Goal: Task Accomplishment & Management: Use online tool/utility

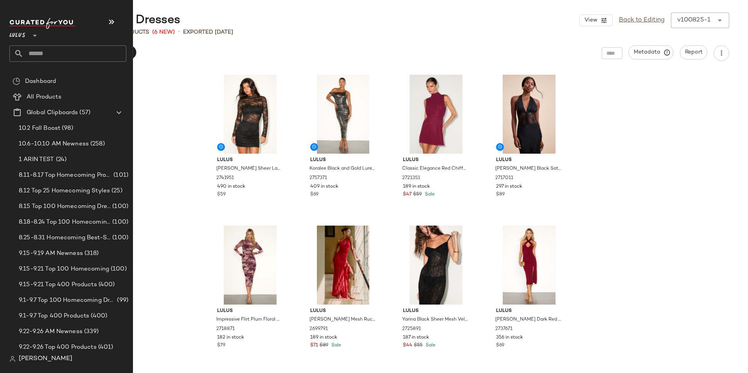
click at [42, 52] on input "text" at bounding box center [74, 53] width 103 height 16
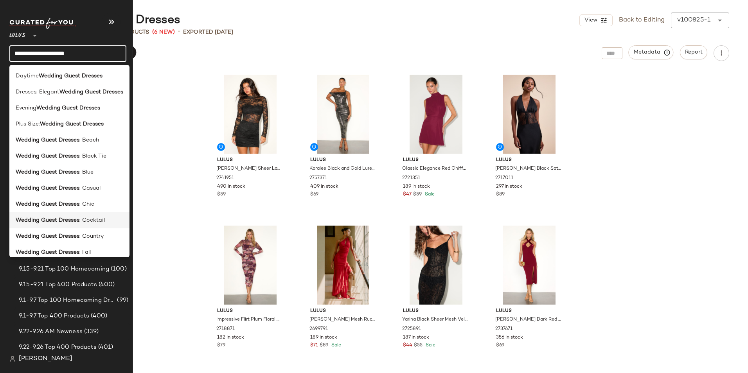
type input "**********"
click at [97, 217] on span ": Cocktail" at bounding box center [91, 220] width 25 height 8
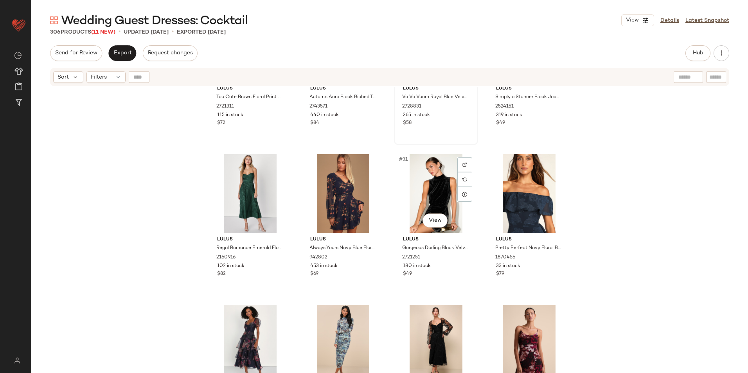
scroll to position [1063, 0]
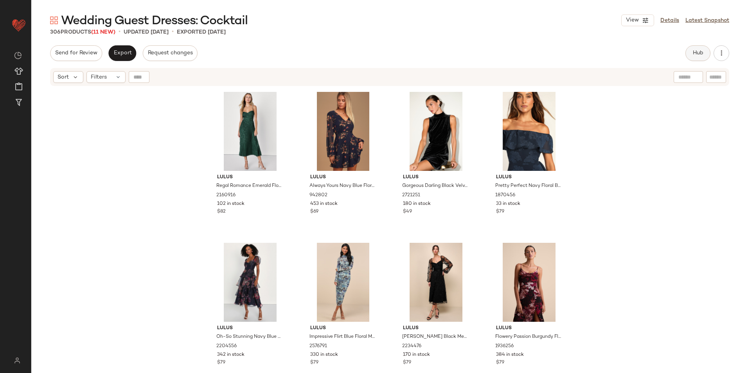
click at [701, 48] on button "Hub" at bounding box center [698, 53] width 25 height 16
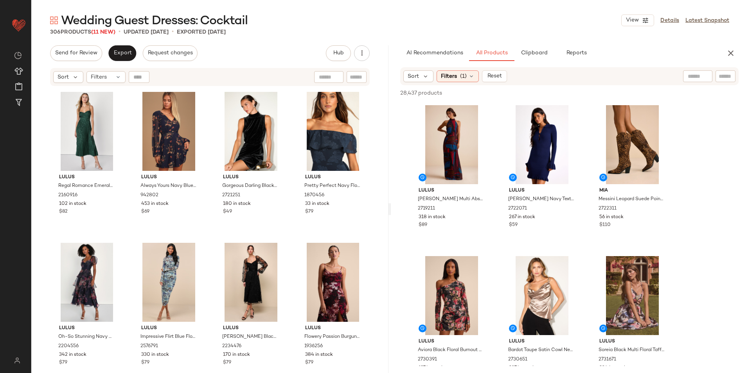
click at [723, 74] on input "text" at bounding box center [726, 76] width 14 height 8
paste input "**********"
type input "**********"
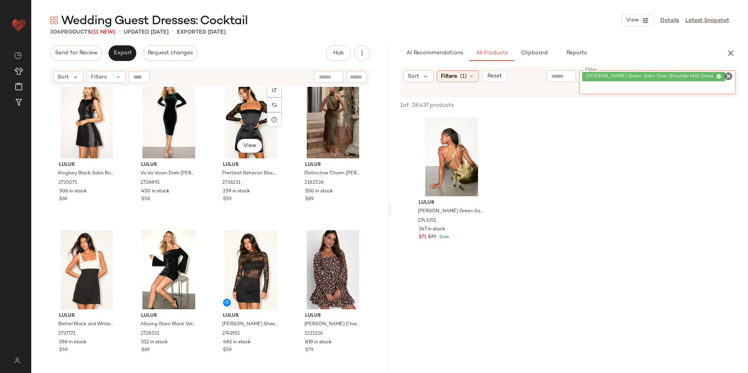
scroll to position [0, 0]
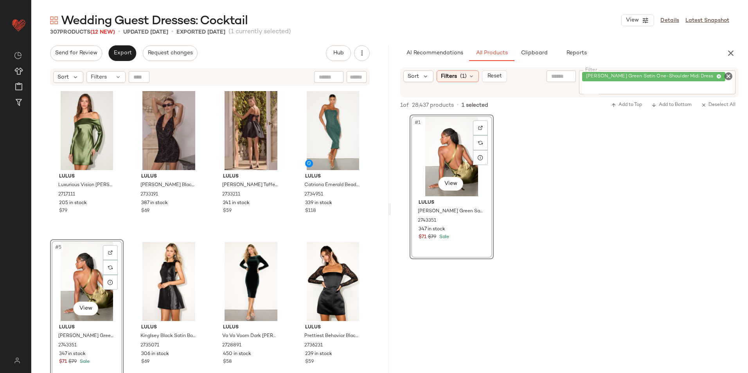
click at [728, 76] on icon "Clear Filter" at bounding box center [728, 76] width 9 height 9
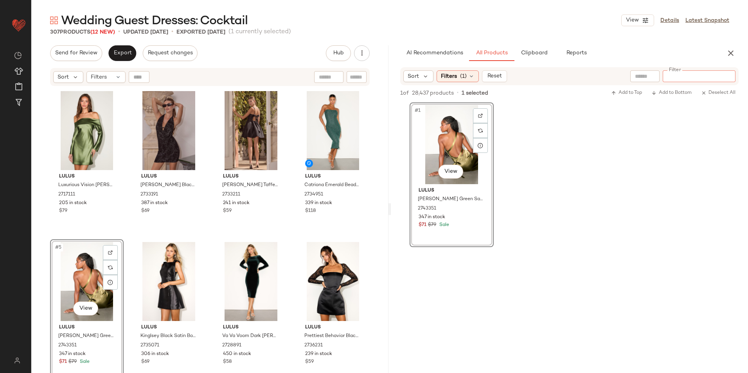
click at [678, 73] on input "Filter" at bounding box center [699, 76] width 67 height 8
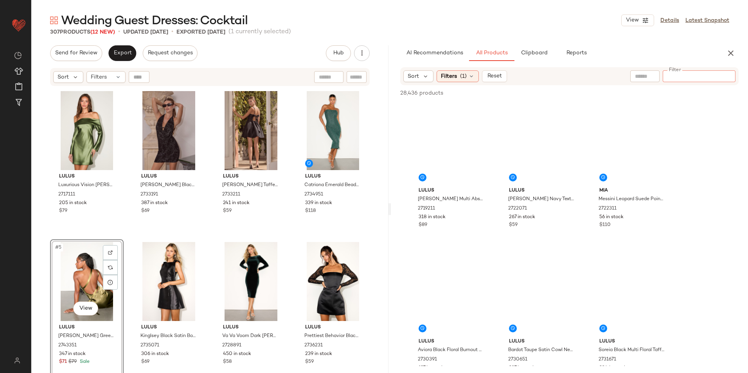
paste input "**********"
type input "**********"
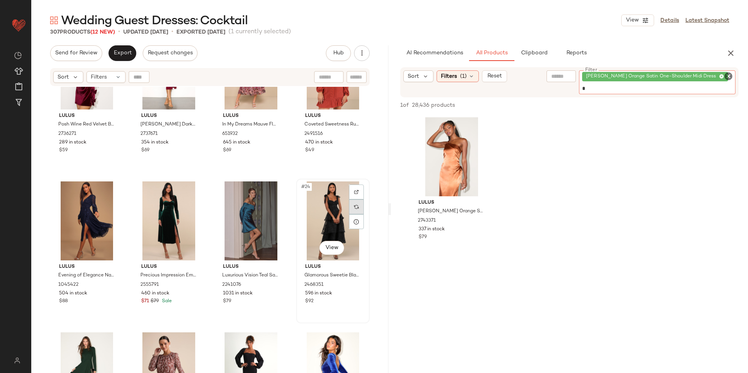
scroll to position [671, 0]
type input "*"
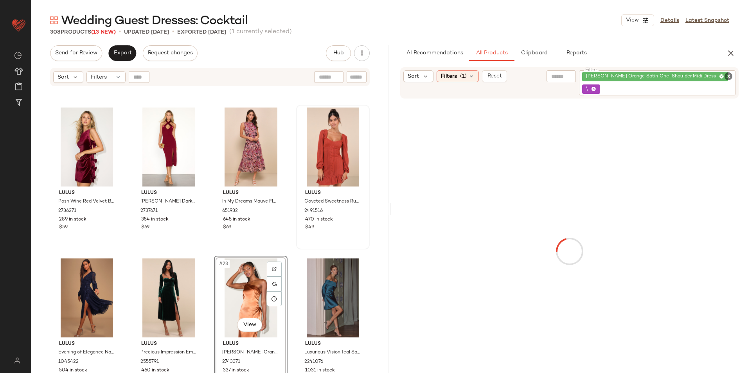
scroll to position [593, 0]
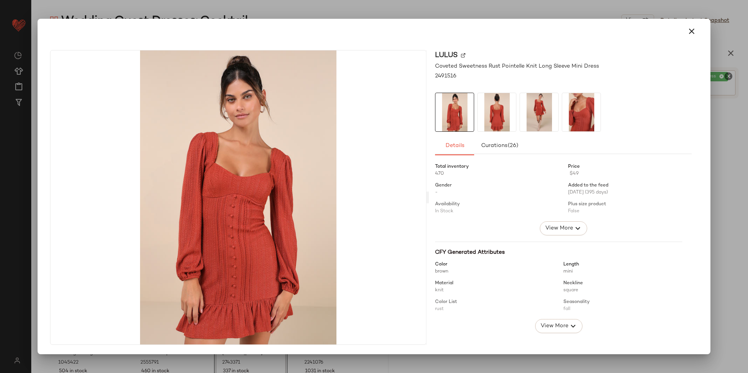
click at [688, 32] on icon "button" at bounding box center [691, 31] width 9 height 9
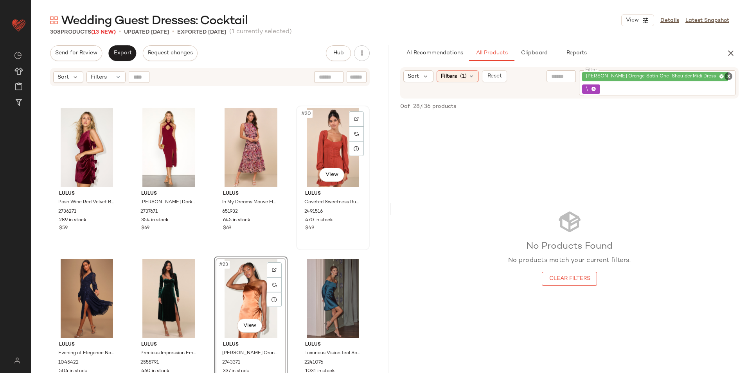
click at [320, 142] on div "#20 View" at bounding box center [333, 147] width 68 height 79
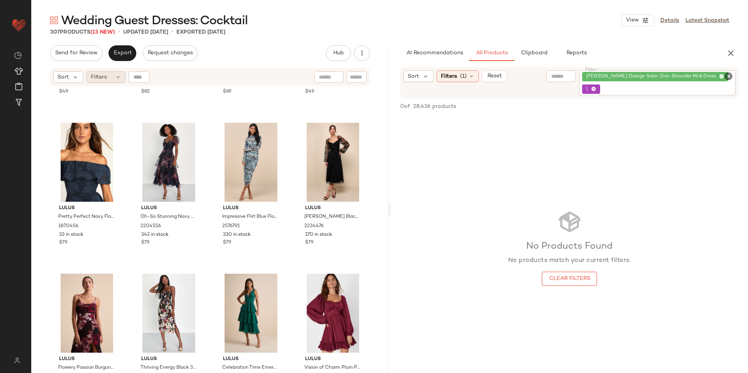
scroll to position [1258, 0]
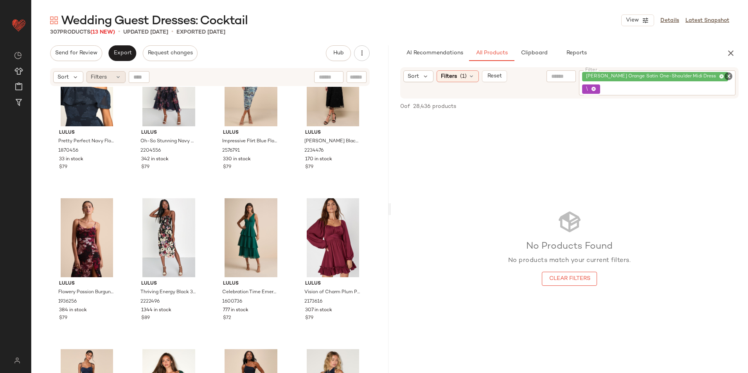
click at [100, 76] on span "Filters" at bounding box center [99, 77] width 16 height 8
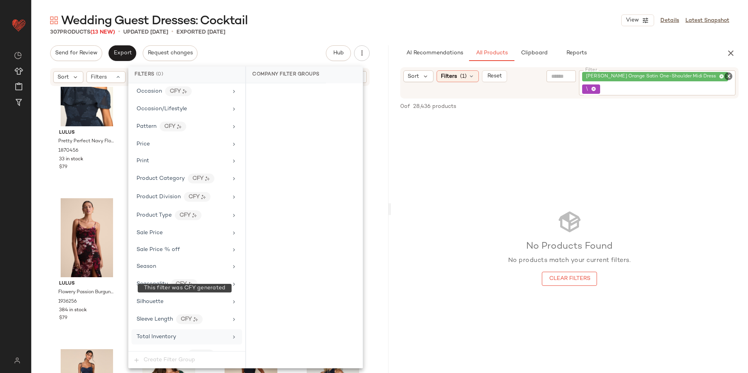
scroll to position [500, 0]
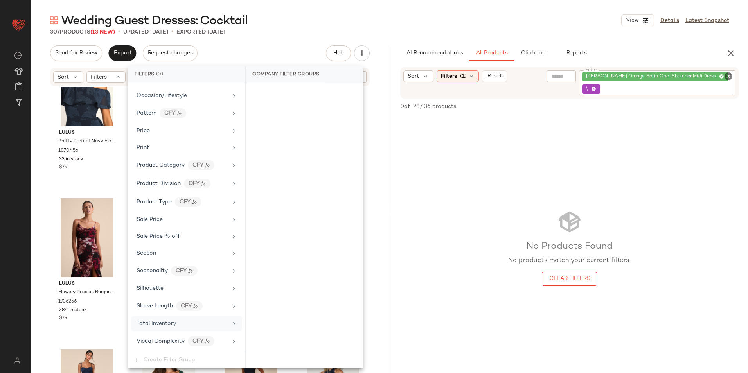
click at [154, 328] on div "Total Inventory" at bounding box center [186, 323] width 111 height 15
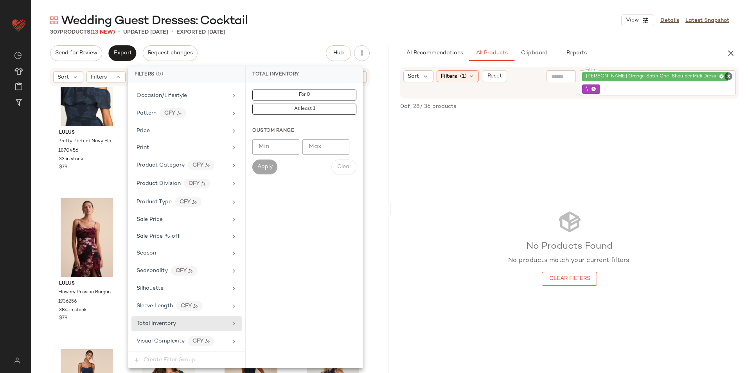
click at [324, 147] on input "Max" at bounding box center [325, 147] width 47 height 16
type input "**"
click at [261, 163] on button "Apply" at bounding box center [264, 167] width 25 height 15
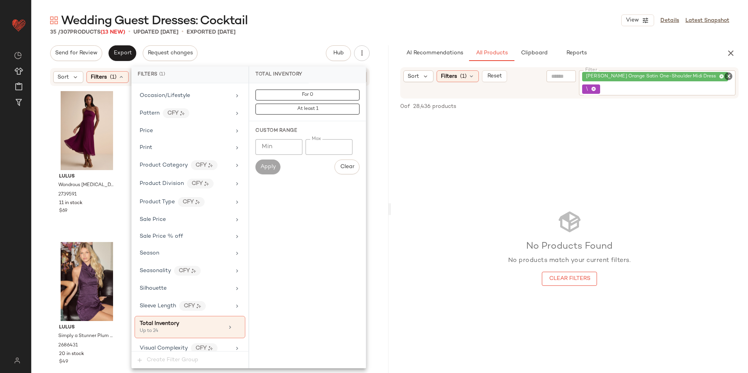
click at [293, 20] on div "Wedding Guest Dresses: Cocktail View Details Latest Snapshot" at bounding box center [389, 21] width 717 height 16
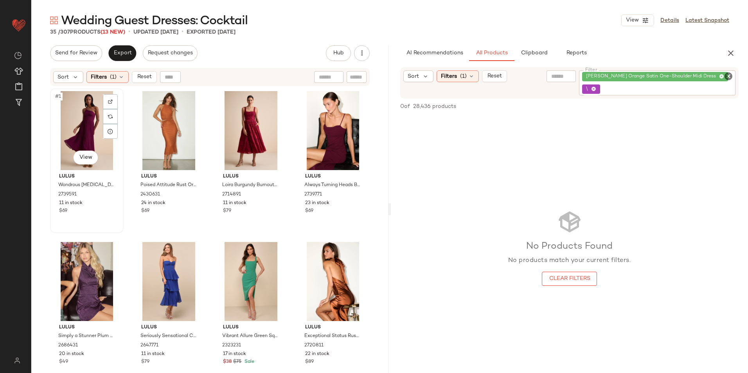
click at [69, 122] on div "#1 View" at bounding box center [87, 130] width 68 height 79
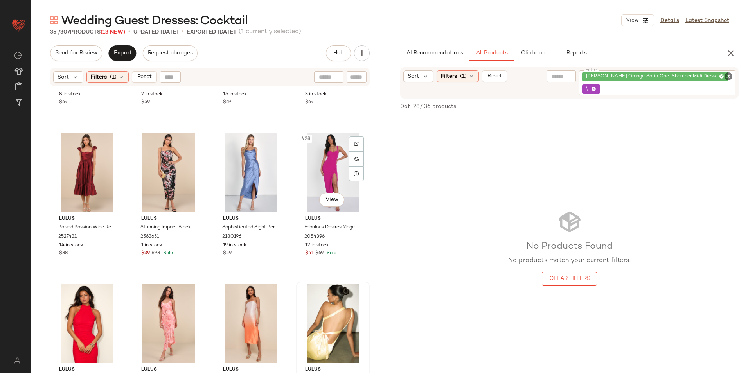
scroll to position [1055, 0]
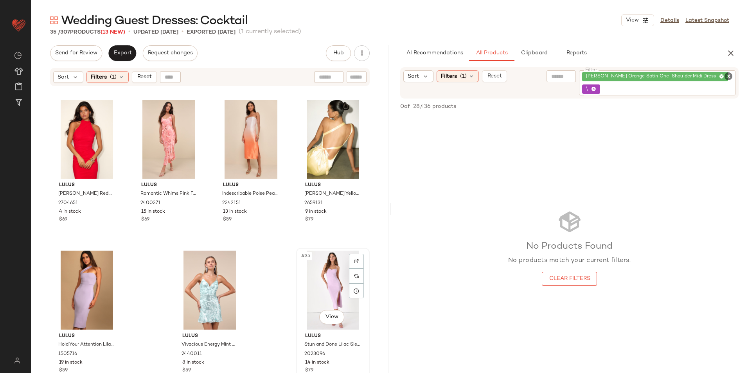
click at [324, 283] on div "#35 View" at bounding box center [333, 290] width 68 height 79
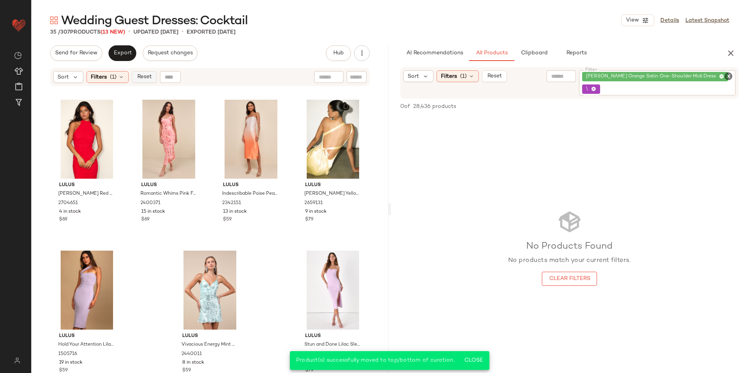
click at [146, 77] on span "Reset" at bounding box center [144, 77] width 15 height 6
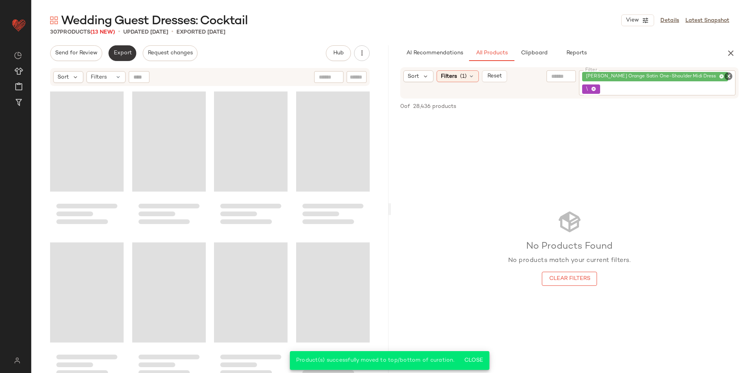
scroll to position [11325, 0]
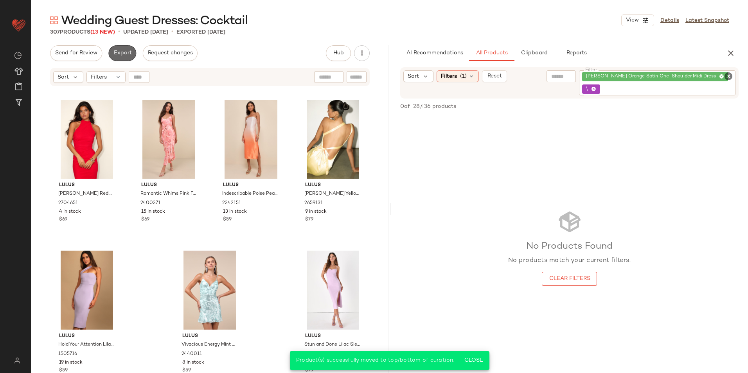
click at [126, 55] on span "Export" at bounding box center [122, 53] width 18 height 6
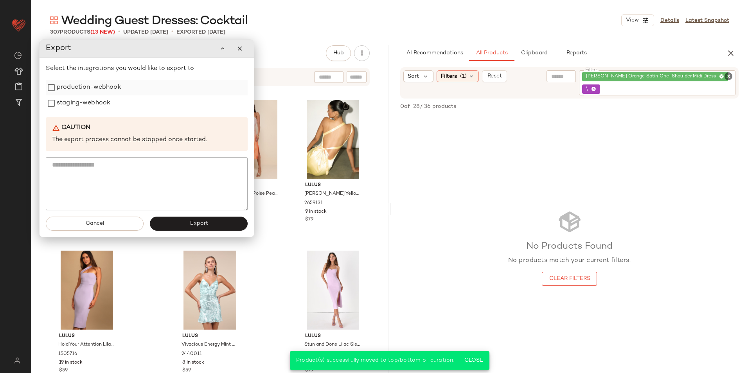
click at [101, 87] on label "production-webhook" at bounding box center [89, 88] width 65 height 16
click at [95, 102] on label "staging-webhook" at bounding box center [84, 103] width 54 height 16
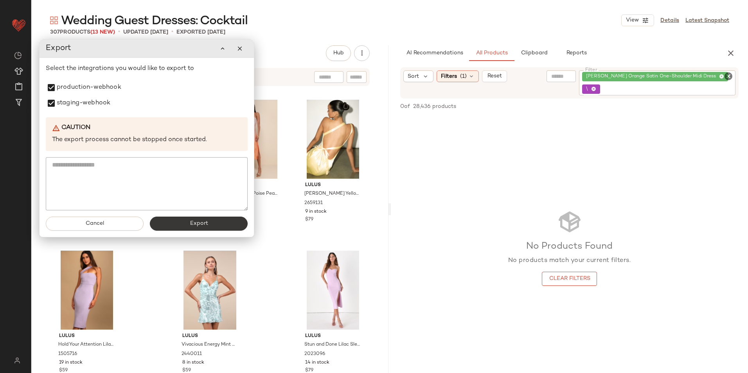
click at [174, 223] on button "Export" at bounding box center [199, 224] width 98 height 14
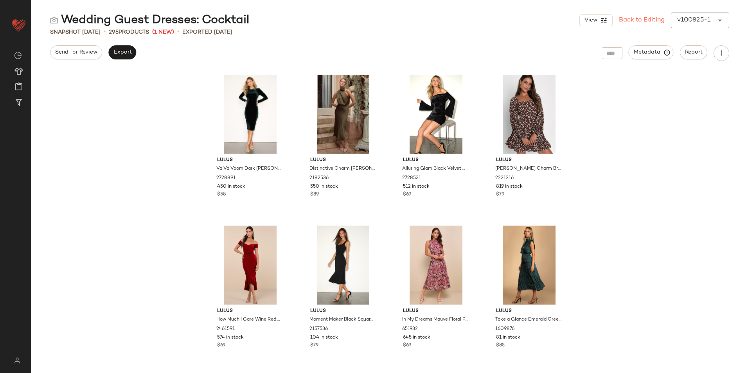
click at [689, 23] on div "View Back to Editing v100825-1 ******" at bounding box center [654, 21] width 150 height 16
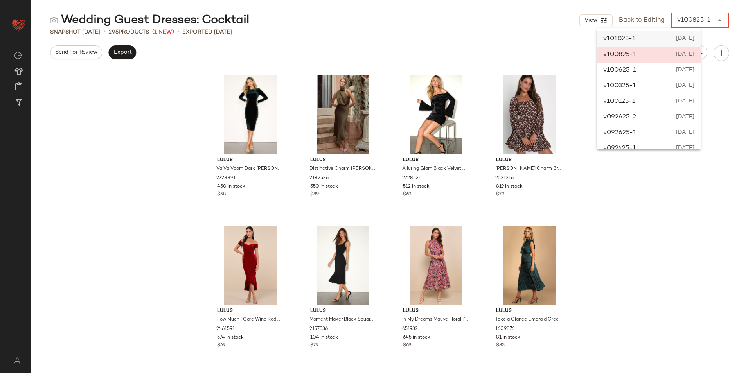
click at [653, 43] on div "v101025-1 October 10th 2025" at bounding box center [649, 39] width 104 height 16
type input "******"
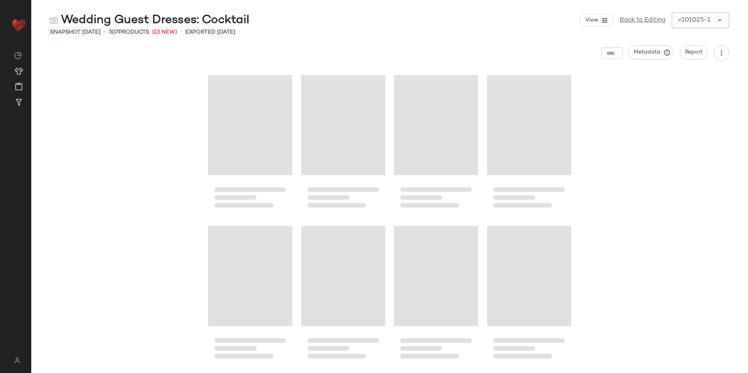
click at [527, 37] on div "Wedding Guest Dresses: Cocktail View Back to Editing v101025-1 ****** Snapshot …" at bounding box center [389, 193] width 717 height 361
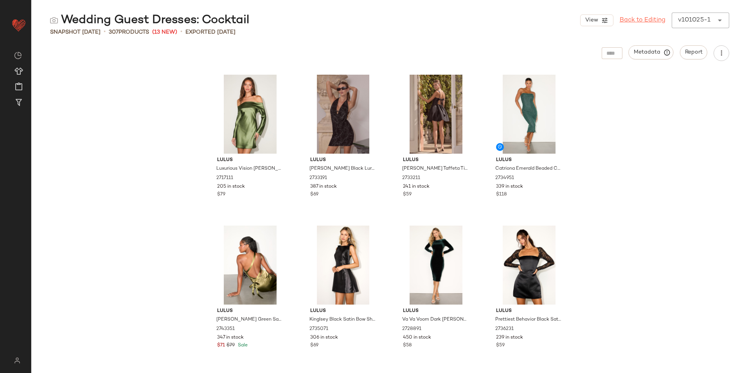
click at [655, 19] on link "Back to Editing" at bounding box center [643, 20] width 46 height 9
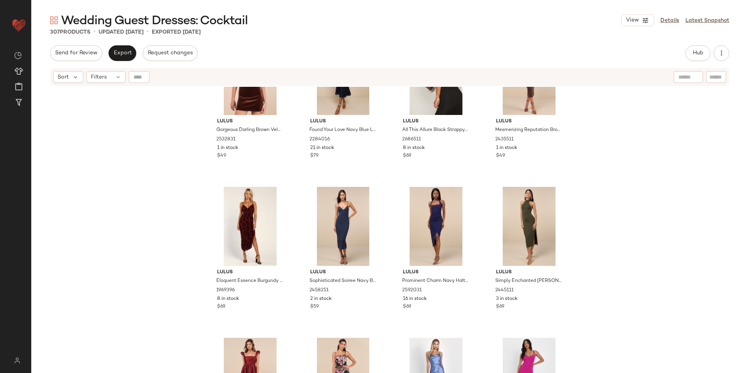
scroll to position [10934, 0]
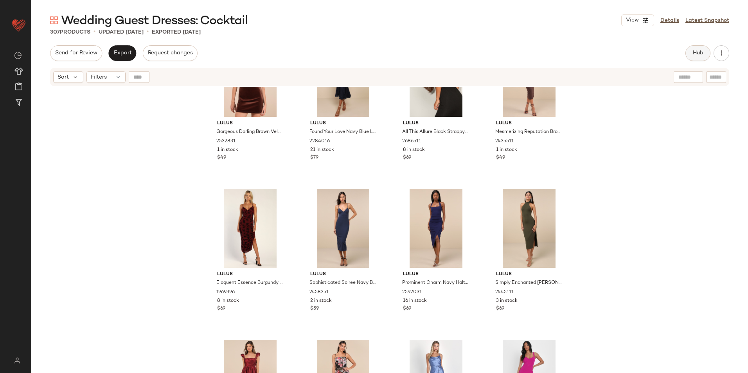
click at [693, 52] on span "Hub" at bounding box center [698, 53] width 11 height 6
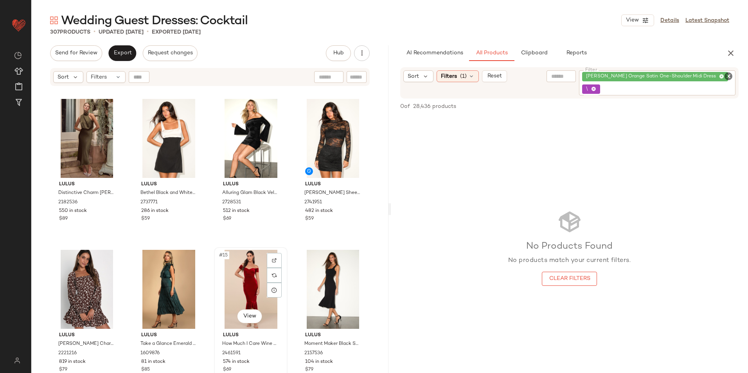
scroll to position [214, 0]
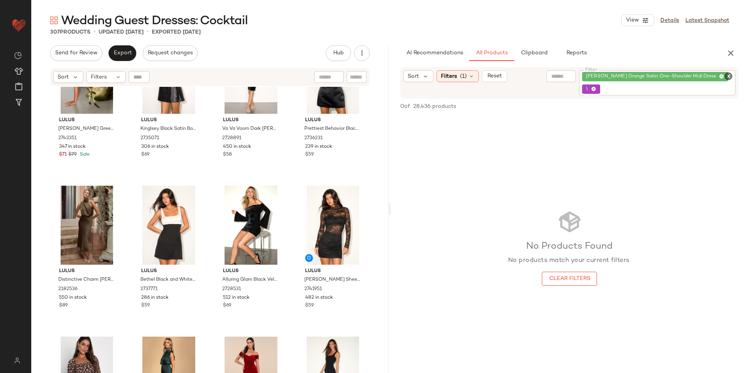
click at [729, 75] on icon "Clear Filter" at bounding box center [728, 76] width 9 height 9
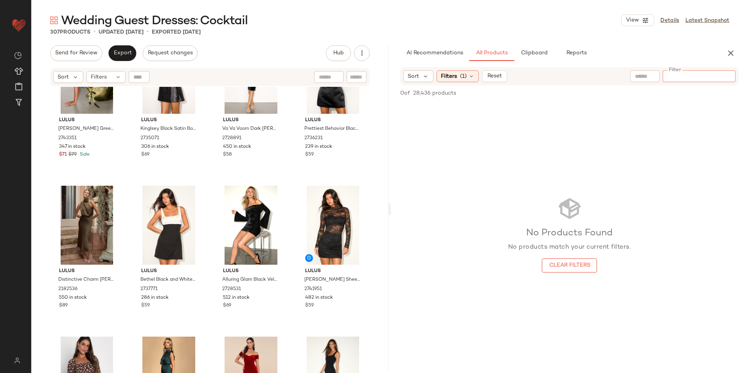
click at [713, 75] on input "Filter" at bounding box center [699, 76] width 67 height 8
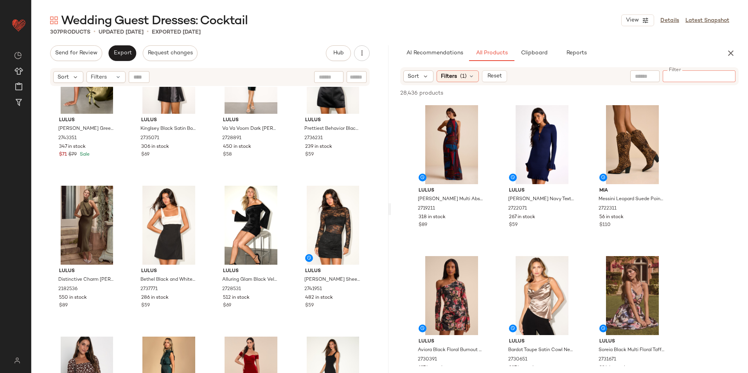
paste input "**********"
type input "**********"
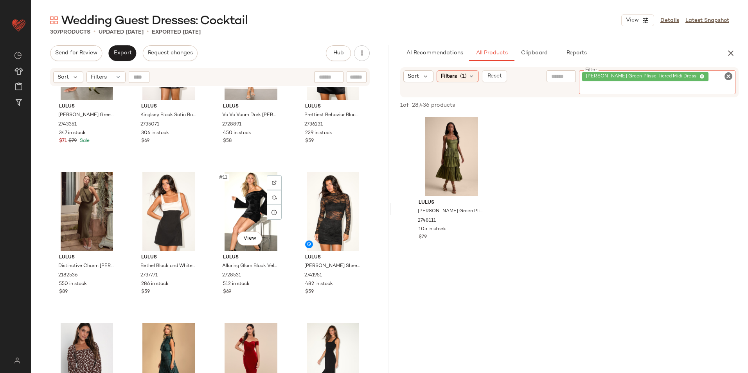
scroll to position [241, 0]
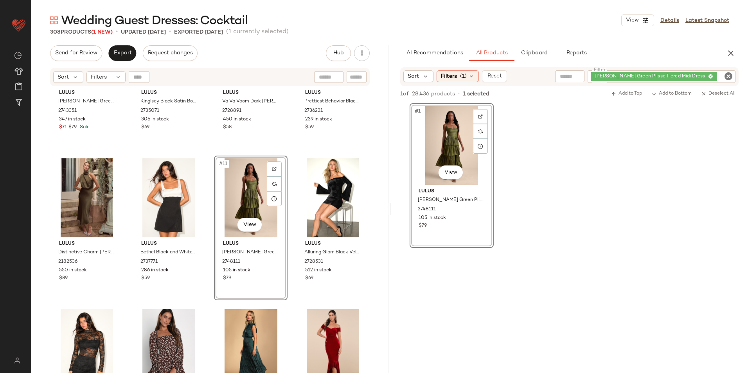
click at [729, 76] on icon "Clear Filter" at bounding box center [728, 76] width 9 height 9
click at [699, 75] on input "Filter" at bounding box center [699, 76] width 67 height 8
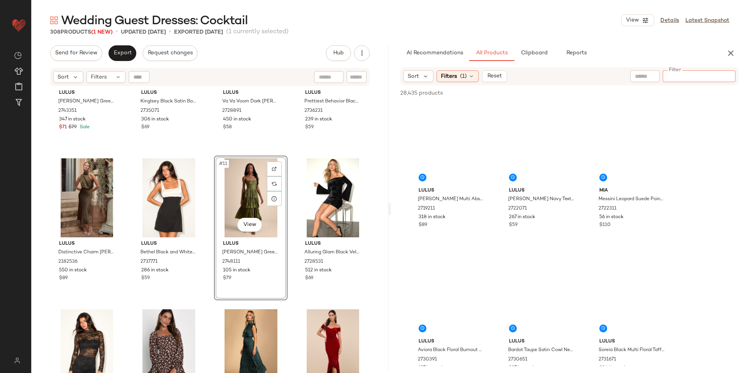
paste input "**********"
type input "**********"
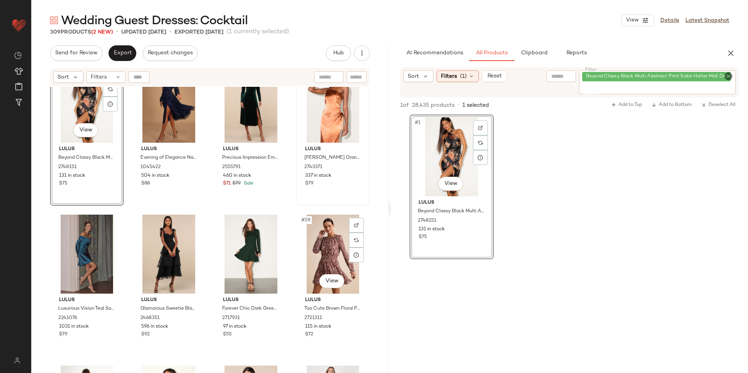
scroll to position [828, 0]
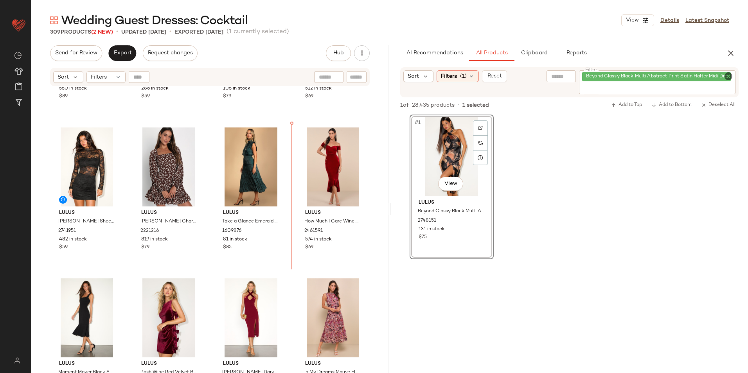
scroll to position [402, 0]
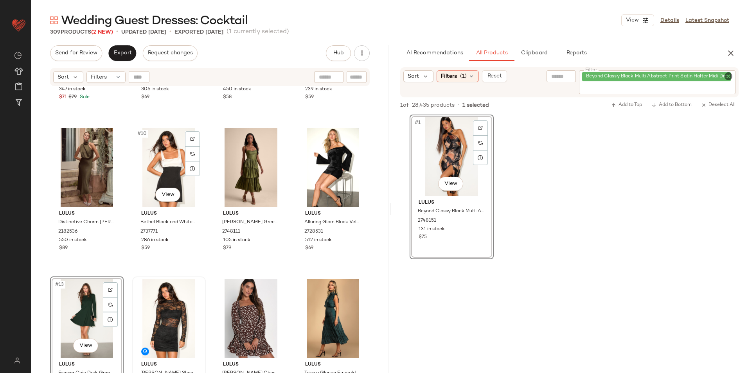
scroll to position [285, 0]
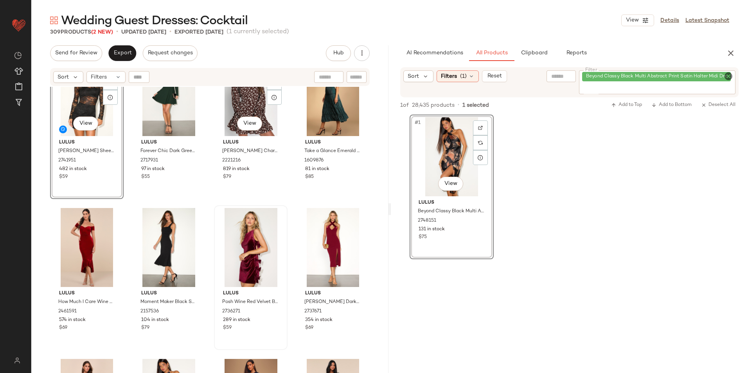
scroll to position [520, 0]
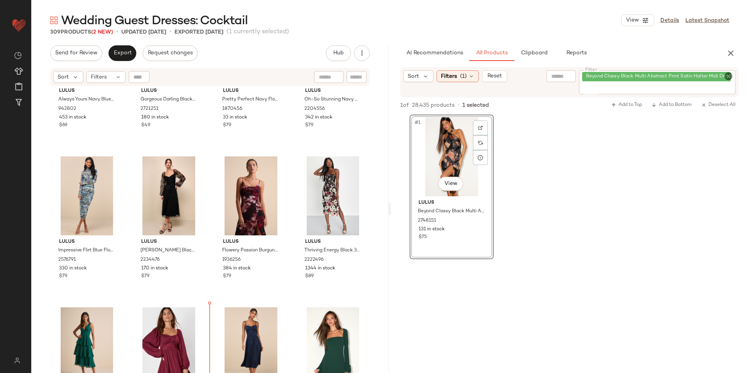
scroll to position [1301, 0]
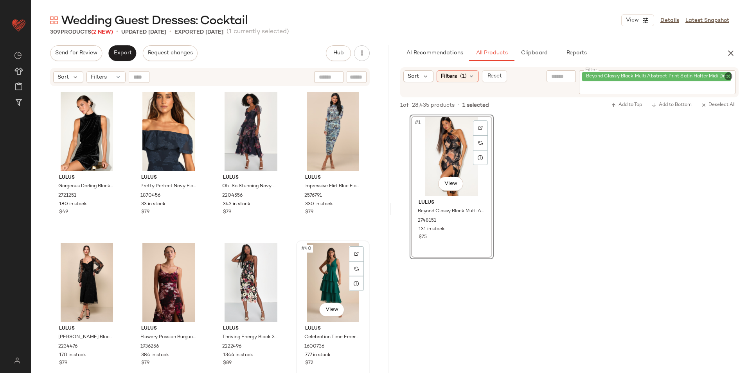
scroll to position [1184, 0]
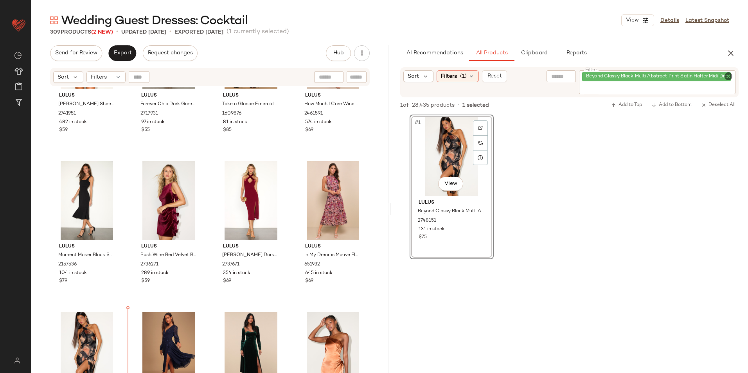
scroll to position [546, 0]
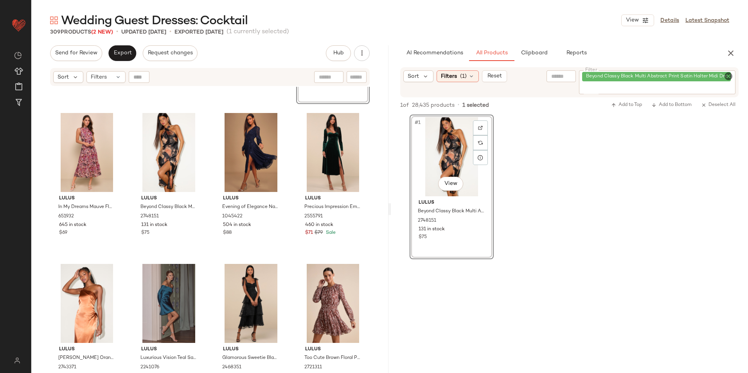
scroll to position [742, 0]
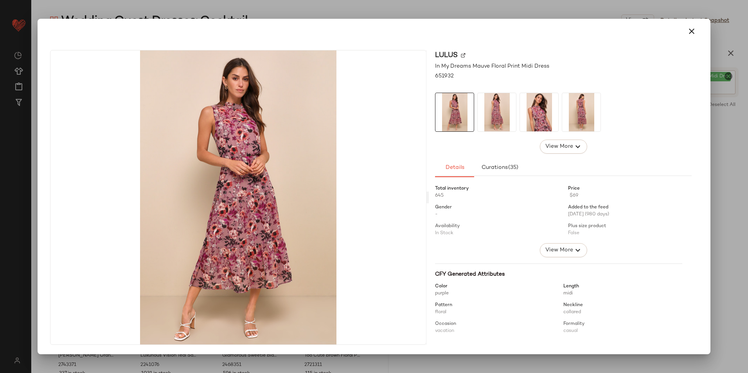
drag, startPoint x: 690, startPoint y: 35, endPoint x: 644, endPoint y: 53, distance: 49.3
click at [690, 35] on icon "button" at bounding box center [691, 31] width 9 height 9
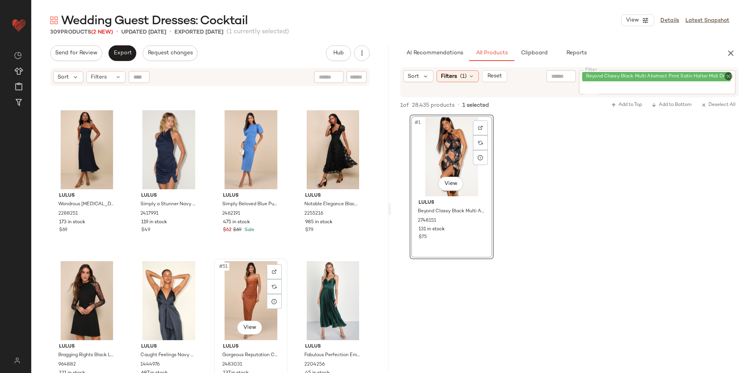
scroll to position [1720, 0]
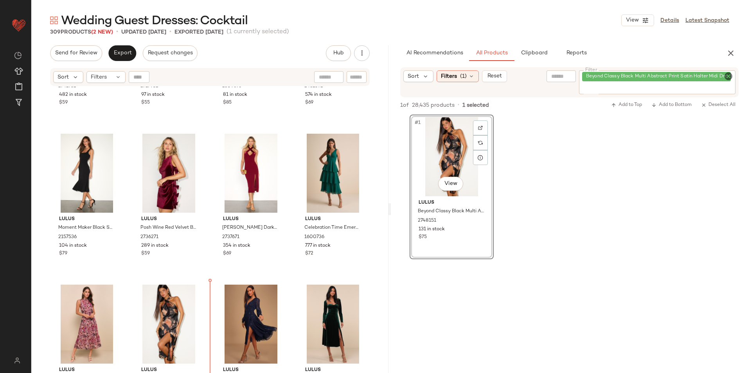
scroll to position [568, 0]
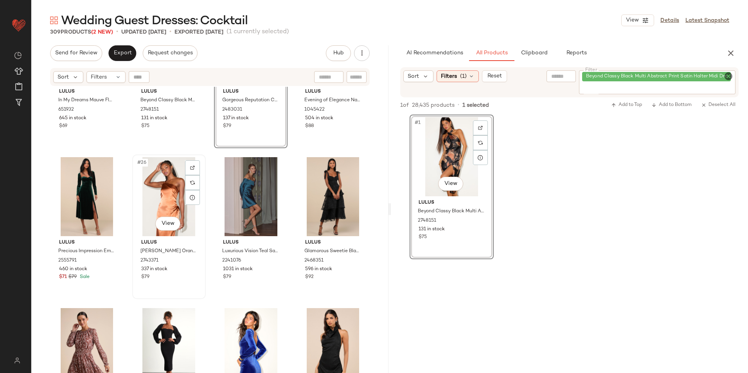
scroll to position [842, 0]
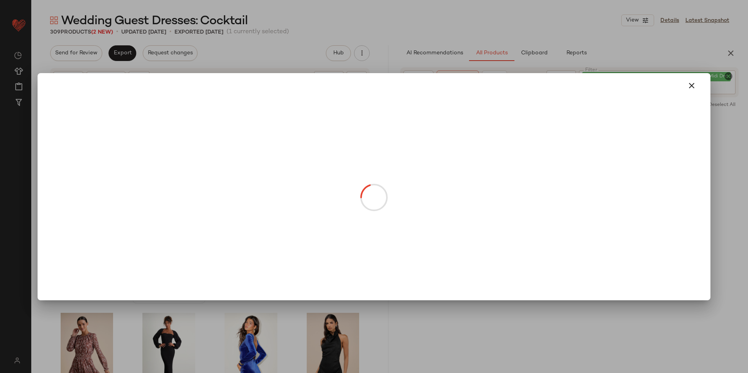
drag, startPoint x: 155, startPoint y: 223, endPoint x: 300, endPoint y: 178, distance: 152.5
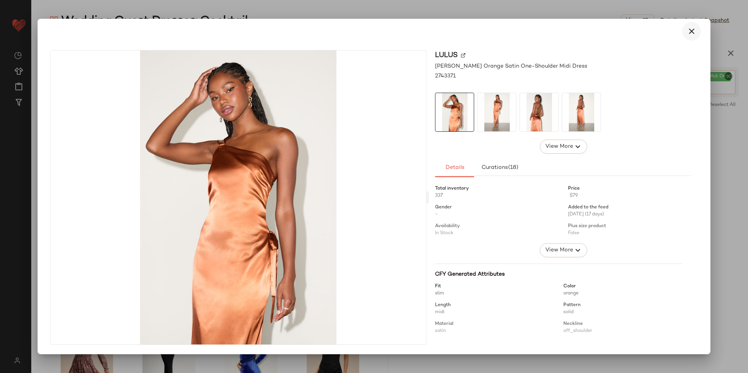
click at [693, 31] on icon "button" at bounding box center [691, 31] width 9 height 9
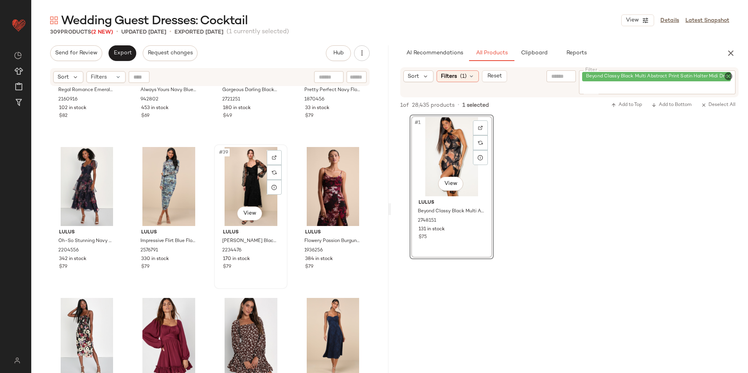
scroll to position [1311, 0]
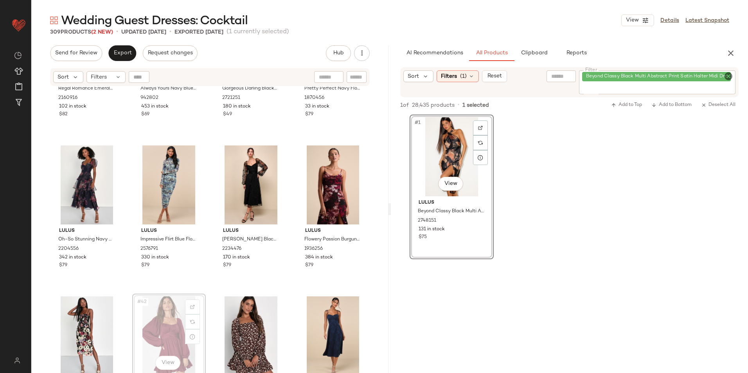
scroll to position [1312, 0]
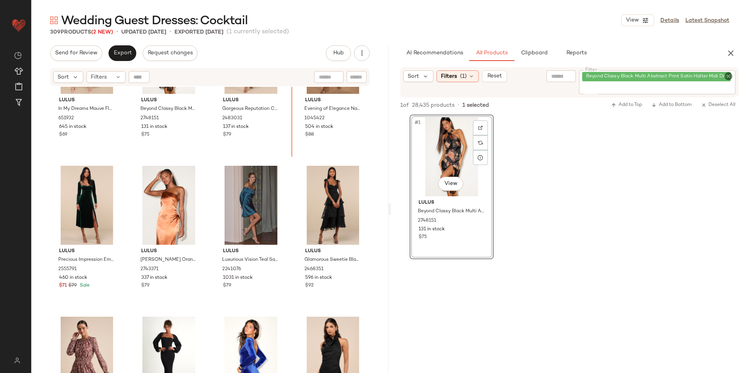
scroll to position [823, 0]
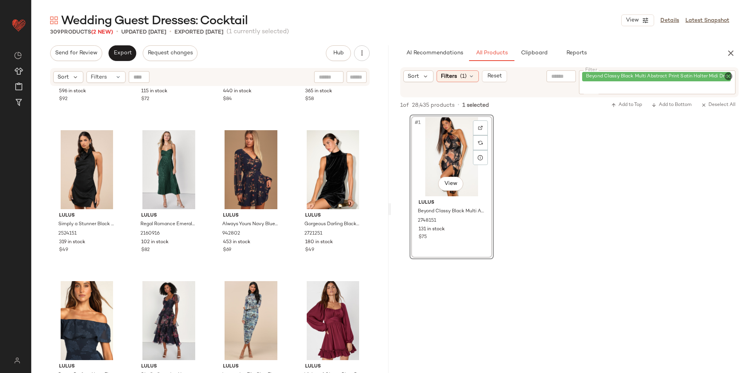
scroll to position [1215, 0]
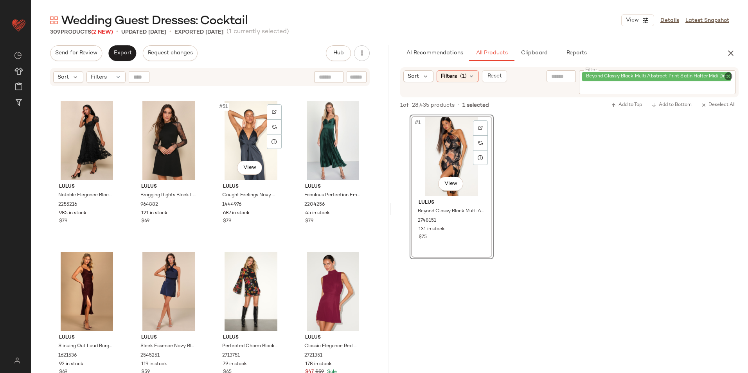
scroll to position [1965, 0]
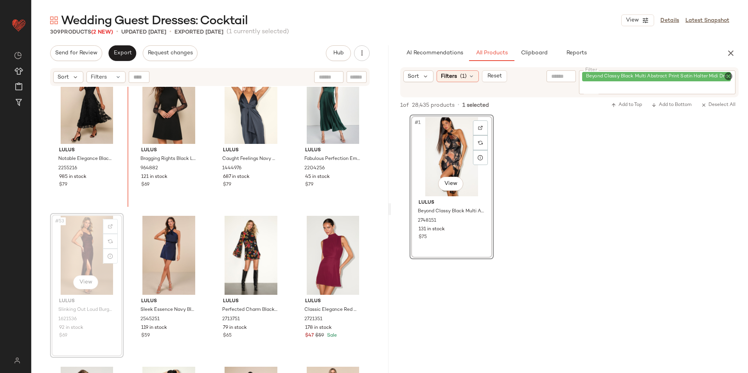
scroll to position [1846, 0]
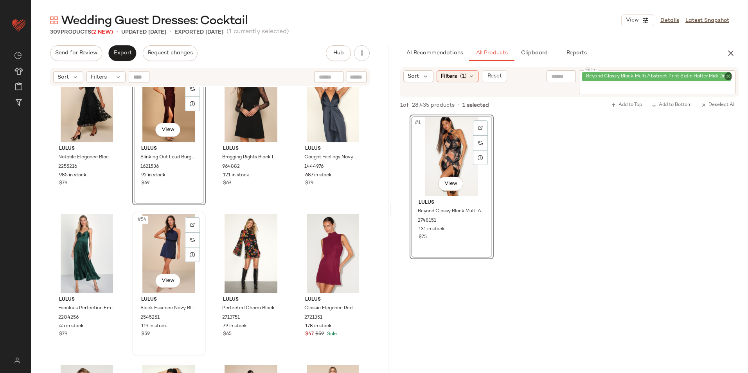
scroll to position [1807, 0]
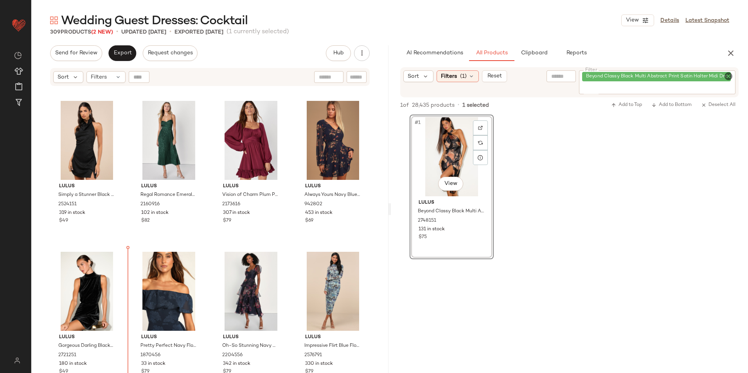
scroll to position [1207, 0]
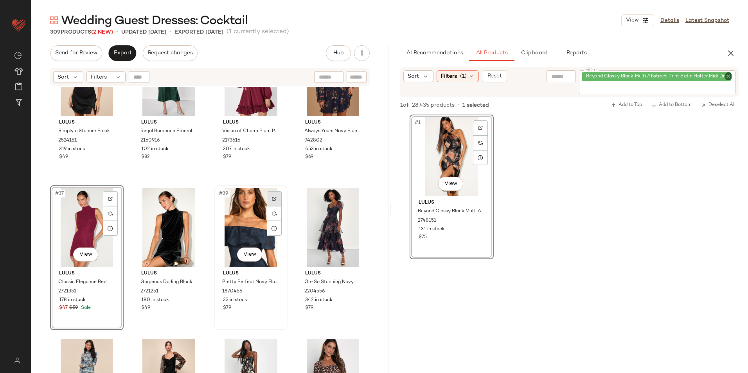
scroll to position [1286, 0]
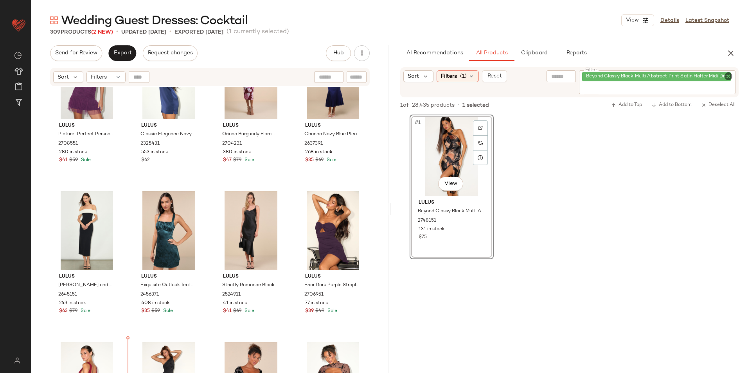
scroll to position [2183, 0]
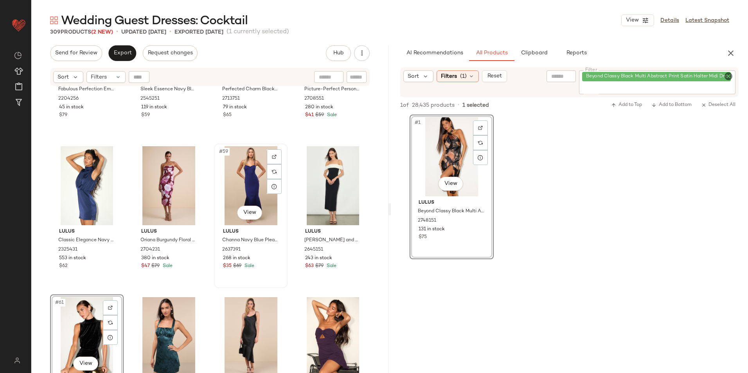
scroll to position [2300, 0]
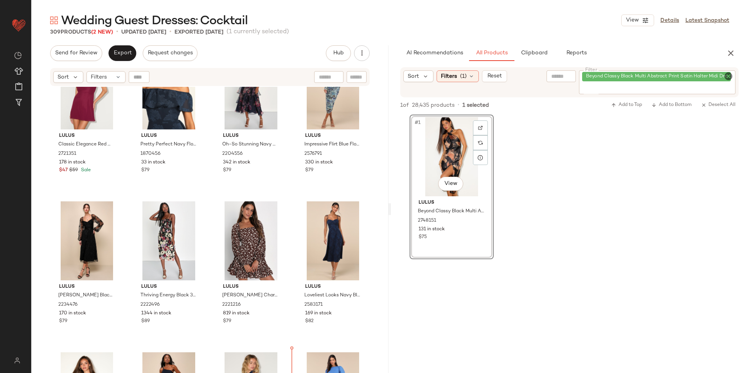
scroll to position [1431, 0]
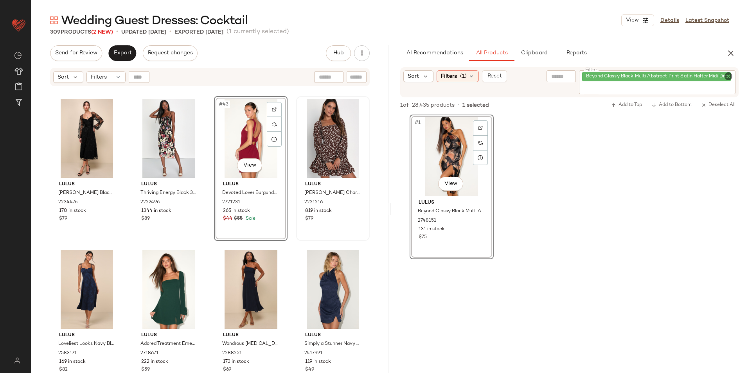
scroll to position [1510, 0]
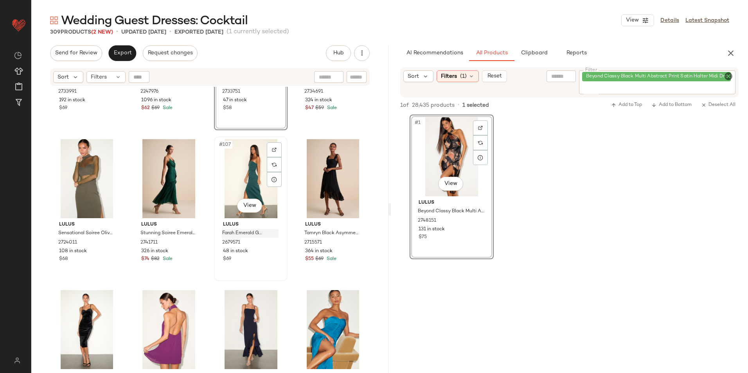
scroll to position [3889, 0]
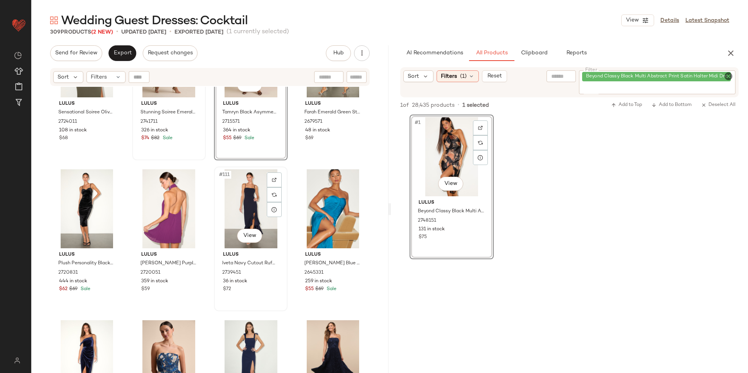
scroll to position [4007, 0]
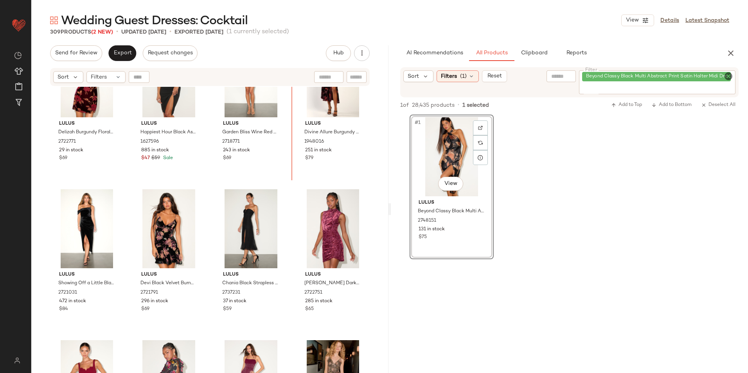
scroll to position [3209, 0]
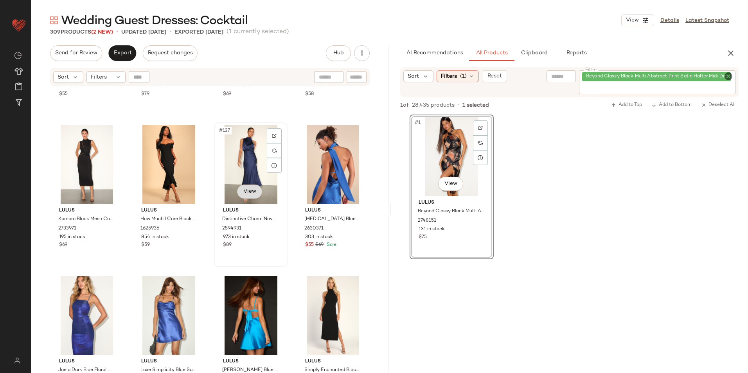
scroll to position [4657, 0]
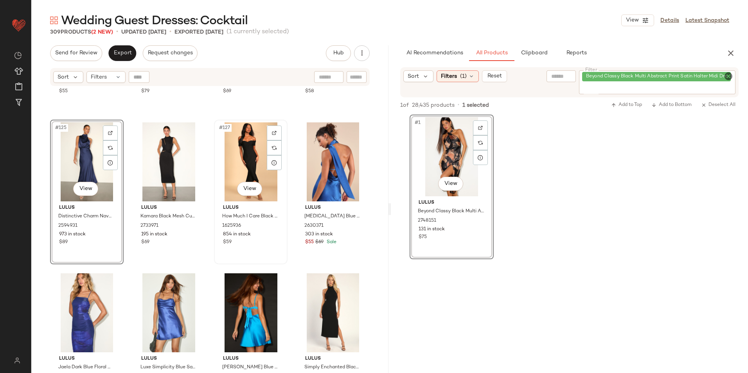
scroll to position [4696, 0]
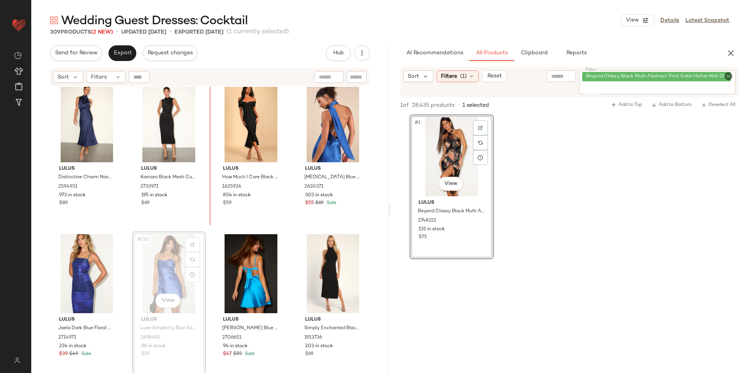
scroll to position [4684, 0]
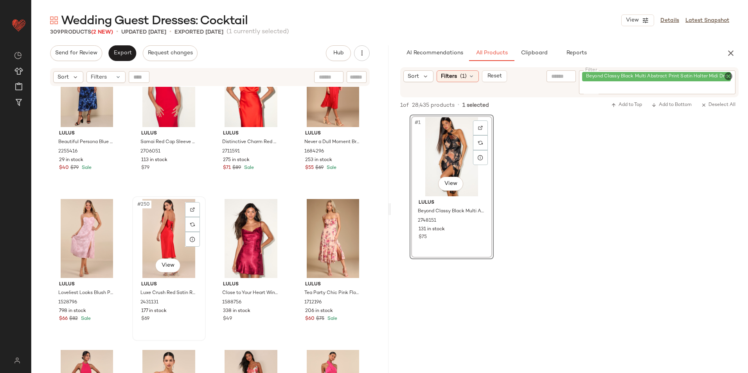
scroll to position [9106, 0]
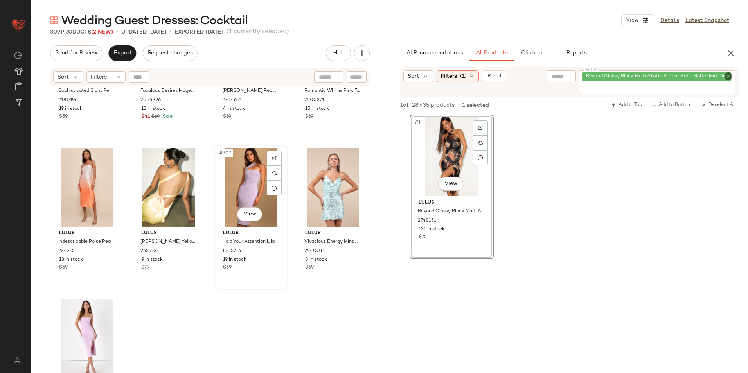
scroll to position [11476, 0]
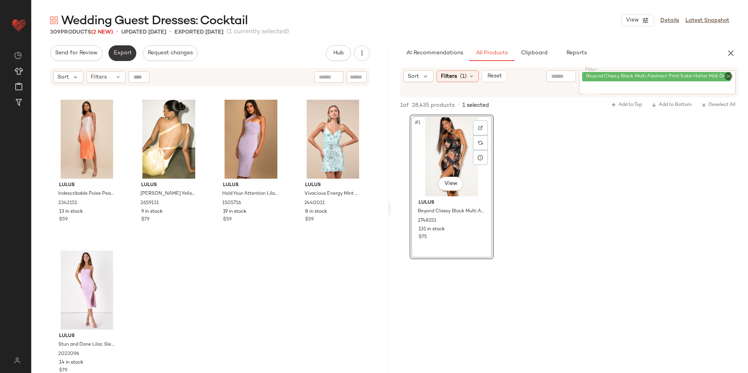
click at [115, 53] on span "Export" at bounding box center [122, 53] width 18 height 6
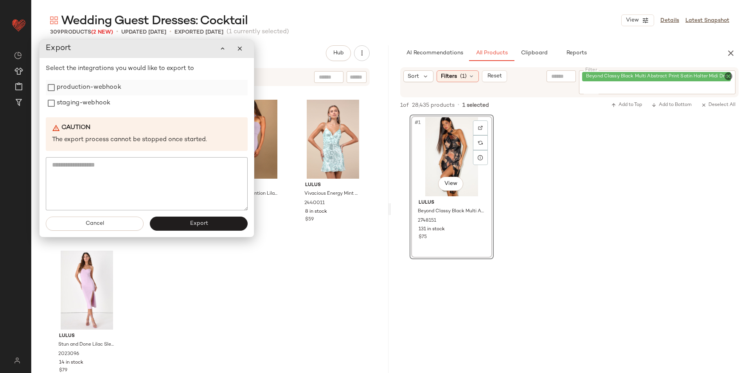
click at [99, 84] on label "production-webhook" at bounding box center [89, 88] width 65 height 16
click at [93, 104] on label "staging-webhook" at bounding box center [84, 103] width 54 height 16
click at [180, 225] on button "Export" at bounding box center [200, 224] width 98 height 14
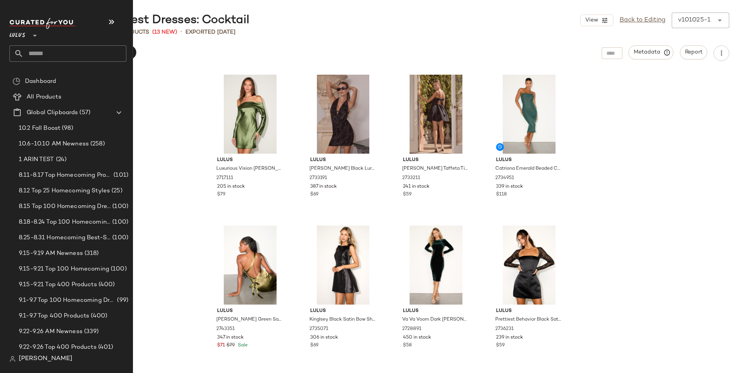
click at [40, 54] on input "text" at bounding box center [74, 53] width 103 height 16
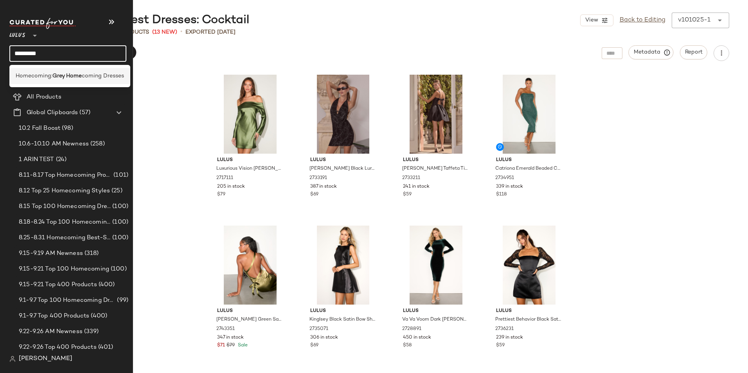
type input "*********"
click at [60, 76] on b "Grey Home" at bounding box center [66, 76] width 29 height 8
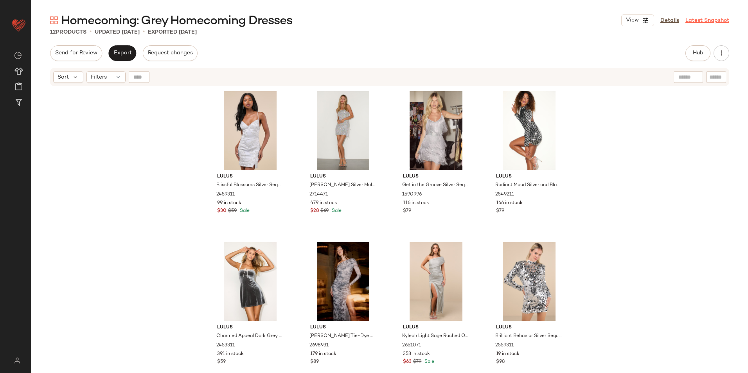
click at [707, 20] on link "Latest Snapshot" at bounding box center [708, 20] width 44 height 8
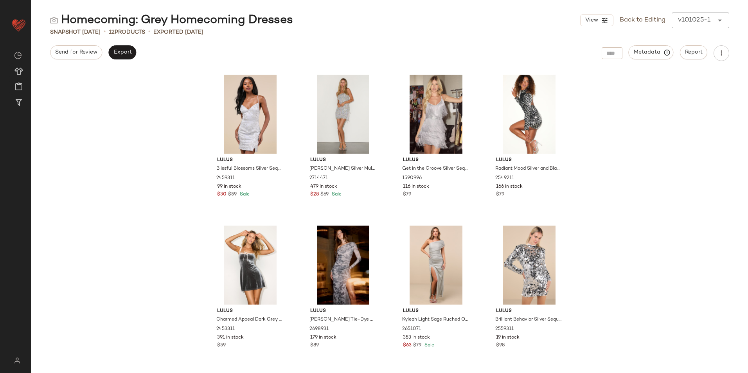
click at [424, 31] on div "Snapshot Oct 10th • 12 Products • Exported Oct 10th" at bounding box center [389, 32] width 717 height 8
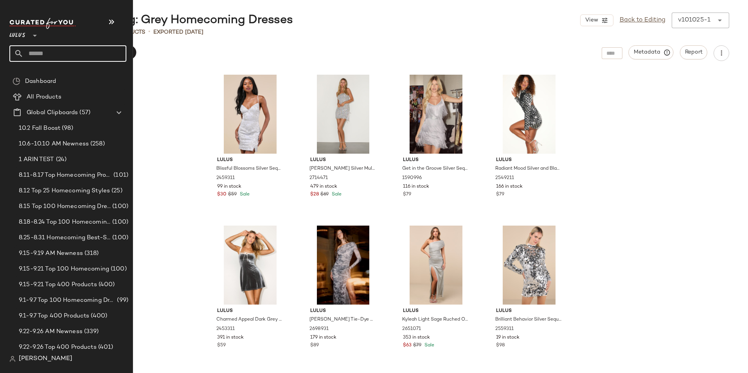
click at [45, 54] on input "text" at bounding box center [74, 53] width 103 height 16
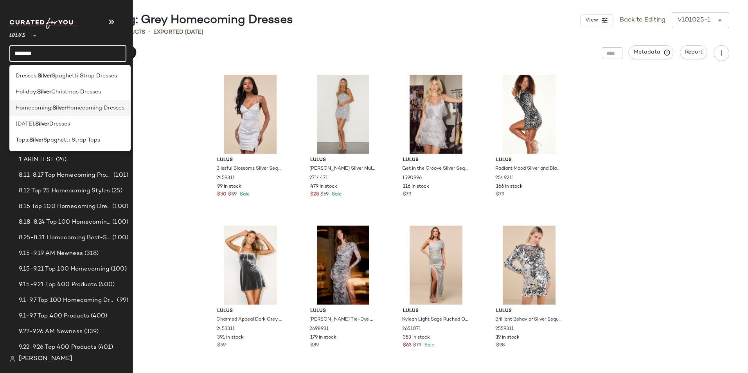
type input "******"
click at [57, 110] on b "Silver" at bounding box center [59, 108] width 14 height 8
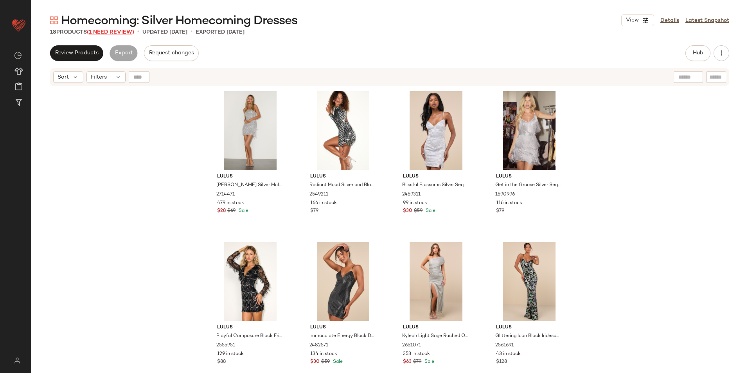
click at [115, 31] on span "(1 Need Review)" at bounding box center [110, 32] width 47 height 6
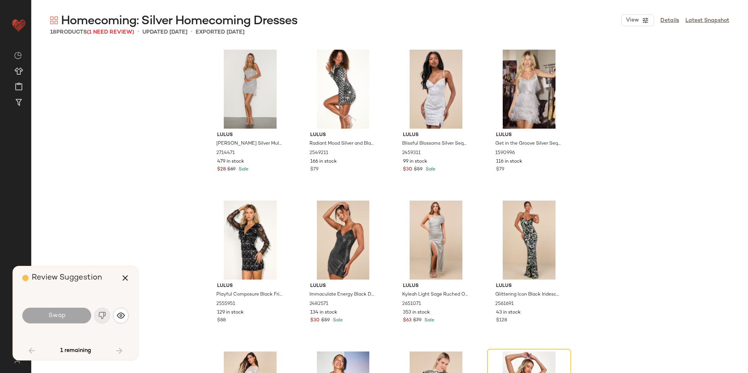
scroll to position [157, 0]
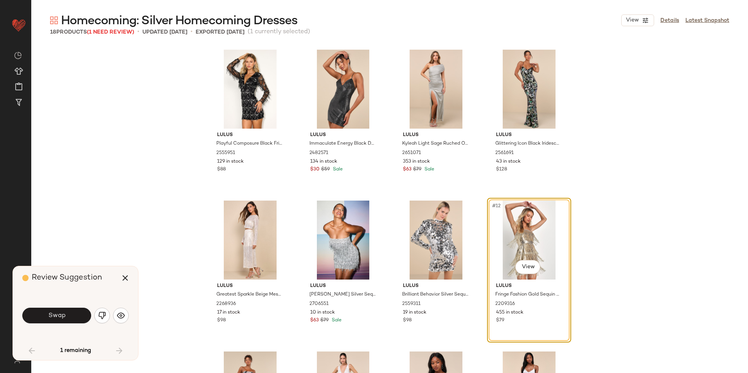
drag, startPoint x: 127, startPoint y: 275, endPoint x: 137, endPoint y: 273, distance: 10.0
click at [128, 275] on icon "button" at bounding box center [125, 278] width 9 height 9
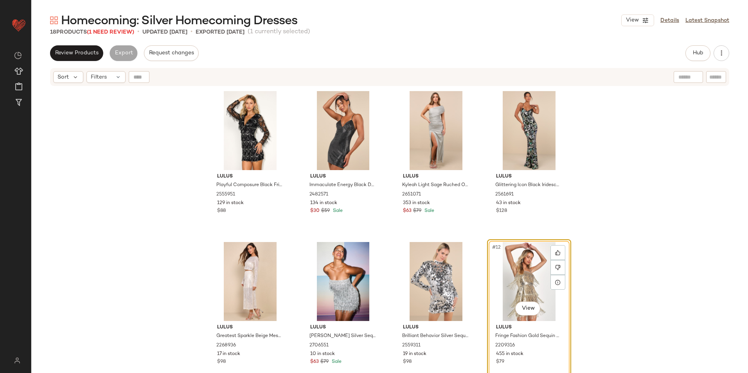
click at [520, 275] on div "#12 View" at bounding box center [529, 281] width 79 height 79
click at [555, 266] on icon at bounding box center [557, 267] width 5 height 5
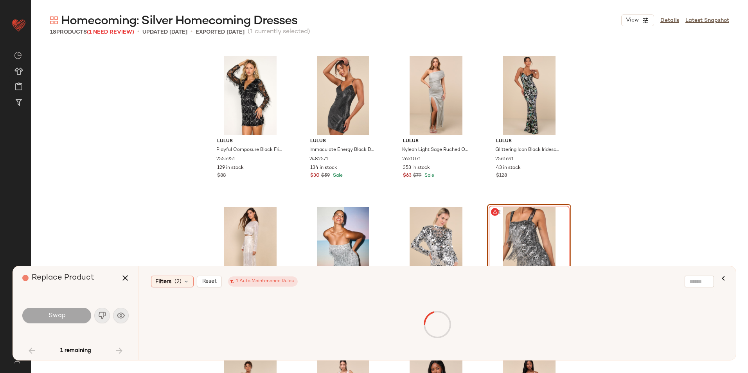
click at [513, 238] on div "#12 View" at bounding box center [529, 246] width 79 height 79
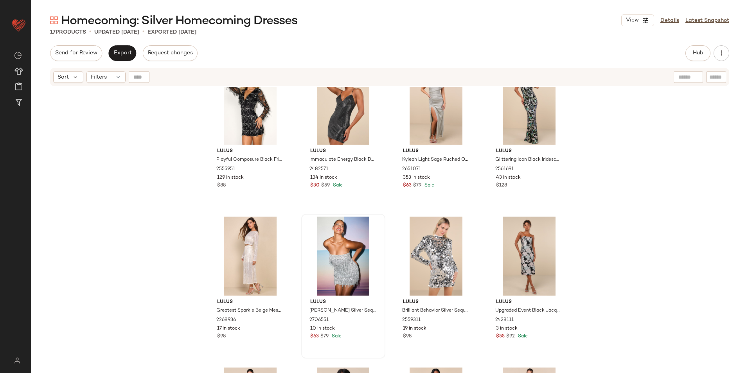
scroll to position [229, 0]
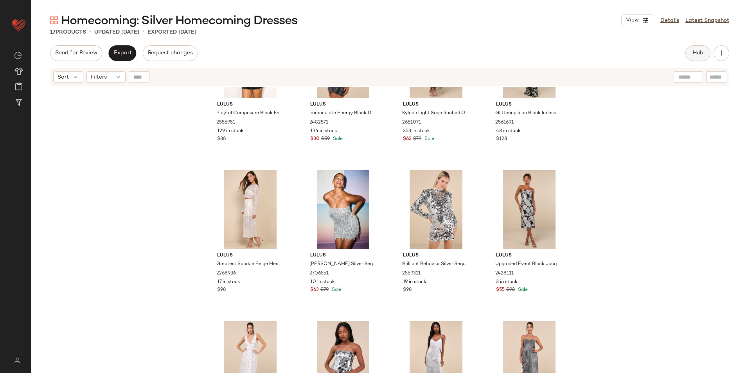
click at [695, 55] on span "Hub" at bounding box center [698, 53] width 11 height 6
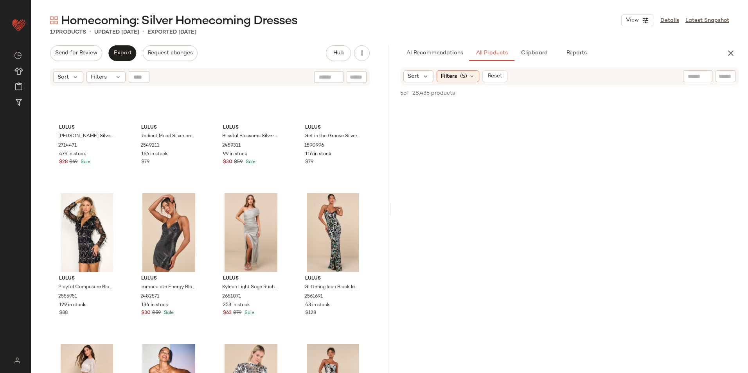
scroll to position [0, 0]
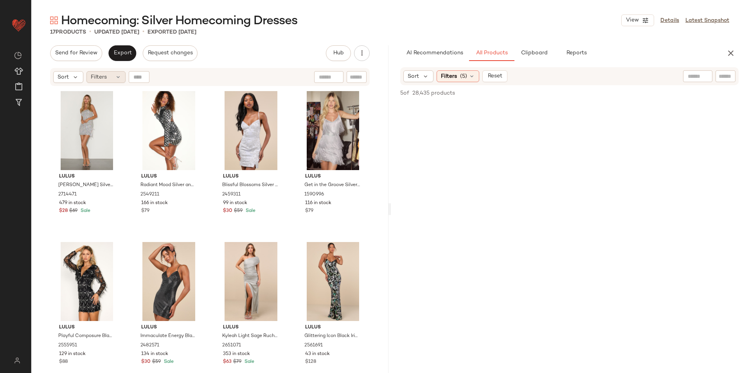
click at [107, 83] on div "Filters" at bounding box center [105, 77] width 39 height 12
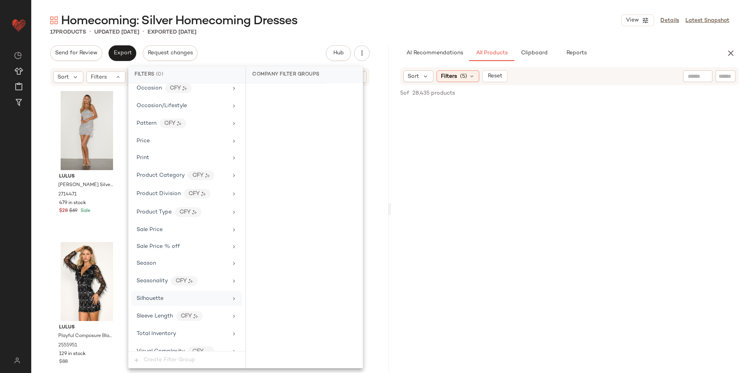
scroll to position [500, 0]
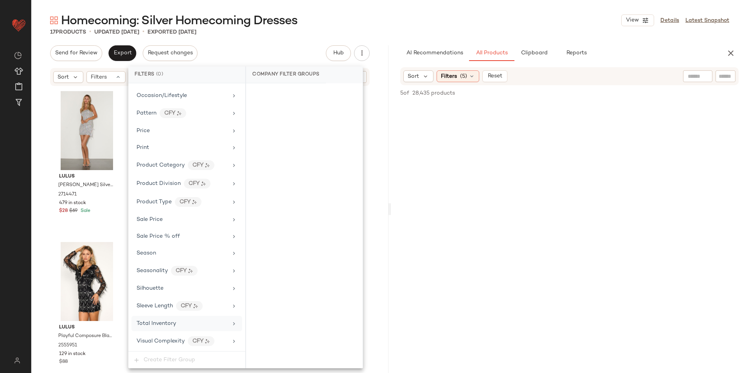
click at [164, 319] on div "Total Inventory" at bounding box center [186, 323] width 111 height 15
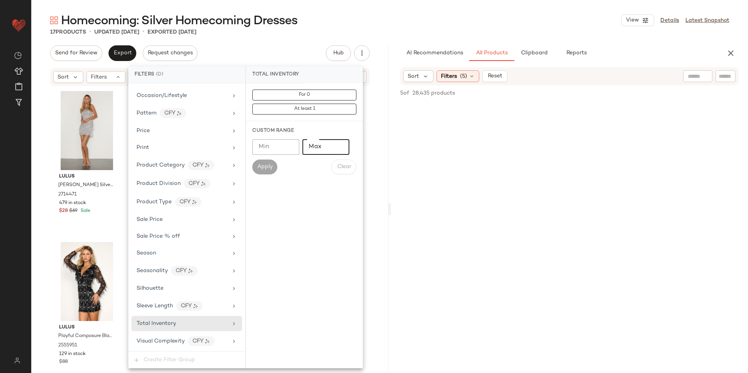
click at [326, 152] on input "Max" at bounding box center [325, 147] width 47 height 16
type input "**"
click at [267, 167] on span "Apply" at bounding box center [265, 167] width 16 height 6
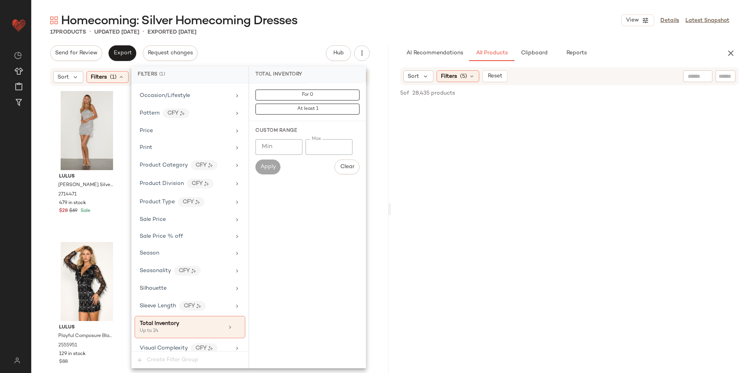
click at [376, 17] on div "Homecoming: Silver Homecoming Dresses View Details Latest Snapshot" at bounding box center [389, 21] width 717 height 16
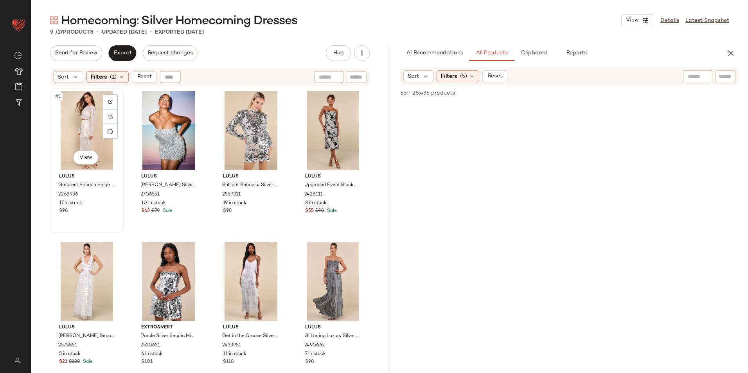
click at [79, 125] on div "#1 View" at bounding box center [87, 130] width 68 height 79
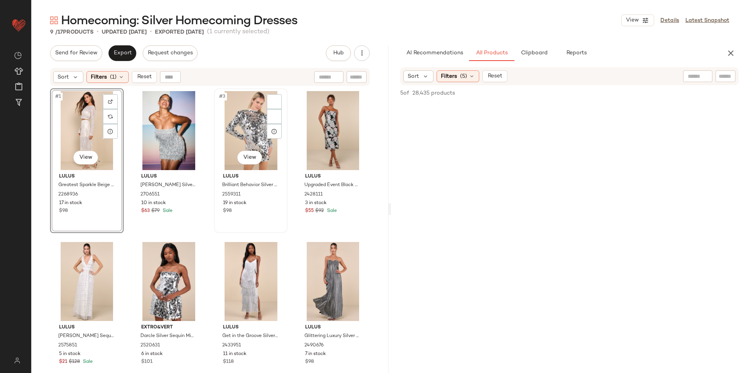
scroll to position [142, 0]
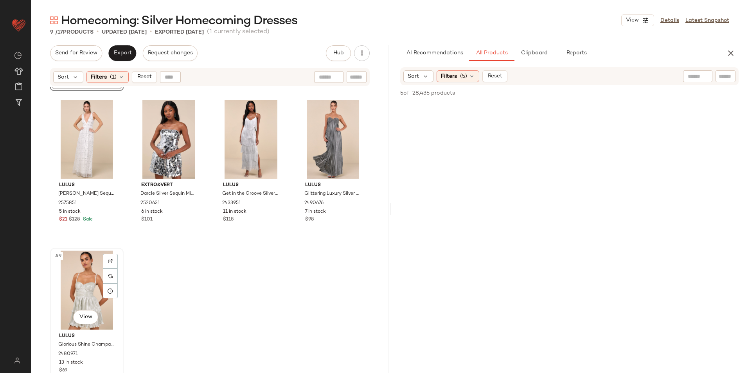
click at [85, 289] on div "#9 View" at bounding box center [87, 290] width 68 height 79
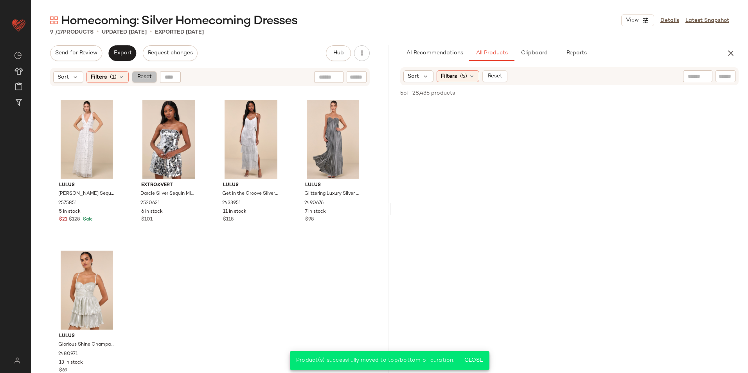
click at [139, 74] on button "Reset" at bounding box center [144, 77] width 25 height 12
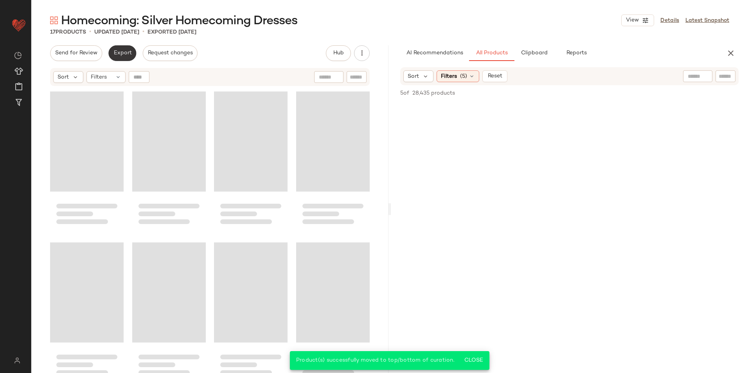
click at [119, 61] on button "Export" at bounding box center [122, 53] width 28 height 16
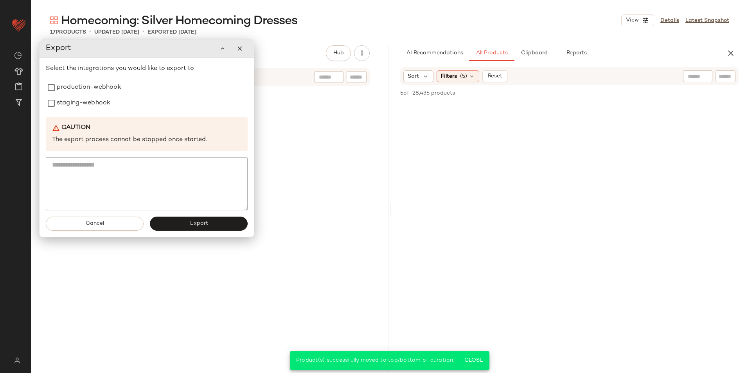
scroll to position [451, 0]
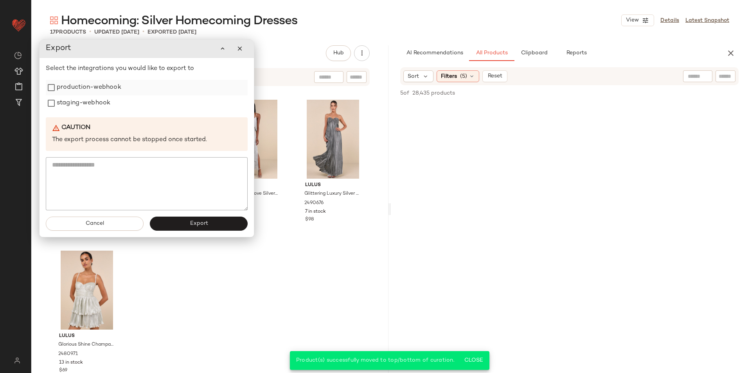
click at [96, 88] on label "production-webhook" at bounding box center [89, 88] width 65 height 16
click at [94, 99] on label "staging-webhook" at bounding box center [84, 103] width 54 height 16
click at [203, 220] on button "Export" at bounding box center [199, 224] width 98 height 14
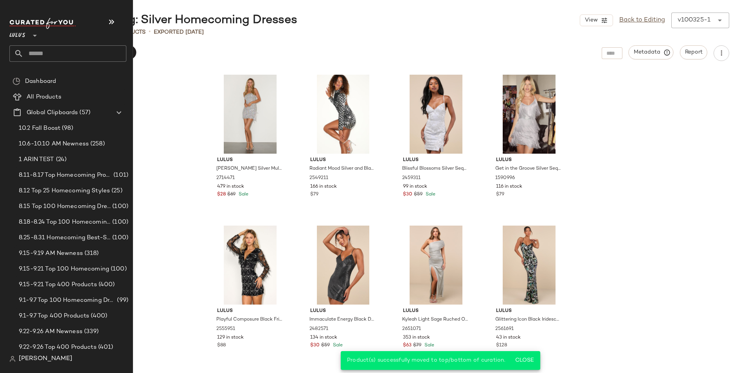
click at [59, 53] on input "text" at bounding box center [74, 53] width 103 height 16
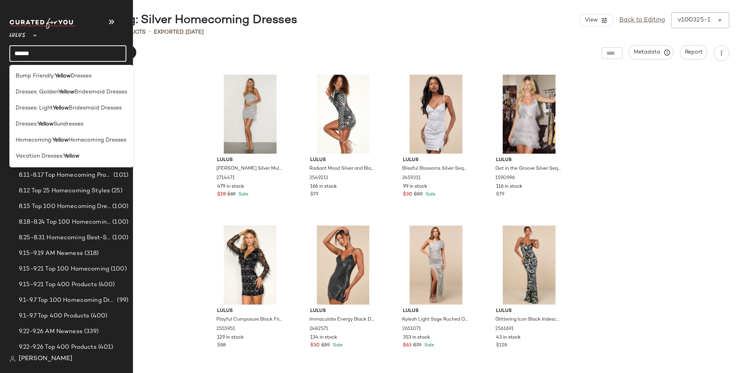
type input "******"
click at [60, 141] on b "Yellow" at bounding box center [60, 140] width 16 height 8
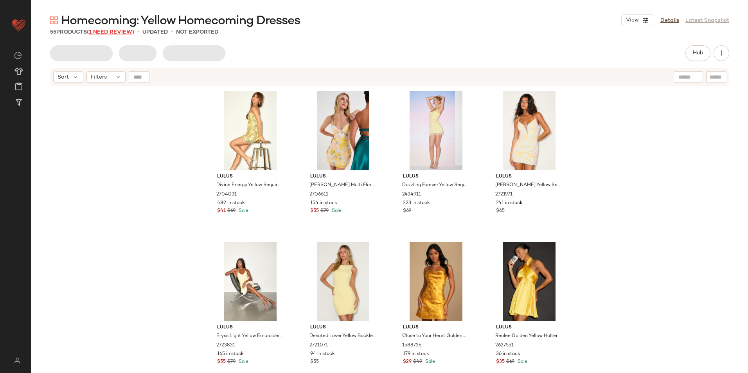
click at [106, 32] on span "(1 Need Review)" at bounding box center [110, 32] width 47 height 6
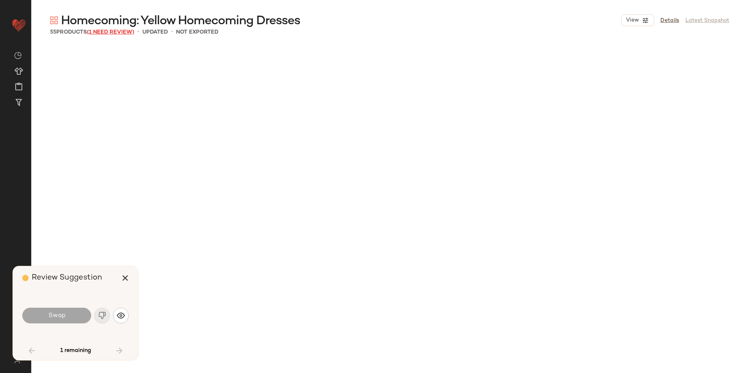
scroll to position [1788, 0]
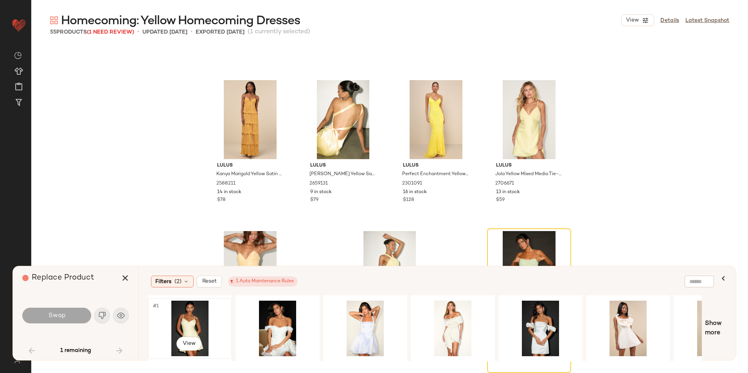
click at [184, 325] on div "#1 View" at bounding box center [190, 329] width 79 height 56
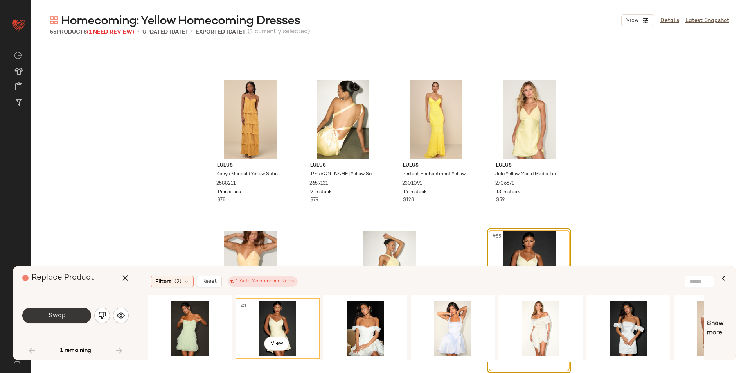
click at [77, 317] on button "Swap" at bounding box center [56, 316] width 69 height 16
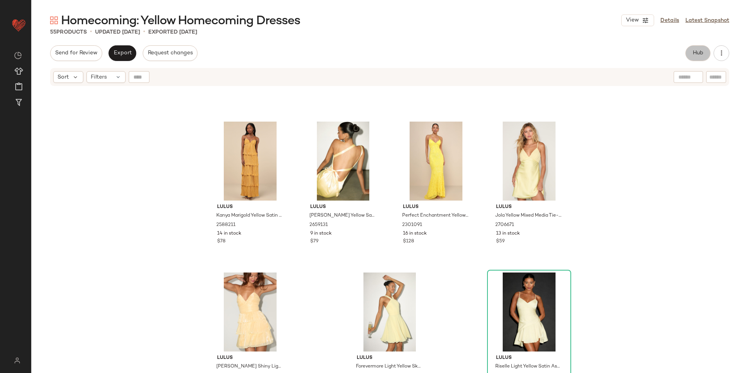
click at [700, 50] on span "Hub" at bounding box center [698, 53] width 11 height 6
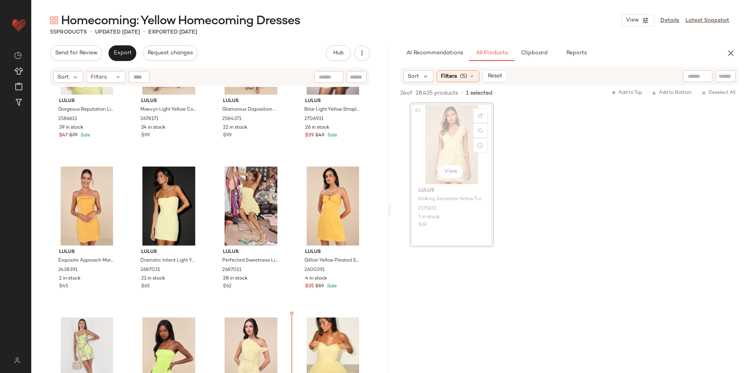
scroll to position [1472, 0]
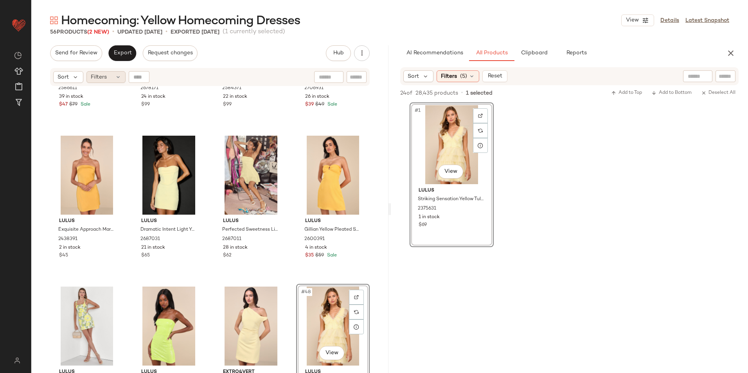
click at [117, 75] on icon at bounding box center [118, 77] width 6 height 6
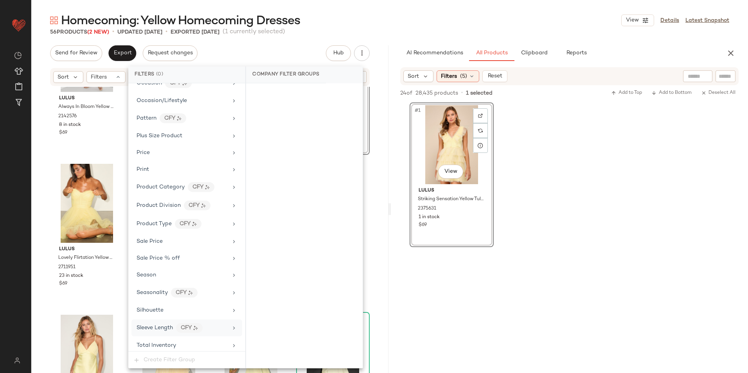
scroll to position [517, 0]
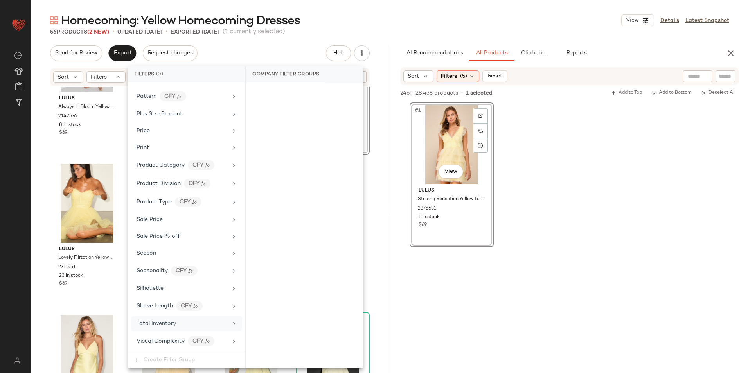
click at [155, 326] on span "Total Inventory" at bounding box center [157, 324] width 40 height 6
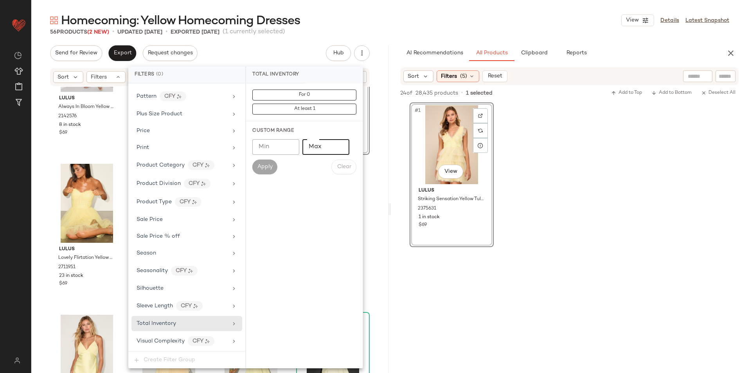
click at [315, 148] on input "Max" at bounding box center [325, 147] width 47 height 16
type input "**"
click at [273, 162] on button "Apply" at bounding box center [264, 167] width 25 height 15
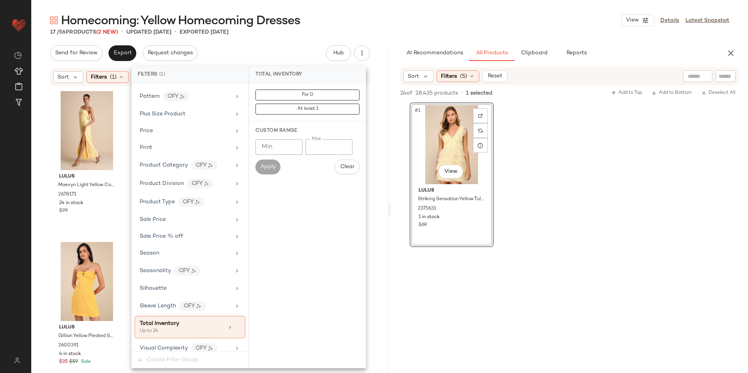
click at [376, 13] on div "Homecoming: Yellow Homecoming Dresses View Details Latest Snapshot" at bounding box center [389, 21] width 717 height 16
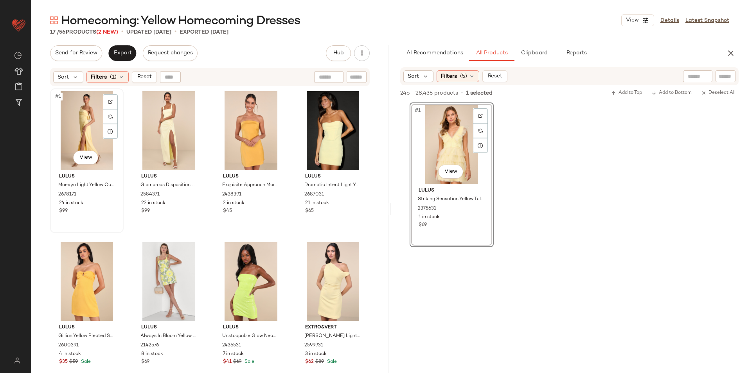
drag, startPoint x: 85, startPoint y: 110, endPoint x: 228, endPoint y: 236, distance: 190.2
click at [84, 110] on div "#1 View" at bounding box center [87, 130] width 68 height 79
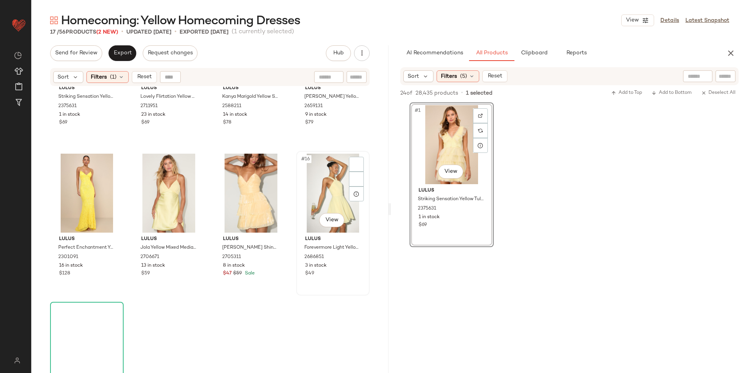
scroll to position [451, 0]
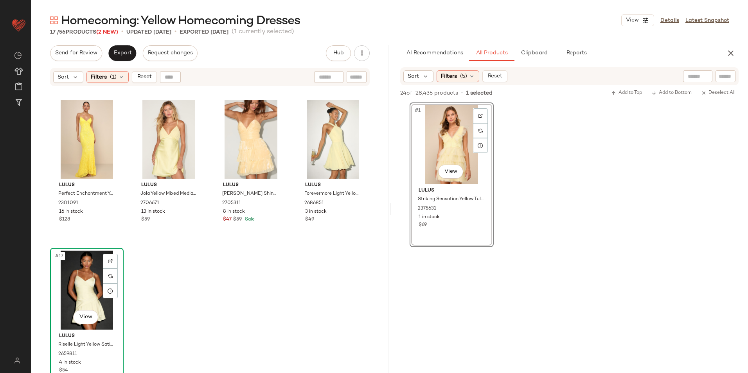
click at [74, 290] on div "#17 View" at bounding box center [87, 290] width 68 height 79
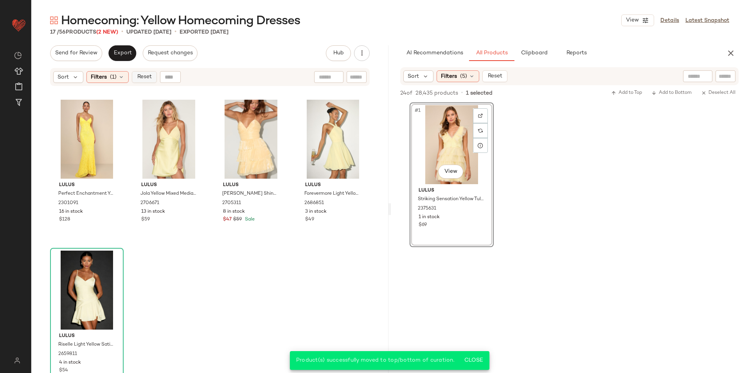
click at [148, 82] on button "Reset" at bounding box center [144, 77] width 25 height 12
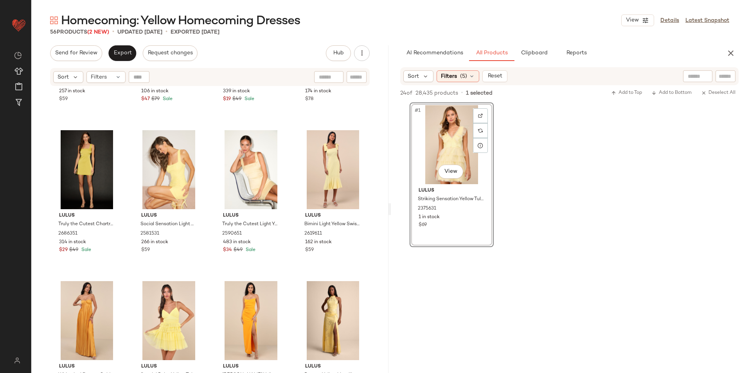
scroll to position [476, 0]
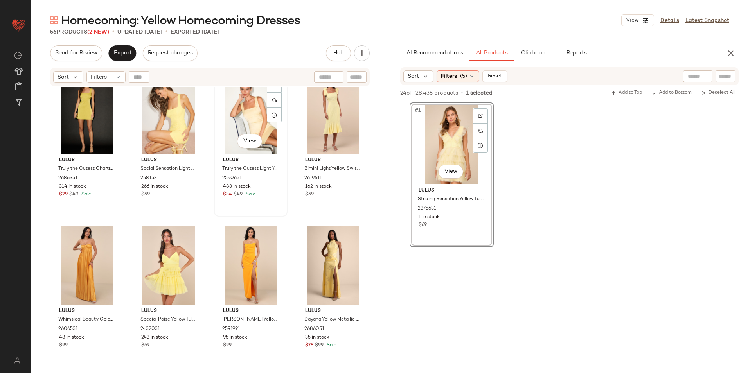
click at [240, 113] on div "#15 View" at bounding box center [251, 114] width 68 height 79
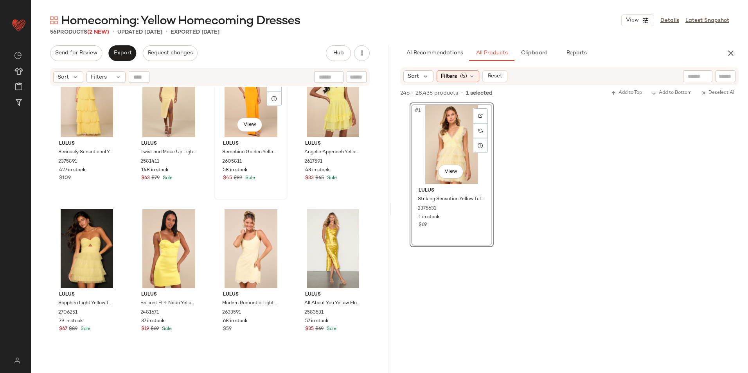
scroll to position [1024, 0]
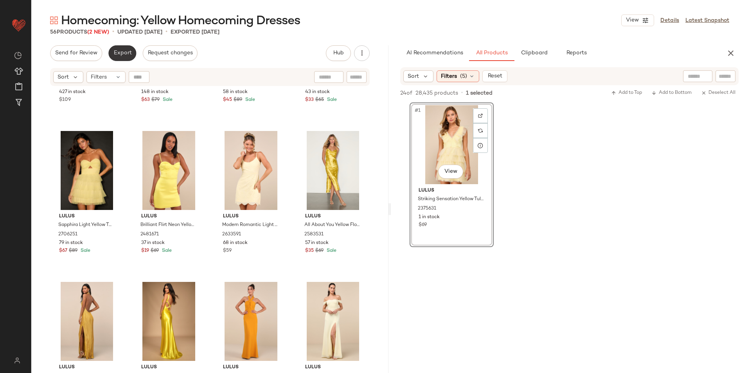
click at [119, 59] on button "Export" at bounding box center [122, 53] width 28 height 16
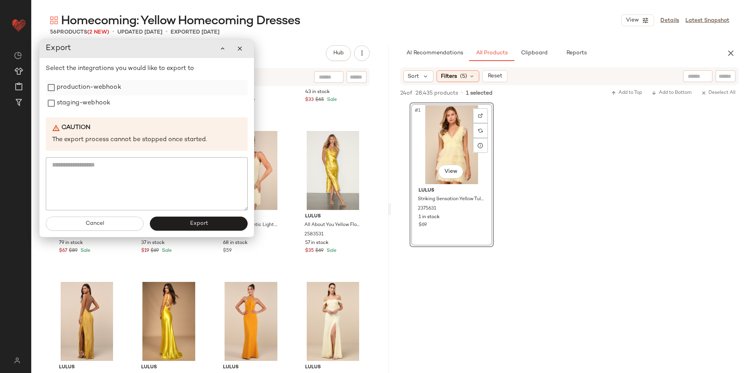
click at [101, 86] on label "production-webhook" at bounding box center [89, 88] width 65 height 16
click at [98, 101] on label "staging-webhook" at bounding box center [84, 103] width 54 height 16
click at [196, 228] on button "Export" at bounding box center [199, 224] width 98 height 14
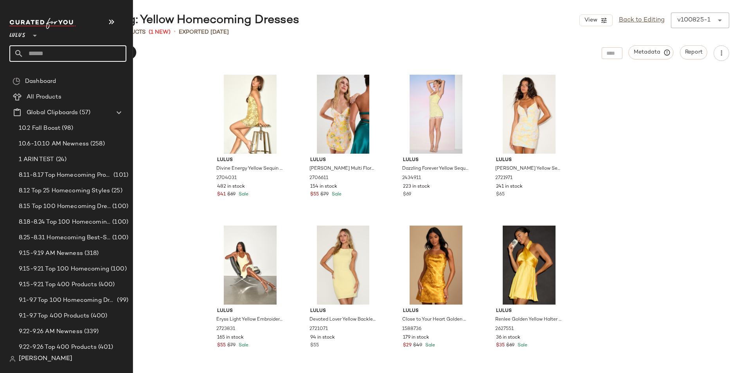
click at [46, 49] on input "text" at bounding box center [74, 53] width 103 height 16
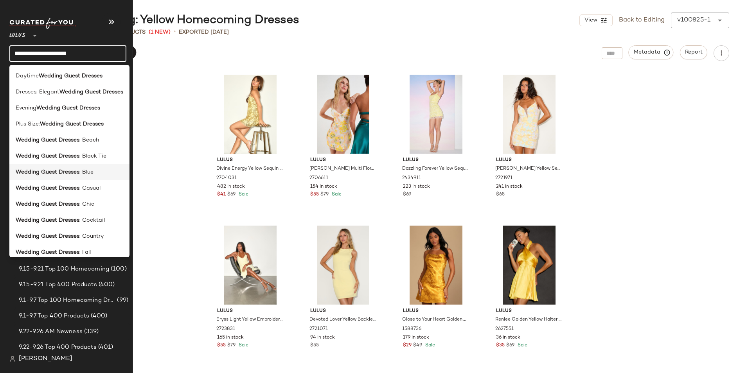
type input "**********"
click at [82, 174] on span ": Blue" at bounding box center [86, 172] width 14 height 8
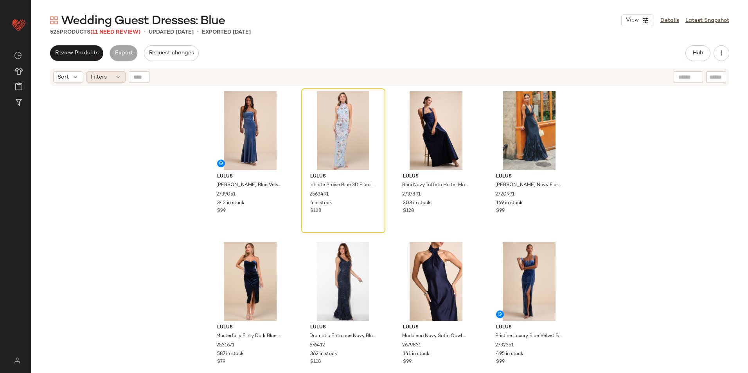
click at [103, 74] on span "Filters" at bounding box center [99, 77] width 16 height 8
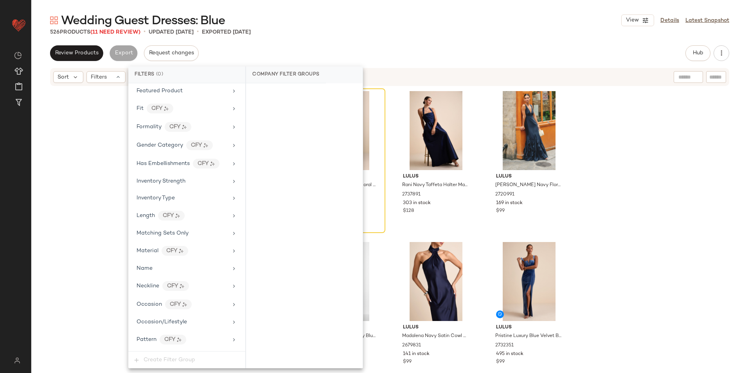
scroll to position [517, 0]
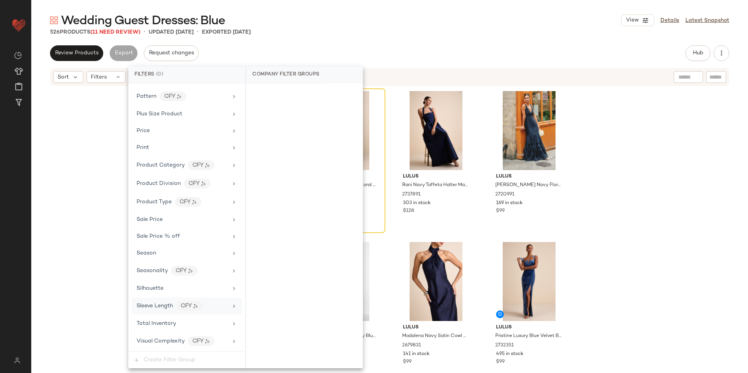
drag, startPoint x: 181, startPoint y: 324, endPoint x: 220, endPoint y: 304, distance: 43.6
click at [181, 324] on div "Total Inventory" at bounding box center [182, 324] width 91 height 8
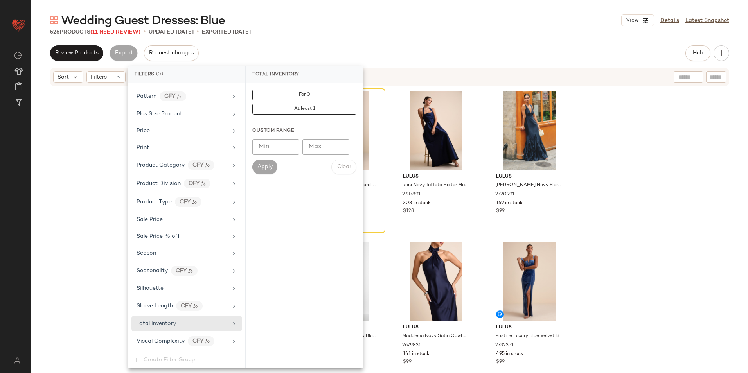
click at [321, 148] on input "Max" at bounding box center [325, 147] width 47 height 16
type input "**"
click at [318, 94] on button "For 0" at bounding box center [304, 95] width 104 height 11
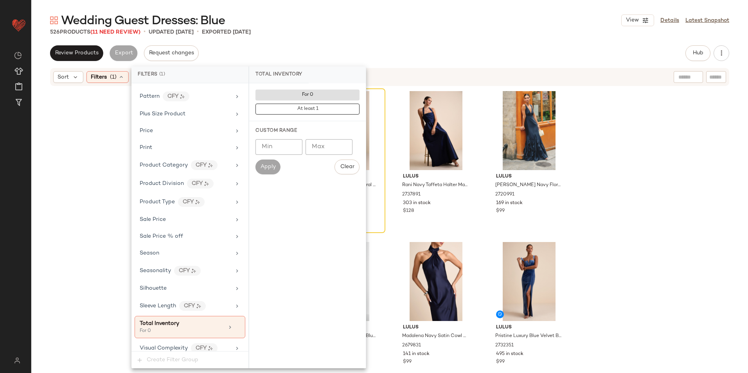
click at [337, 33] on div "526 Products (11 Need Review) • updated Oct 8th • Exported Oct 8th" at bounding box center [389, 32] width 717 height 8
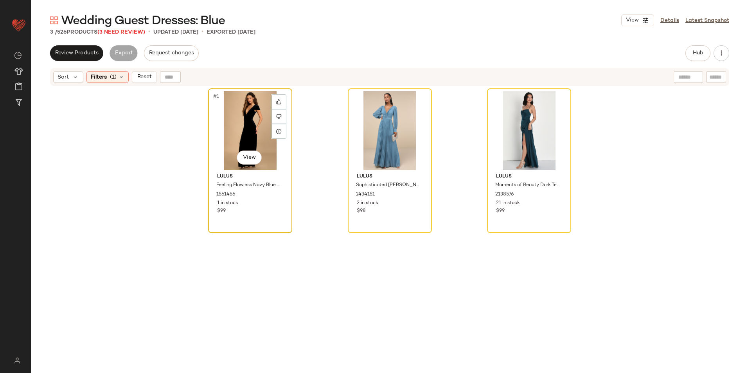
click at [240, 121] on div "#1 View" at bounding box center [250, 130] width 79 height 79
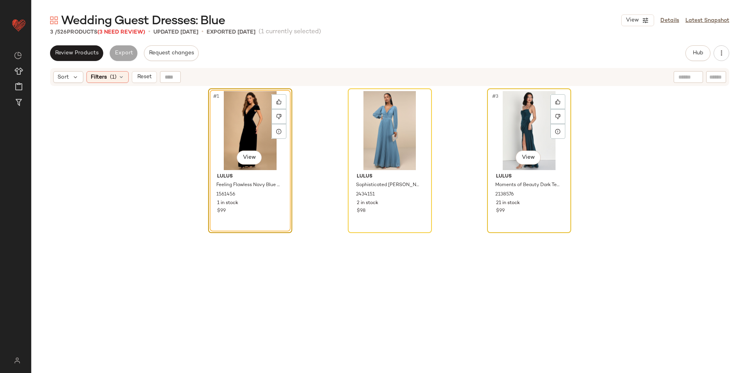
click at [523, 125] on div "#3 View" at bounding box center [529, 130] width 79 height 79
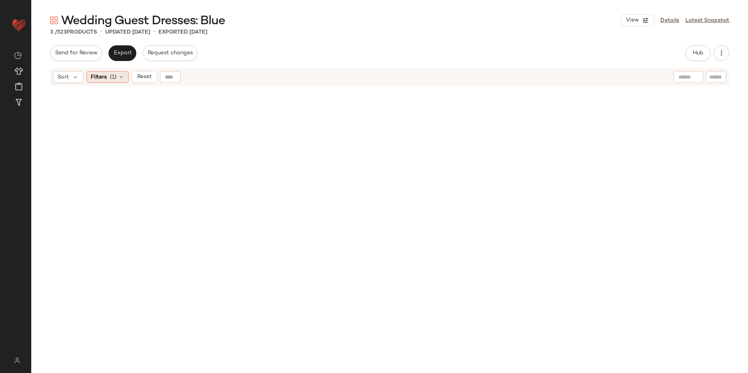
click at [117, 76] on div "Filters (1)" at bounding box center [107, 77] width 42 height 12
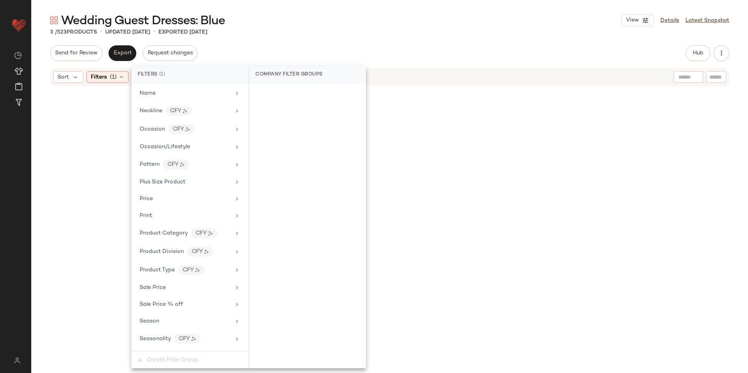
scroll to position [524, 0]
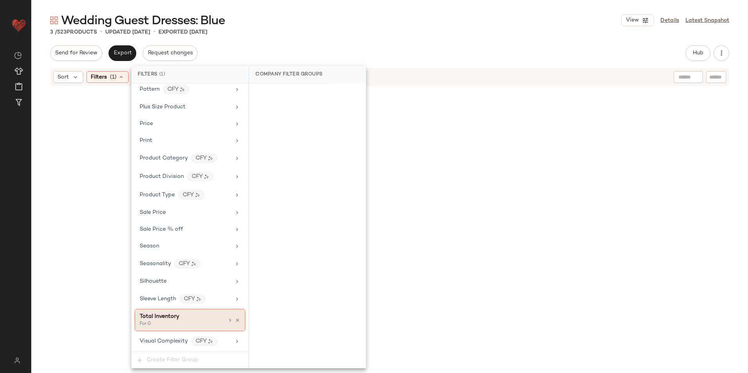
click at [178, 316] on span "Total Inventory" at bounding box center [160, 317] width 40 height 6
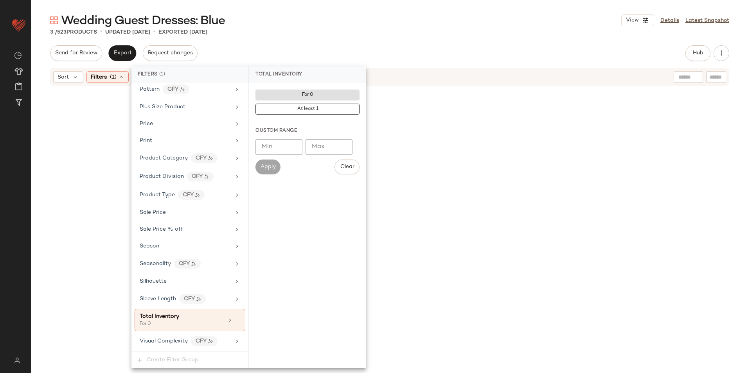
click at [319, 146] on input "Max" at bounding box center [329, 147] width 47 height 16
type input "**"
click at [266, 168] on span "Apply" at bounding box center [268, 167] width 16 height 6
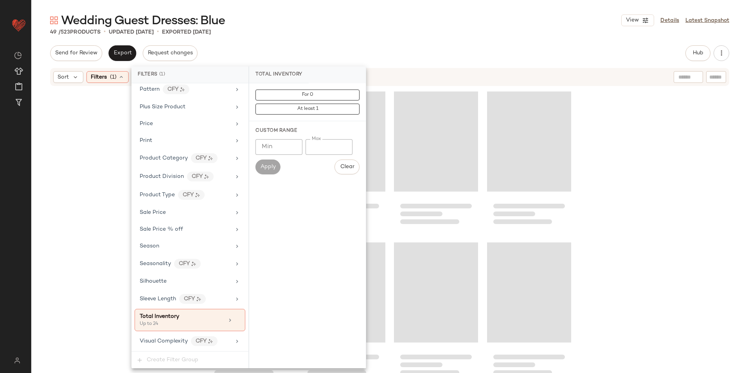
click at [293, 32] on div "49 / 523 Products • updated Oct 10th • Exported Oct 8th" at bounding box center [389, 32] width 717 height 8
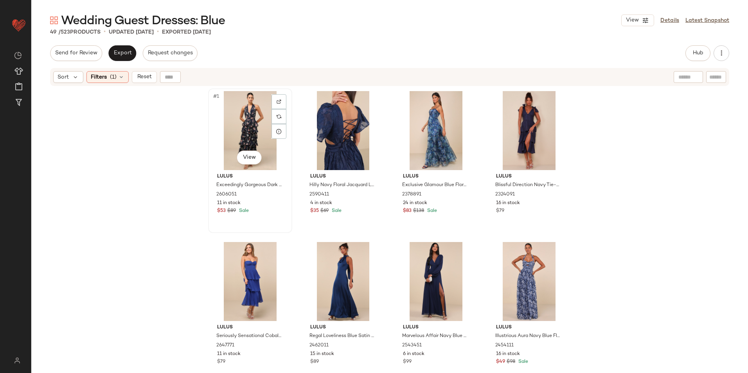
click at [233, 102] on div "#1 View" at bounding box center [250, 130] width 79 height 79
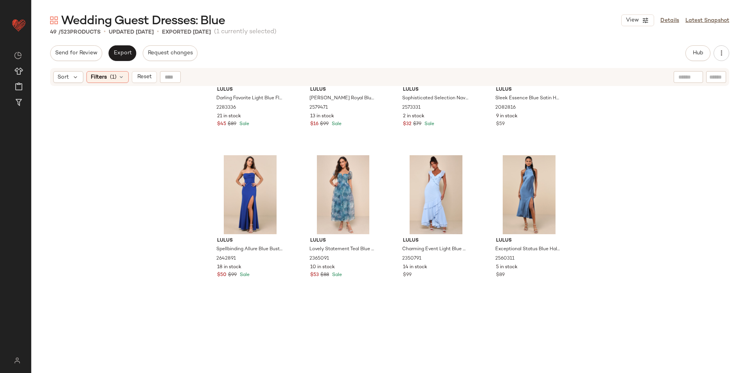
scroll to position [1659, 0]
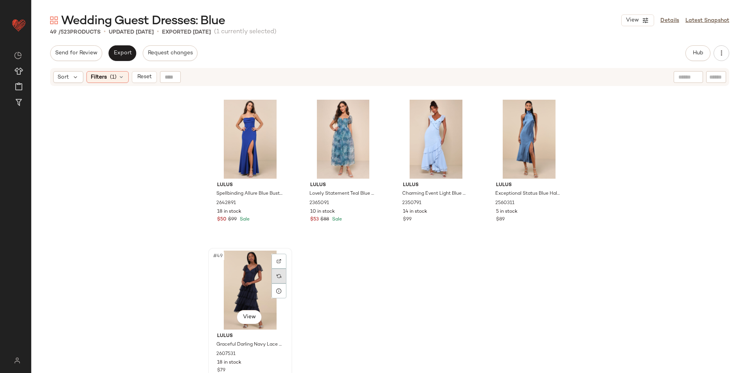
drag, startPoint x: 265, startPoint y: 278, endPoint x: 274, endPoint y: 279, distance: 9.4
click at [265, 277] on div "#49 View" at bounding box center [250, 290] width 79 height 79
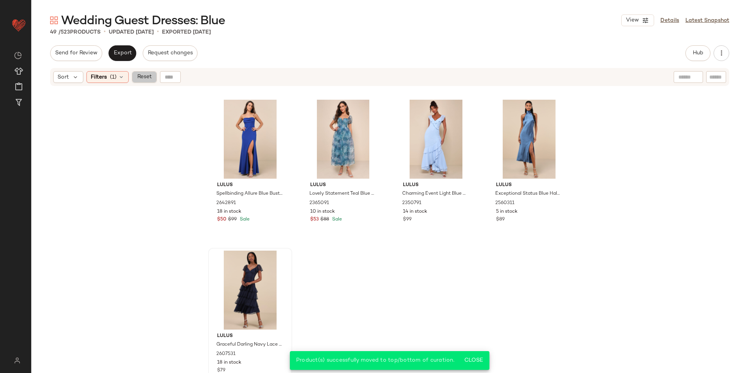
drag, startPoint x: 152, startPoint y: 77, endPoint x: 172, endPoint y: 78, distance: 19.6
click at [152, 77] on button "Reset" at bounding box center [144, 77] width 25 height 12
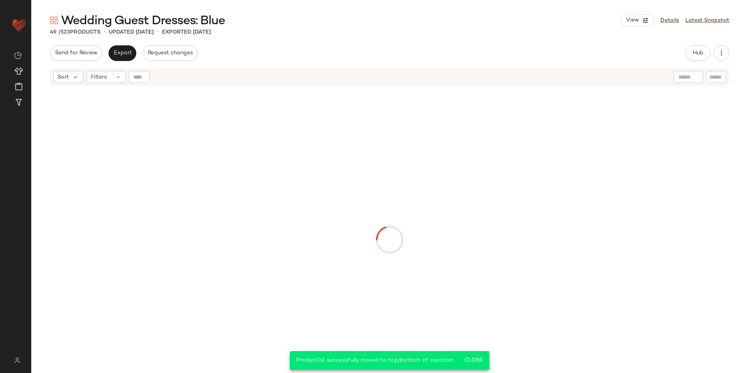
click at [320, 57] on div "Send for Review Export Request changes Hub Send for Review External Review Inte…" at bounding box center [389, 53] width 679 height 16
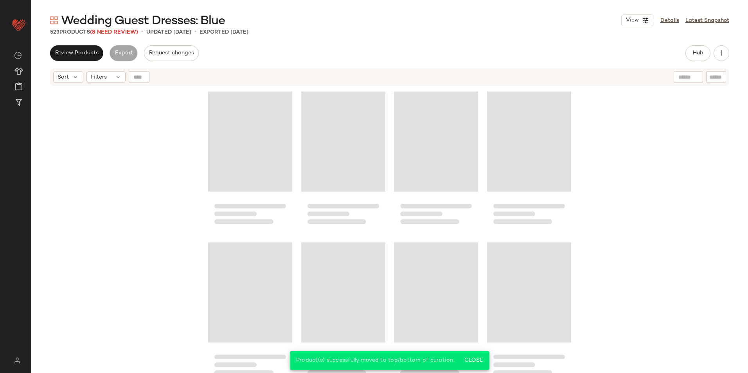
scroll to position [19481, 0]
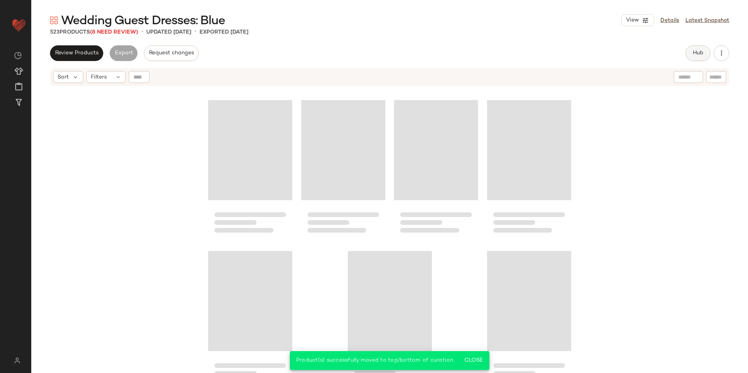
click at [698, 48] on button "Hub" at bounding box center [698, 53] width 25 height 16
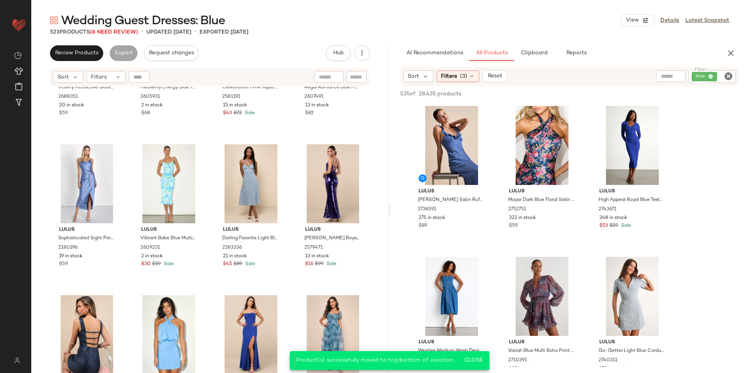
scroll to position [18855, 0]
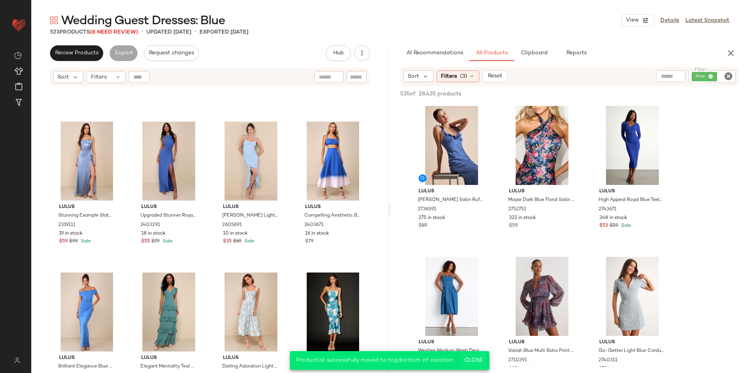
click at [472, 362] on span "Close" at bounding box center [473, 361] width 19 height 6
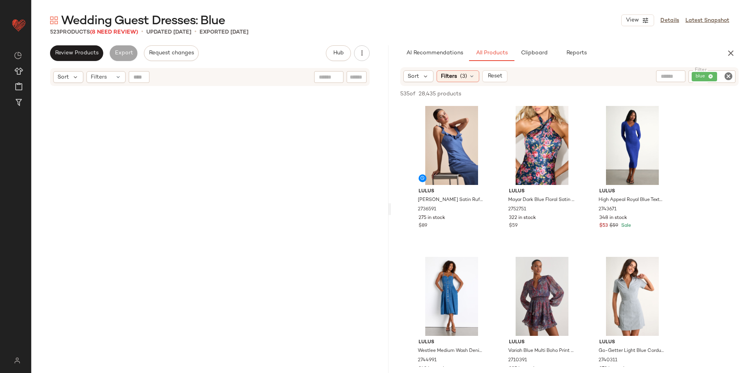
scroll to position [0, 0]
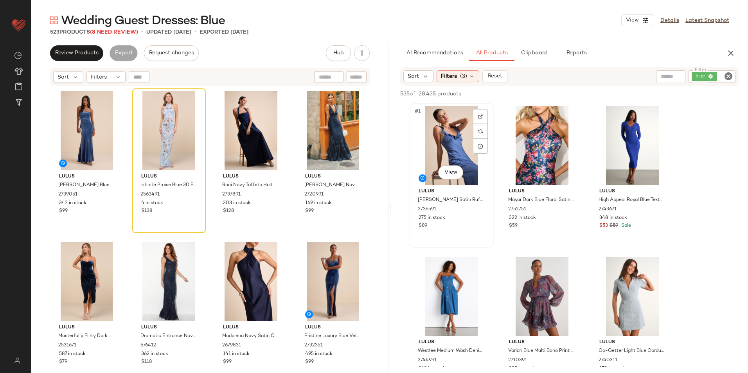
click at [444, 165] on div "#1 View" at bounding box center [451, 145] width 79 height 79
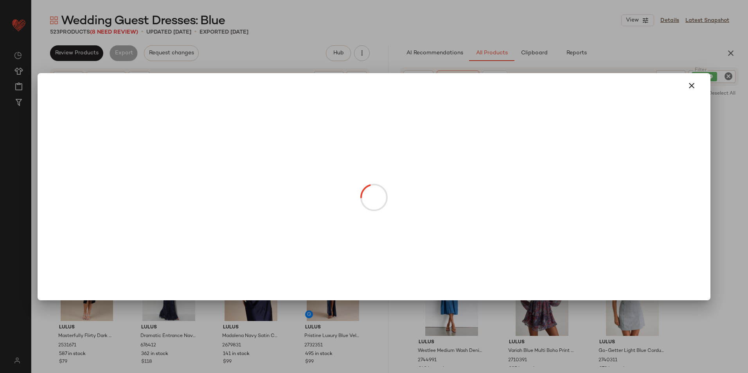
click at [448, 173] on body "Lulus ** Dashboard All Products Global Clipboards (57) Curations (817) Jordan C…" at bounding box center [374, 186] width 748 height 373
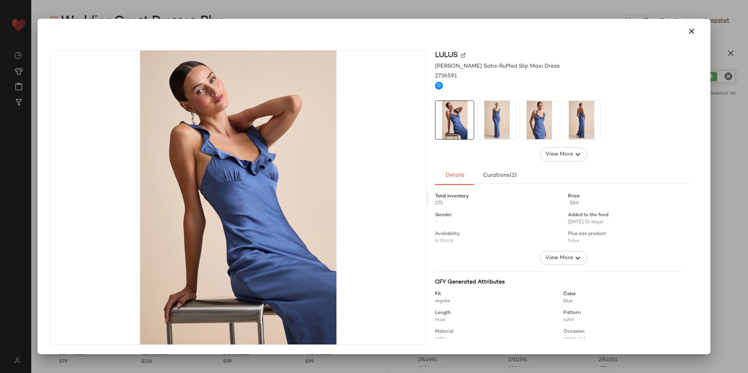
drag, startPoint x: 480, startPoint y: 120, endPoint x: 509, endPoint y: 118, distance: 28.6
click at [480, 120] on img at bounding box center [497, 120] width 38 height 38
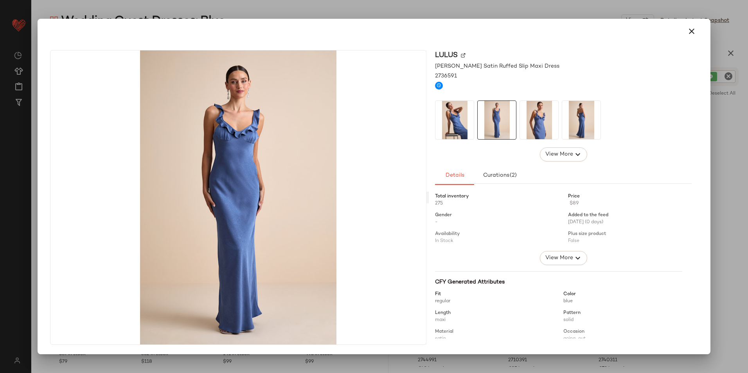
click at [550, 120] on img at bounding box center [539, 120] width 38 height 38
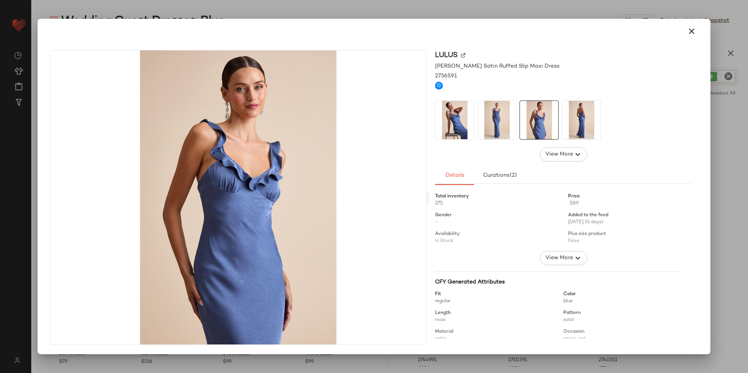
click at [573, 119] on img at bounding box center [581, 120] width 38 height 38
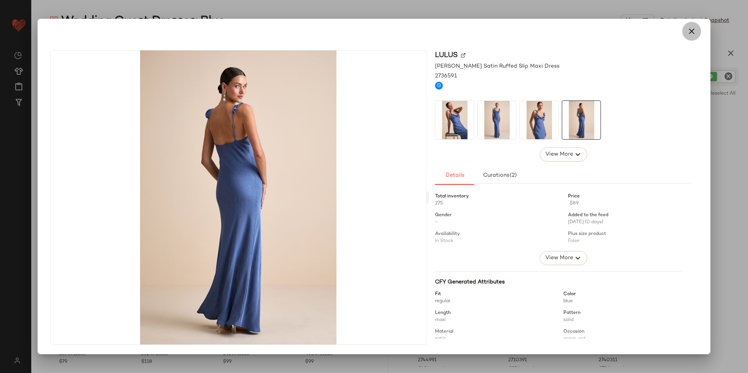
click at [684, 31] on button "button" at bounding box center [691, 31] width 19 height 19
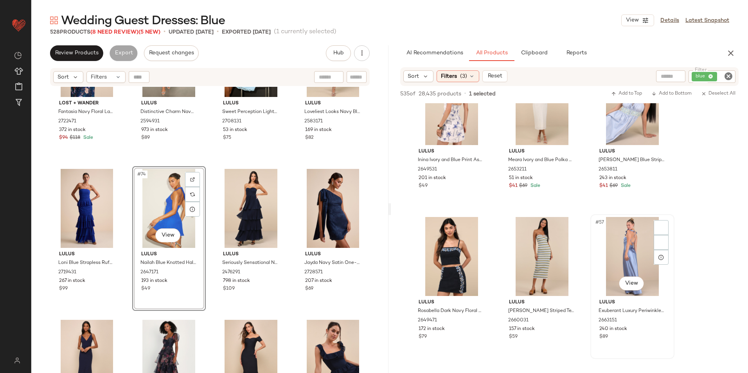
scroll to position [2622, 0]
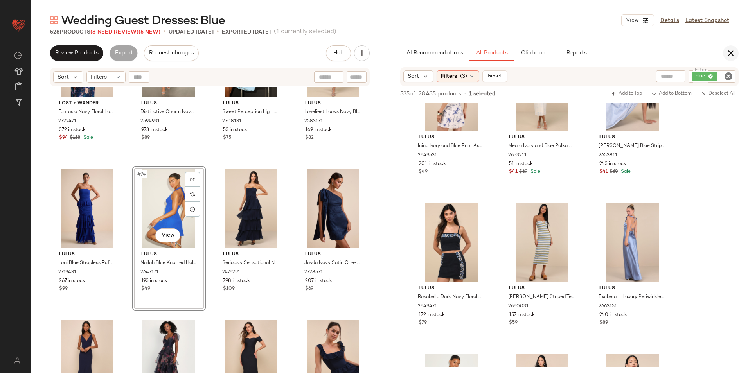
click at [732, 53] on icon "button" at bounding box center [730, 53] width 9 height 9
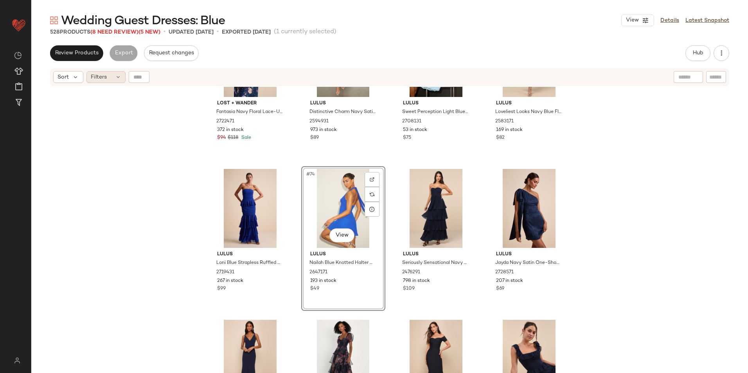
click at [105, 78] on span "Filters" at bounding box center [99, 77] width 16 height 8
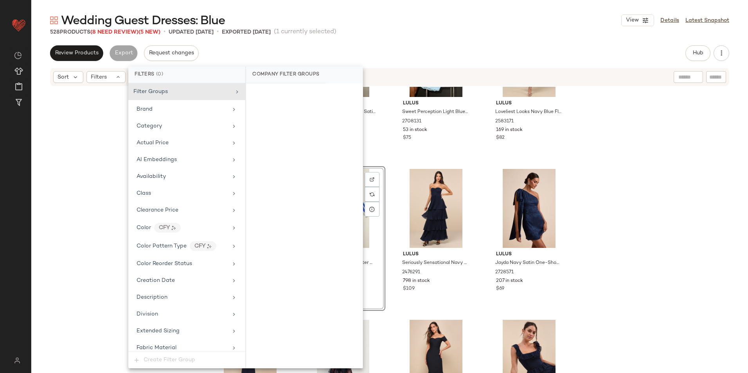
drag, startPoint x: 105, startPoint y: 78, endPoint x: 270, endPoint y: 48, distance: 167.5
click at [262, 49] on div "Review Products Export Request changes Hub Send for Review External Review Inte…" at bounding box center [389, 53] width 679 height 16
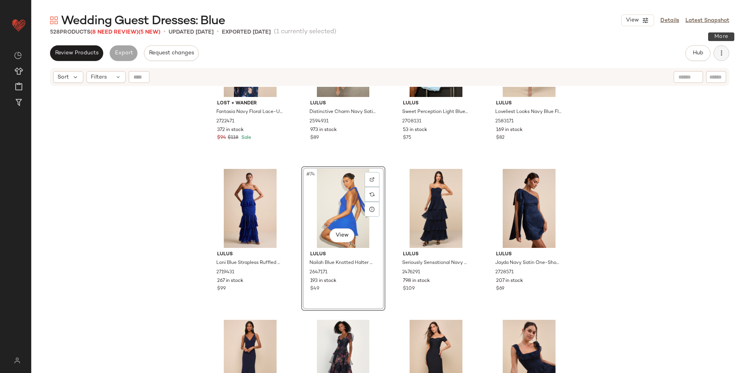
drag, startPoint x: 725, startPoint y: 57, endPoint x: 720, endPoint y: 55, distance: 4.9
click at [725, 57] on button "button" at bounding box center [722, 53] width 16 height 16
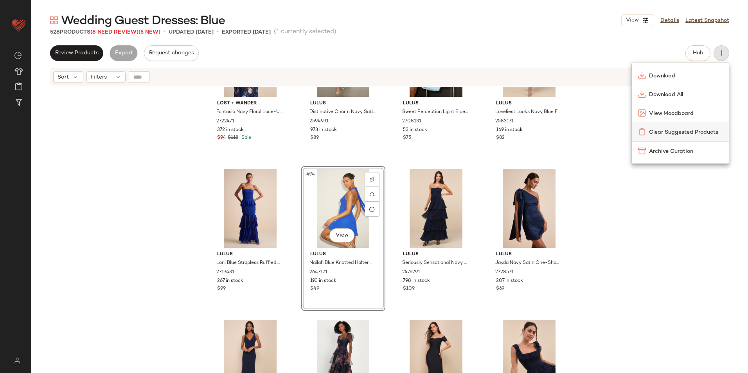
click at [681, 130] on span "Clear Suggested Products" at bounding box center [686, 132] width 74 height 8
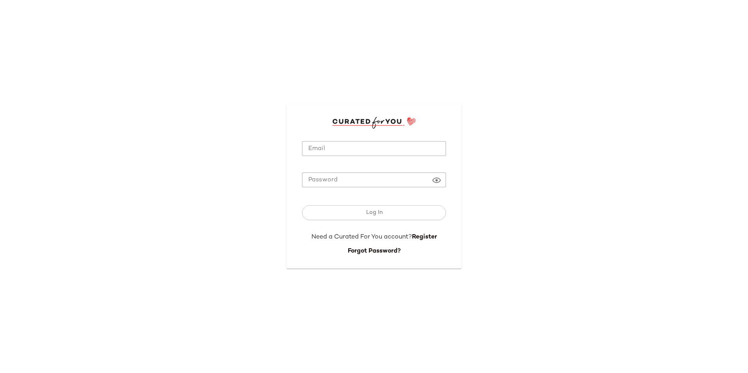
type input "**********"
click at [401, 151] on input "**********" at bounding box center [374, 148] width 144 height 15
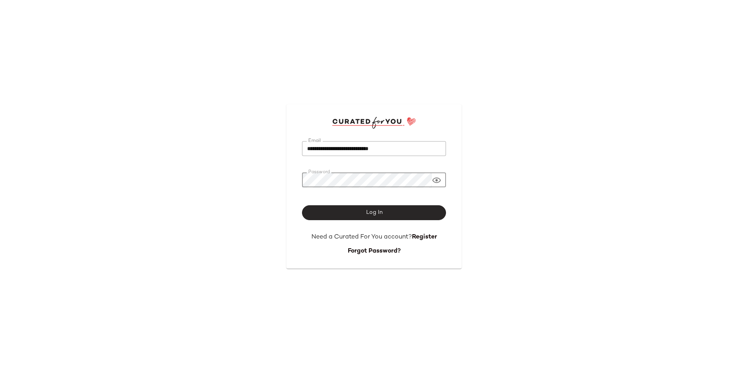
click at [362, 220] on button "Log In" at bounding box center [374, 212] width 144 height 15
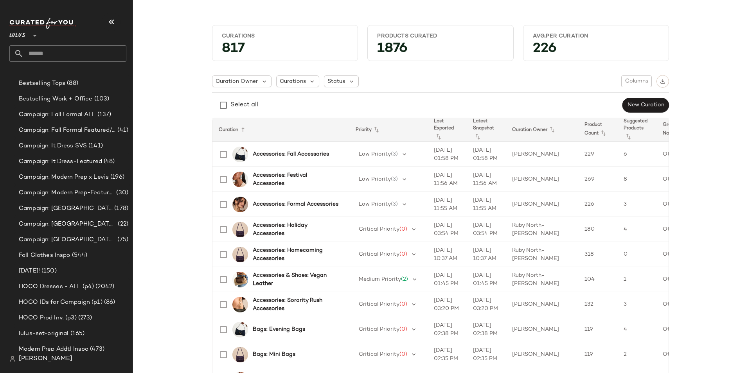
scroll to position [313, 0]
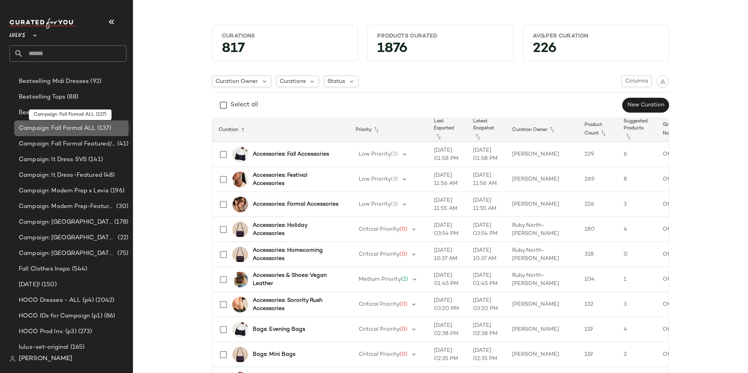
click at [82, 128] on span "Campaign: Fall Formal ALL" at bounding box center [57, 128] width 77 height 9
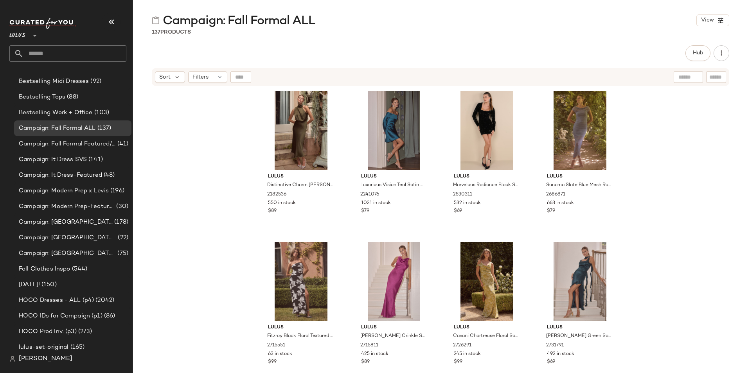
click at [722, 78] on input "text" at bounding box center [716, 77] width 14 height 8
type input "****"
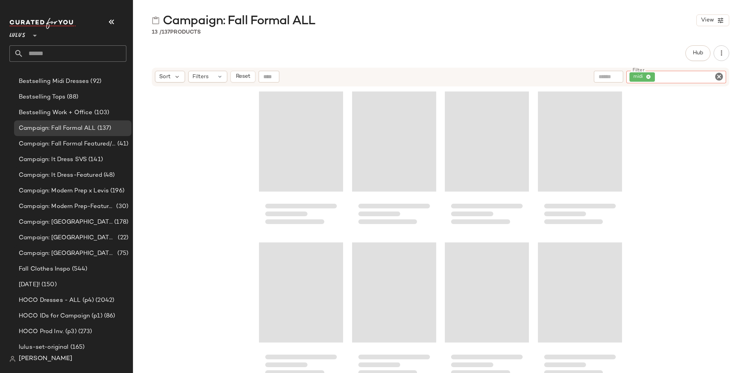
scroll to position [20, 0]
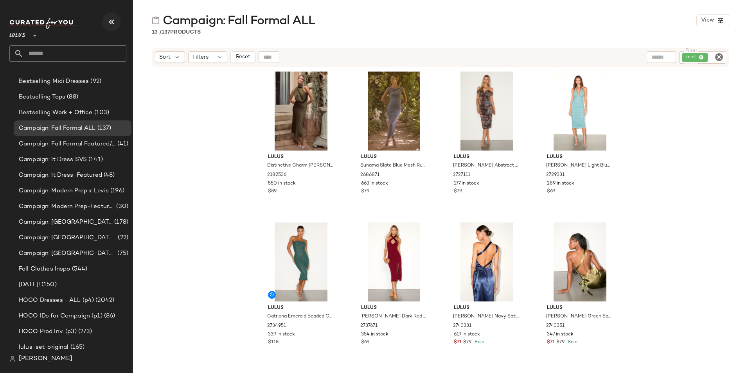
click at [115, 21] on icon "button" at bounding box center [111, 21] width 9 height 9
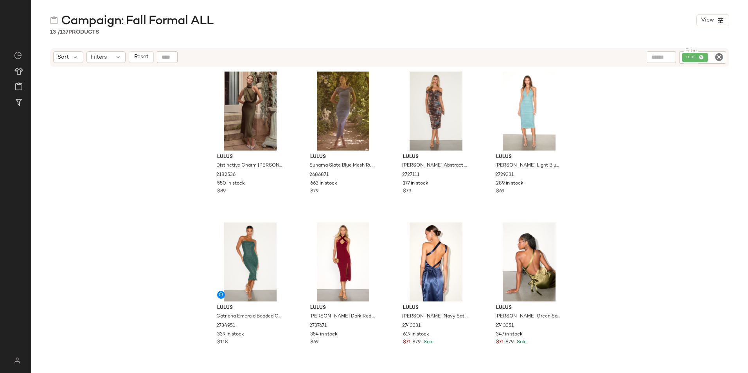
scroll to position [0, 0]
click at [195, 92] on div "Lulus Distinctive Charm Olive Green Satin Asymmetrical Midi Dress 2182536 550 i…" at bounding box center [389, 220] width 717 height 306
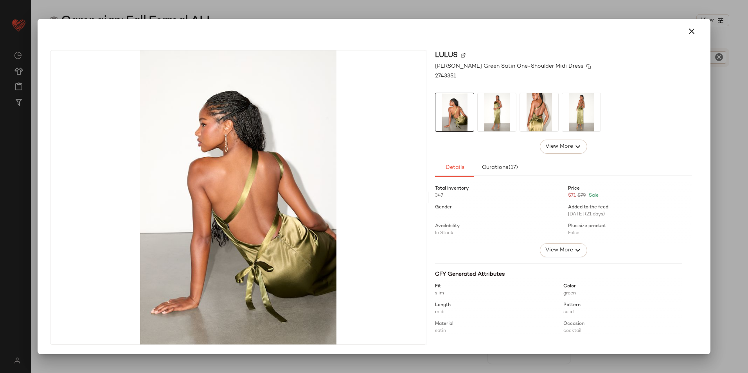
click at [587, 64] on img at bounding box center [589, 66] width 5 height 5
click at [445, 7] on div at bounding box center [374, 186] width 748 height 373
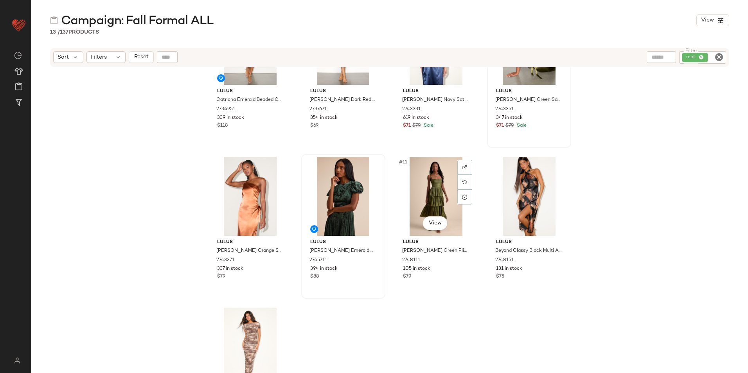
scroll to position [221, 0]
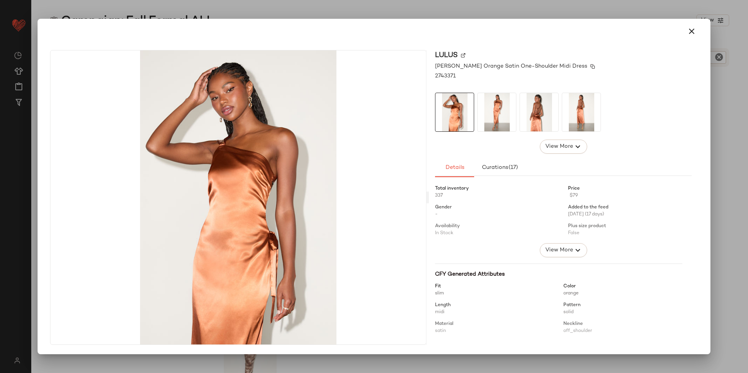
click at [575, 63] on div "Yvonne Rust Orange Satin One-Shoulder Midi Dress" at bounding box center [563, 66] width 257 height 8
click at [689, 32] on icon "button" at bounding box center [691, 31] width 9 height 9
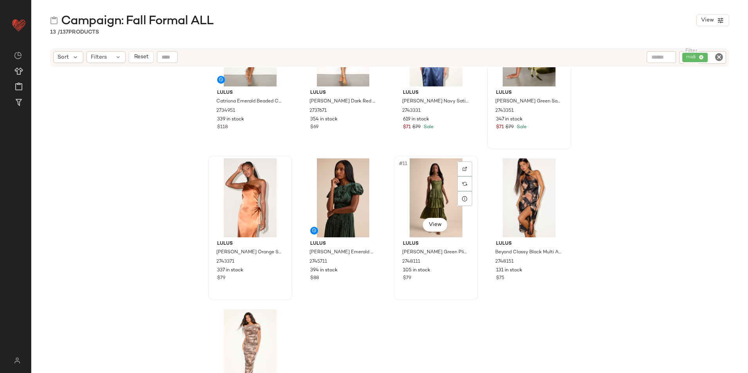
scroll to position [300, 0]
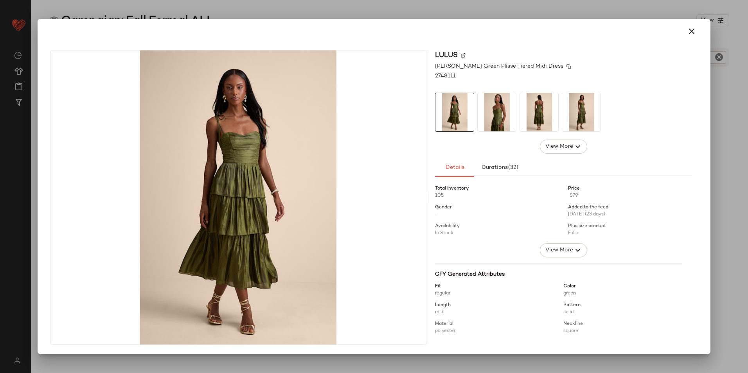
click at [567, 65] on img at bounding box center [569, 66] width 5 height 5
click at [694, 29] on icon "button" at bounding box center [691, 31] width 9 height 9
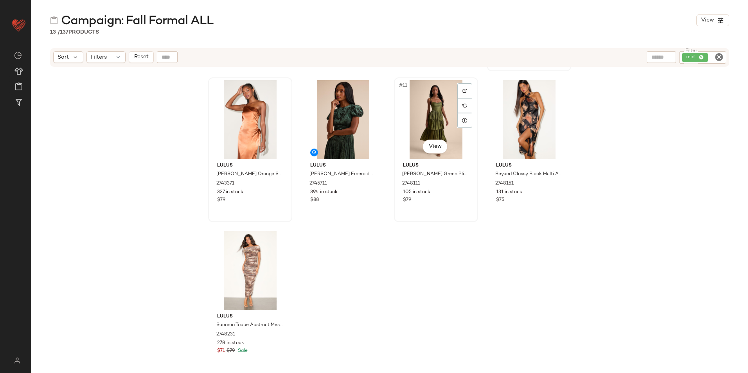
scroll to position [261, 0]
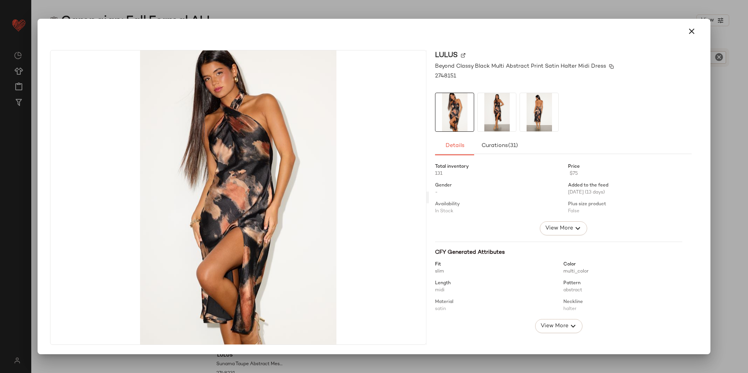
click at [608, 63] on div "Beyond Classy Black Multi Abstract Print Satin Halter Midi Dress" at bounding box center [563, 66] width 257 height 8
click at [692, 34] on icon "button" at bounding box center [691, 31] width 9 height 9
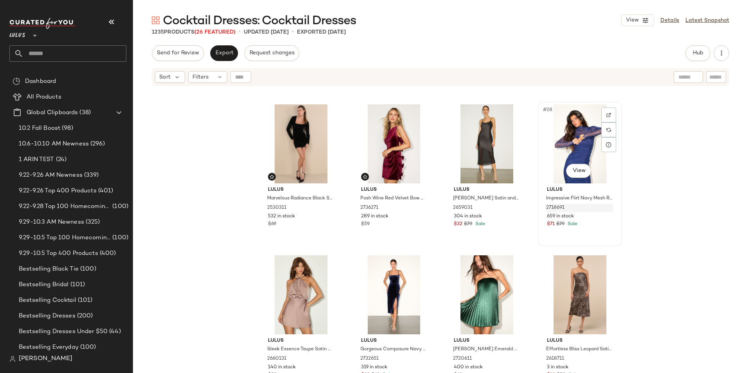
scroll to position [1024, 0]
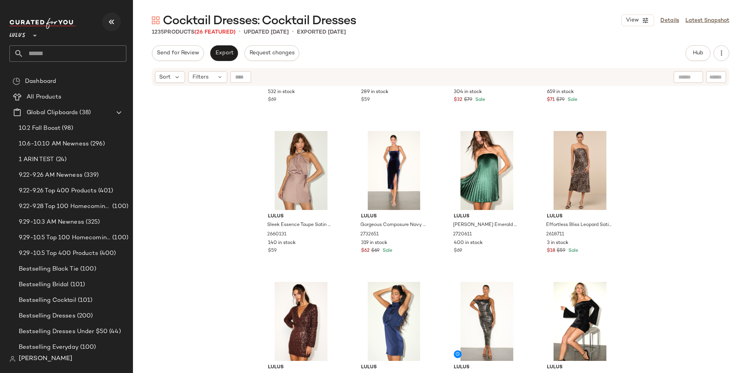
click at [110, 18] on icon "button" at bounding box center [111, 21] width 9 height 9
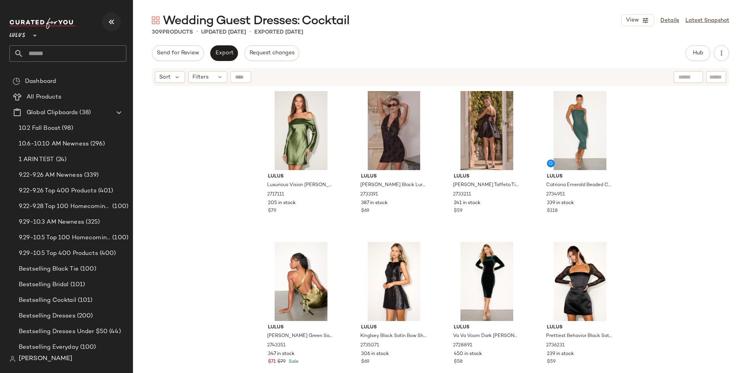
click at [116, 27] on button "button" at bounding box center [111, 22] width 19 height 19
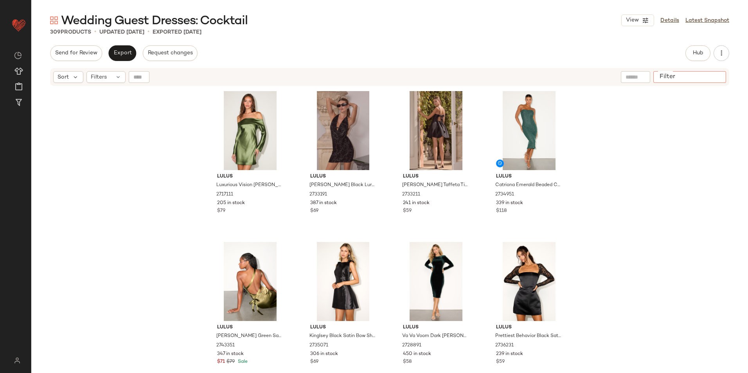
click at [718, 77] on input "Filter" at bounding box center [690, 77] width 67 height 8
drag, startPoint x: 684, startPoint y: 83, endPoint x: 718, endPoint y: 75, distance: 34.3
click at [718, 75] on input "text" at bounding box center [716, 77] width 14 height 8
paste input "*******"
type input "*******"
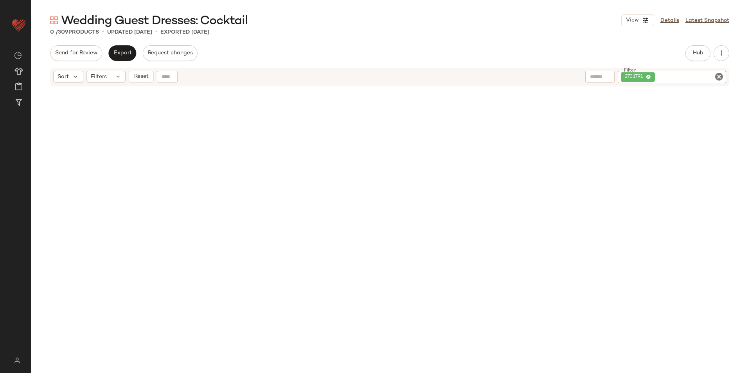
click at [715, 77] on icon "Clear Filter" at bounding box center [718, 76] width 9 height 9
click at [131, 76] on div at bounding box center [139, 77] width 21 height 12
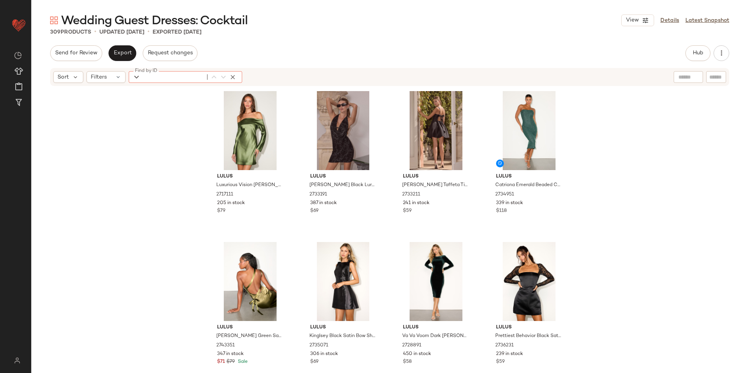
paste input "*******"
type input "*******"
click at [231, 77] on icon "button" at bounding box center [232, 77] width 7 height 7
click at [259, 56] on div "Send for Review Export Request changes Hub Send for Review External Review Inte…" at bounding box center [389, 53] width 679 height 16
click at [717, 46] on button "button" at bounding box center [722, 53] width 16 height 16
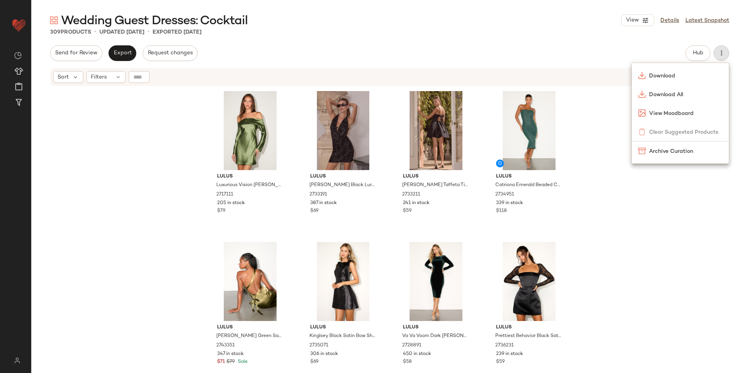
click at [649, 41] on div "Wedding Guest Dresses: Cocktail View Details Latest Snapshot 309 Products • upd…" at bounding box center [389, 193] width 717 height 361
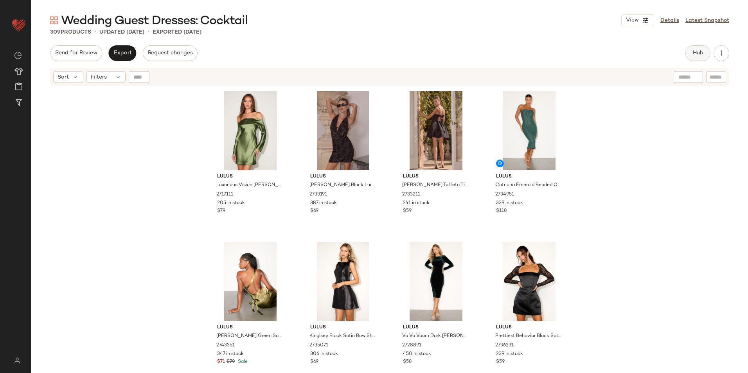
click at [689, 50] on button "Hub" at bounding box center [698, 53] width 25 height 16
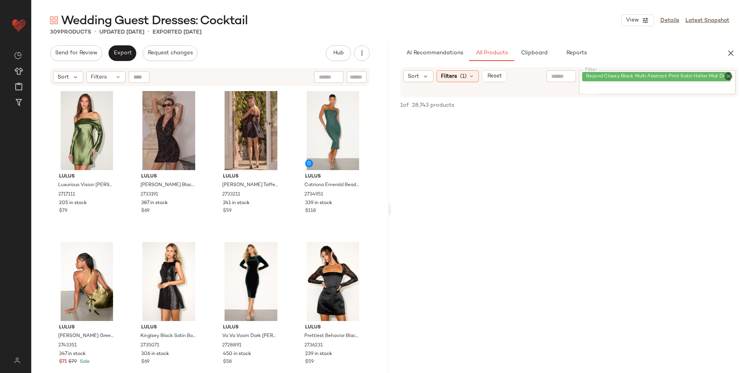
click at [726, 75] on icon "Clear Filter" at bounding box center [728, 76] width 9 height 9
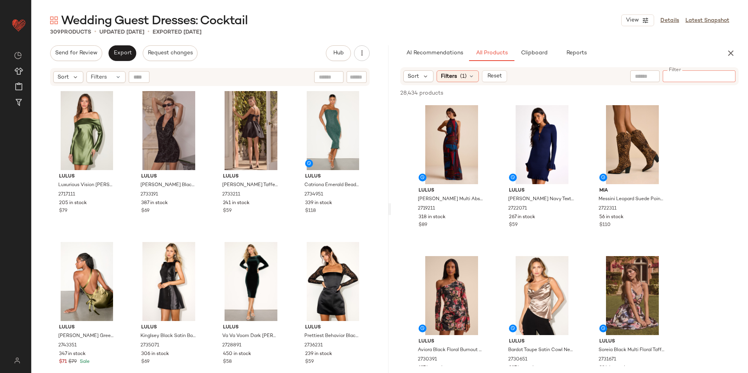
paste input "*******"
type input "*******"
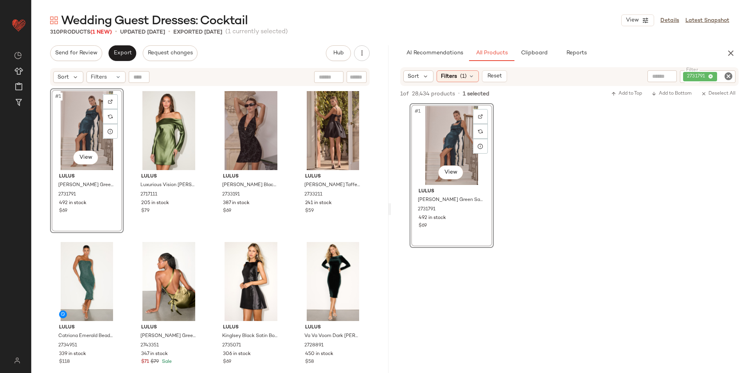
click at [726, 76] on icon "Clear Filter" at bounding box center [728, 76] width 9 height 9
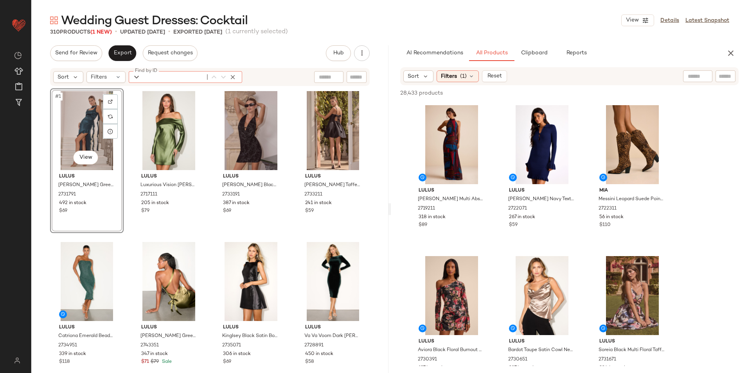
drag, startPoint x: 140, startPoint y: 76, endPoint x: 188, endPoint y: 66, distance: 49.1
click at [227, 50] on div "Send for Review Export Request changes Hub Send for Review External Review Inte…" at bounding box center [210, 53] width 320 height 16
paste input "*******"
type input "*******"
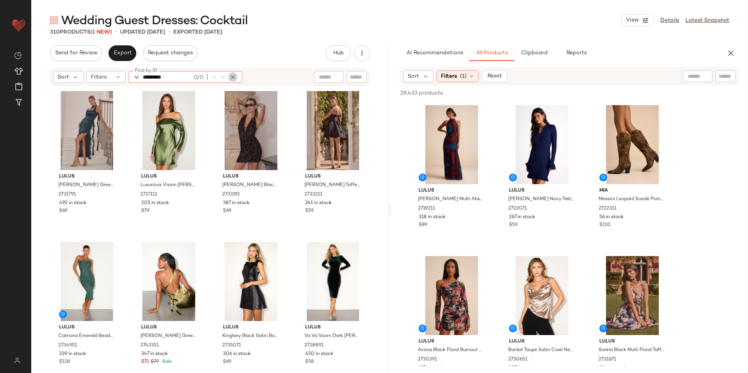
click at [231, 77] on icon "button" at bounding box center [232, 77] width 7 height 7
click at [723, 75] on input "Filter" at bounding box center [699, 76] width 67 height 8
paste input "*******"
type input "*******"
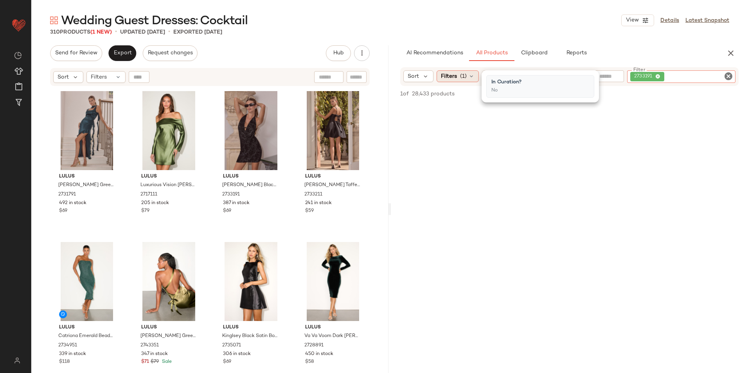
click at [452, 72] on span "Filters" at bounding box center [449, 76] width 16 height 8
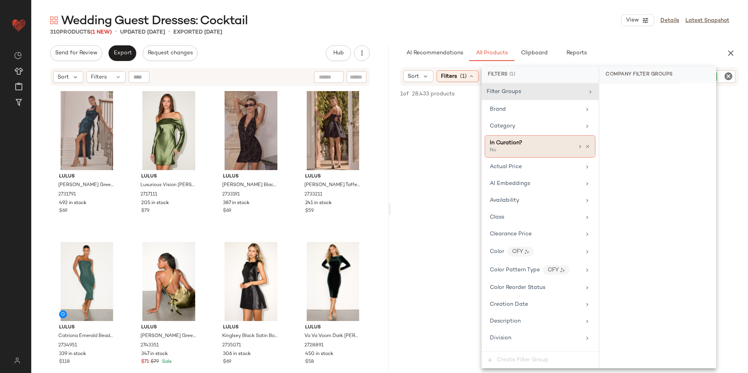
click at [502, 144] on span "In Curation?" at bounding box center [506, 143] width 32 height 6
drag, startPoint x: 626, startPoint y: 96, endPoint x: 620, endPoint y: 85, distance: 13.5
click at [627, 95] on div "Yes" at bounding box center [658, 93] width 110 height 14
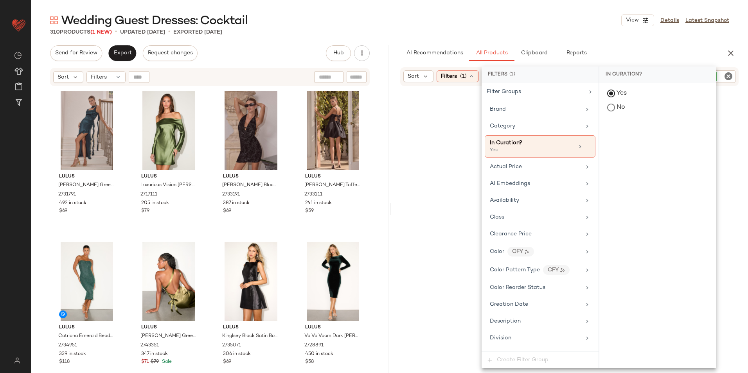
click at [564, 34] on div "310 Products (1 New) • updated Oct 10th • Exported Oct 10th" at bounding box center [389, 32] width 717 height 8
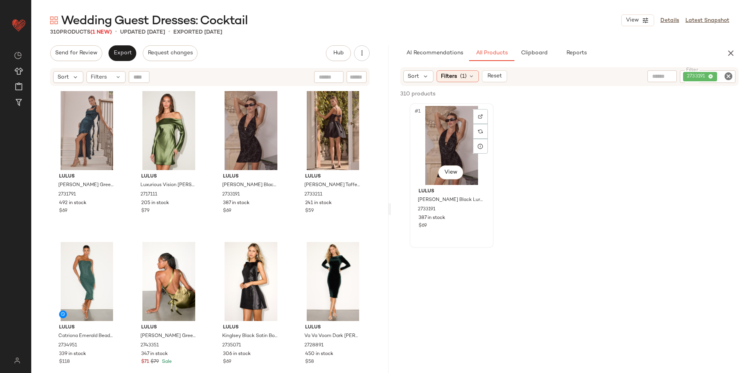
click at [457, 149] on div "#1 View" at bounding box center [451, 145] width 79 height 79
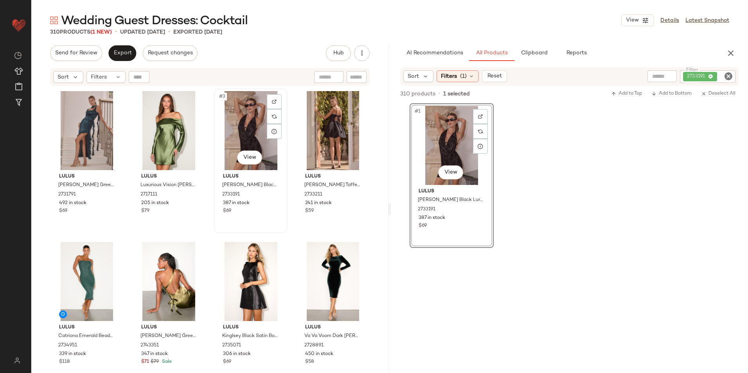
click at [252, 122] on div "#3 View" at bounding box center [251, 130] width 68 height 79
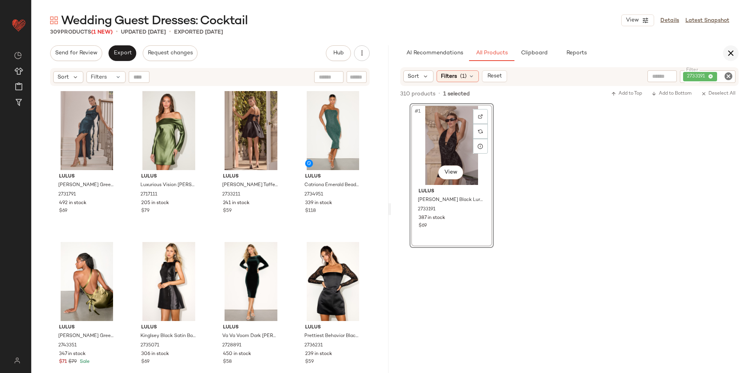
click at [736, 53] on button "button" at bounding box center [731, 53] width 16 height 16
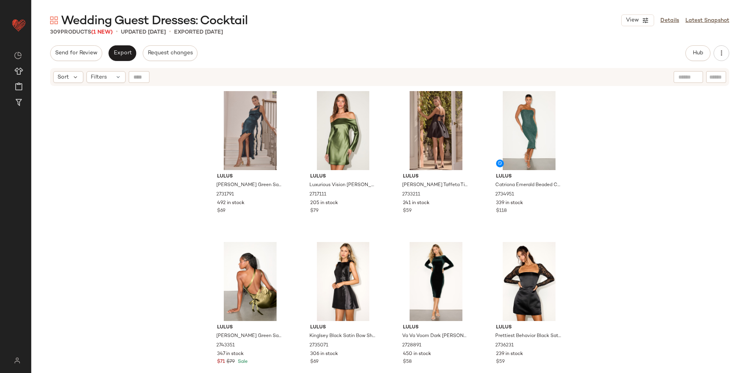
click at [107, 52] on div "Send for Review Export Request changes" at bounding box center [124, 53] width 148 height 16
click at [122, 49] on button "Export" at bounding box center [122, 53] width 28 height 16
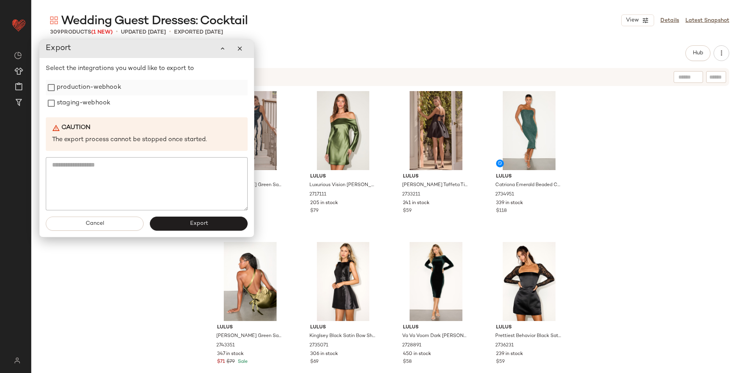
click at [96, 83] on label "production-webhook" at bounding box center [89, 88] width 65 height 16
click at [90, 100] on label "staging-webhook" at bounding box center [84, 103] width 54 height 16
click at [180, 221] on button "Export" at bounding box center [199, 224] width 98 height 14
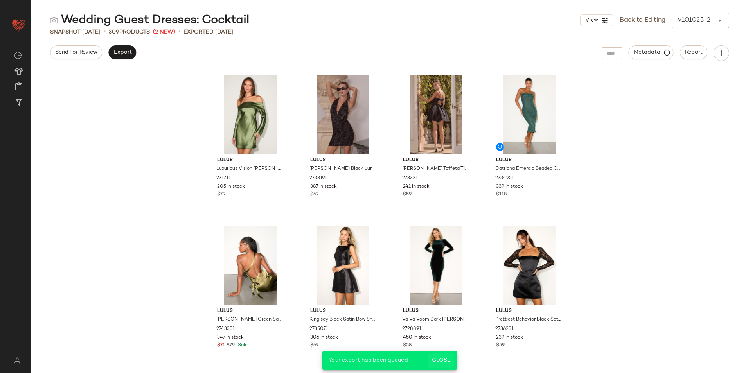
click at [443, 361] on span "Close" at bounding box center [441, 361] width 19 height 6
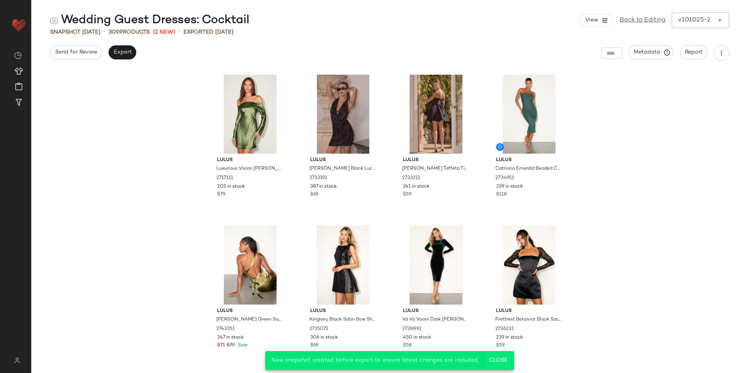
click at [493, 363] on span "Close" at bounding box center [498, 361] width 19 height 6
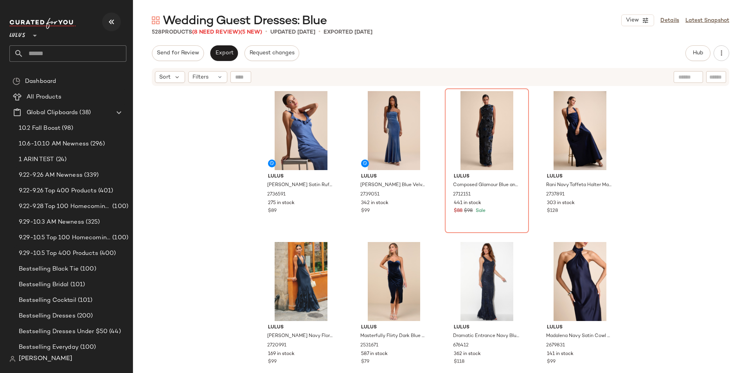
click at [105, 19] on button "button" at bounding box center [111, 22] width 19 height 19
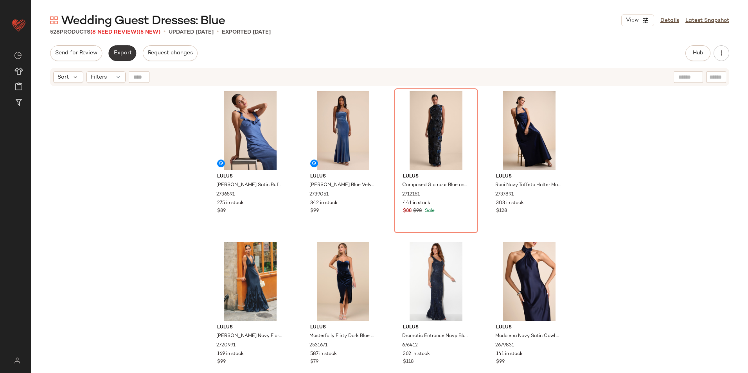
click at [119, 53] on span "Export" at bounding box center [122, 53] width 18 height 6
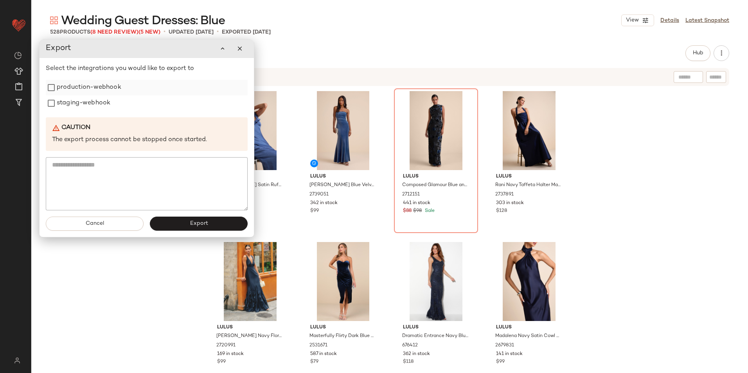
click at [107, 93] on label "production-webhook" at bounding box center [89, 88] width 65 height 16
click at [96, 105] on label "staging-webhook" at bounding box center [84, 104] width 54 height 16
click at [194, 225] on span "Export" at bounding box center [198, 224] width 18 height 6
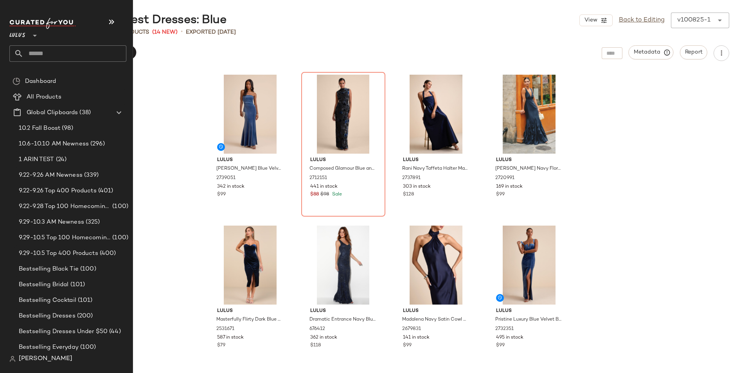
click at [25, 53] on input "text" at bounding box center [74, 53] width 103 height 16
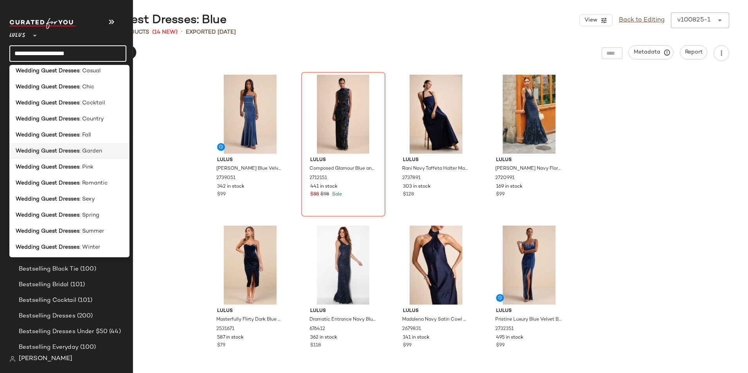
scroll to position [119, 0]
type input "**********"
click at [91, 167] on span ": Pink" at bounding box center [86, 166] width 14 height 8
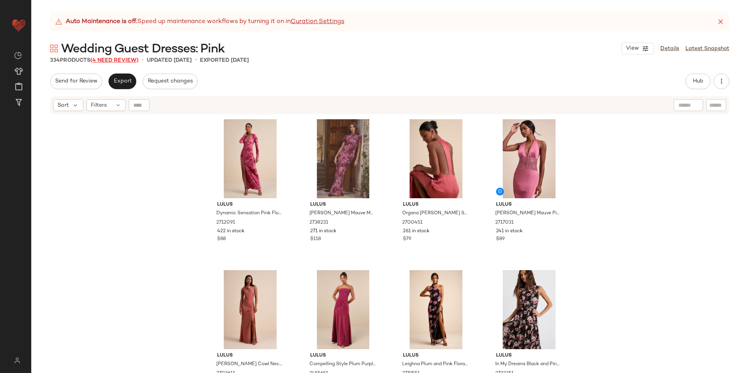
click at [131, 60] on span "(4 Need Review)" at bounding box center [114, 61] width 48 height 6
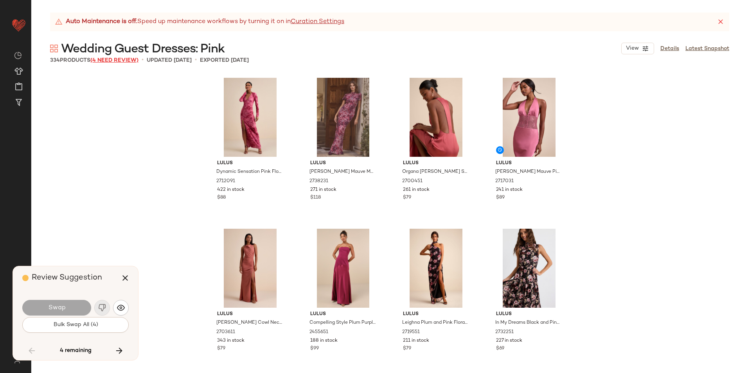
scroll to position [4531, 0]
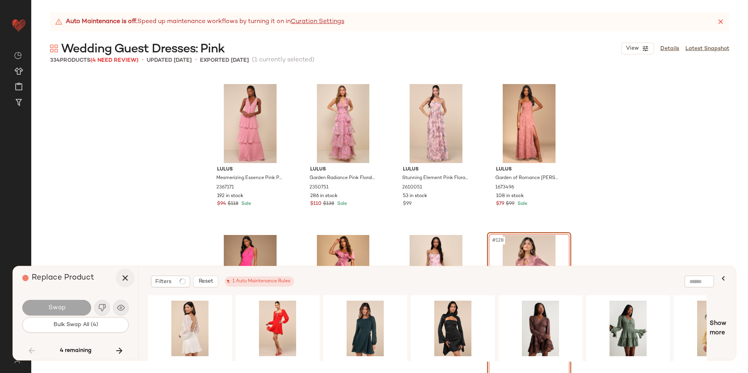
click at [124, 277] on icon "button" at bounding box center [125, 278] width 9 height 9
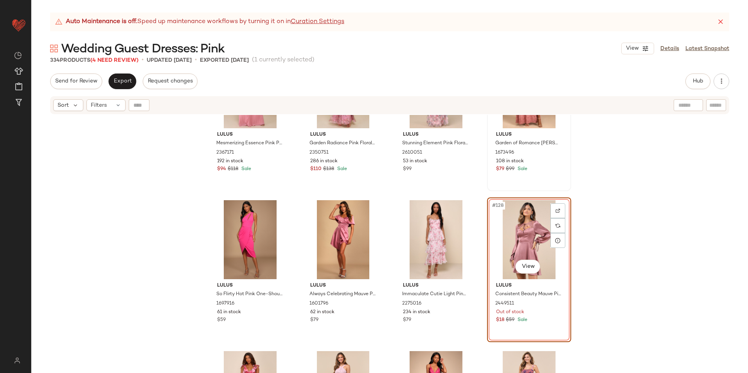
scroll to position [4609, 0]
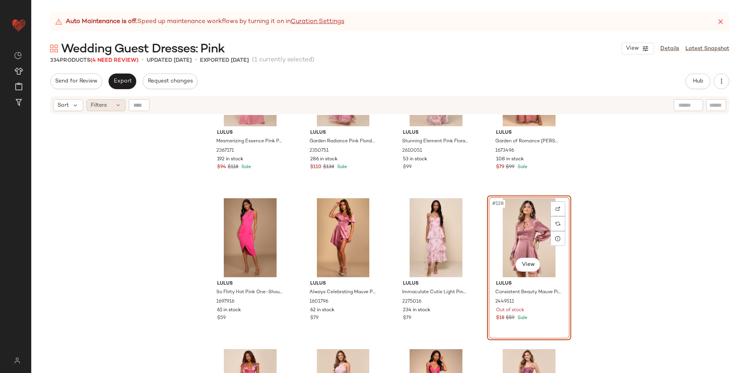
click at [115, 104] on icon at bounding box center [118, 105] width 6 height 6
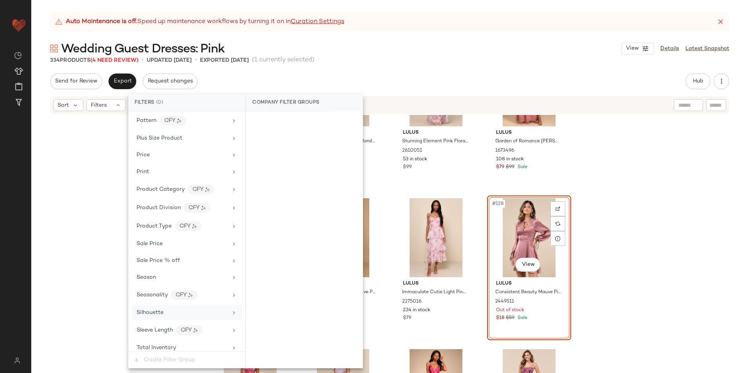
scroll to position [545, 0]
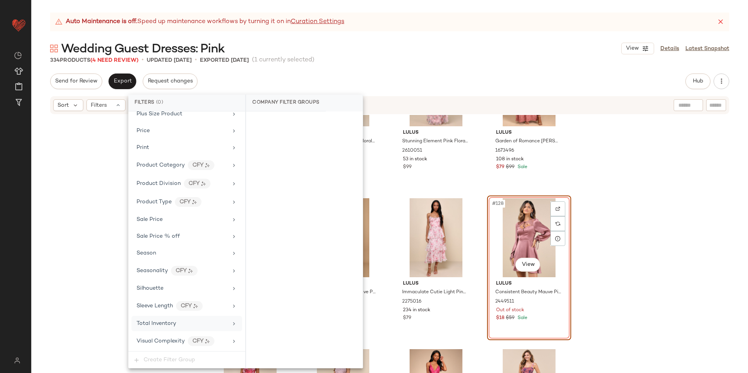
drag, startPoint x: 159, startPoint y: 322, endPoint x: 190, endPoint y: 251, distance: 77.8
click at [158, 322] on span "Total Inventory" at bounding box center [157, 324] width 40 height 6
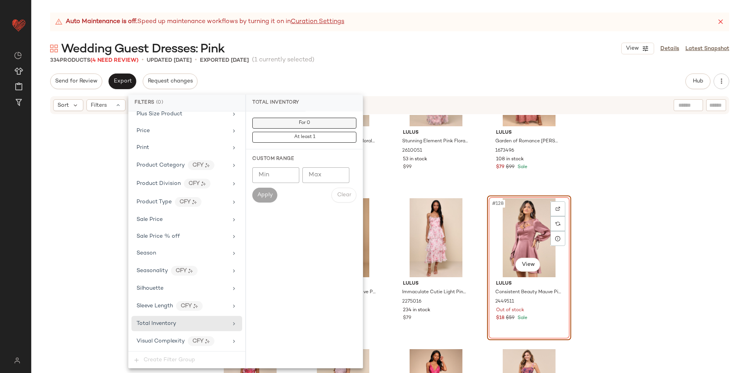
click at [295, 120] on button "For 0" at bounding box center [304, 123] width 104 height 11
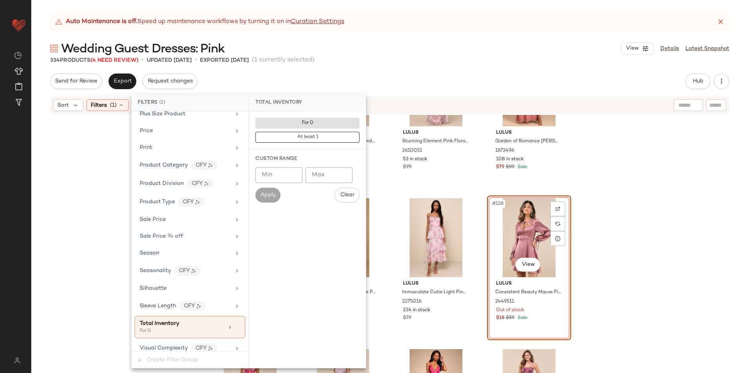
click at [342, 74] on div "Send for Review Export Request changes Hub Send for Review External Review Inte…" at bounding box center [389, 82] width 679 height 16
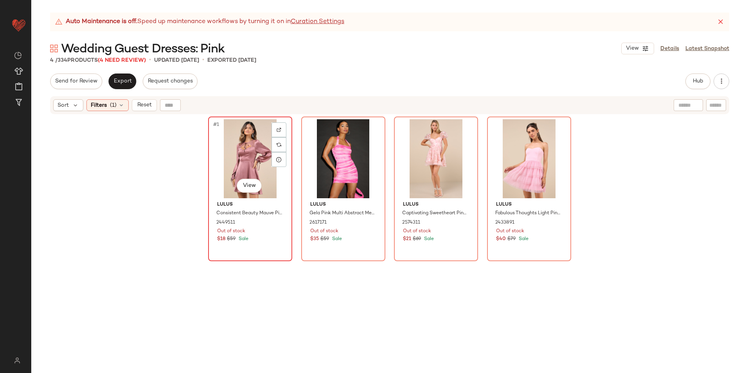
click at [227, 159] on div "#1 View" at bounding box center [250, 158] width 79 height 79
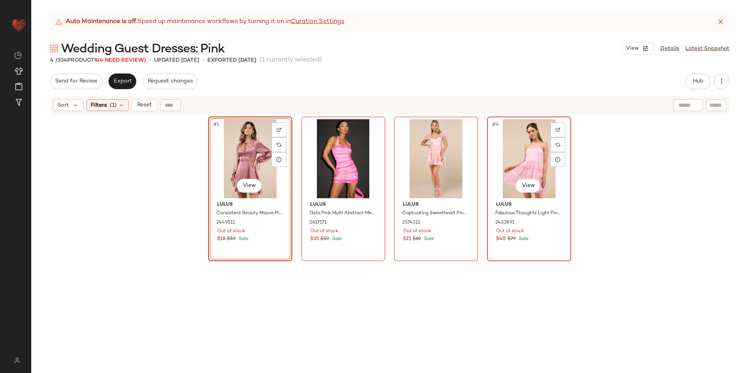
click at [527, 148] on div "#4 View" at bounding box center [529, 158] width 79 height 79
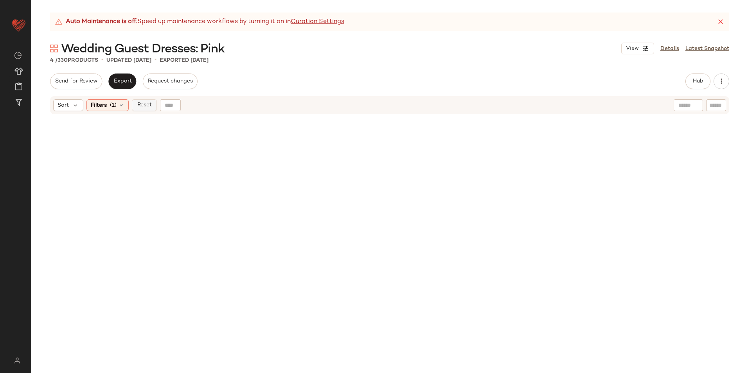
click at [144, 102] on span "Reset" at bounding box center [144, 105] width 15 height 6
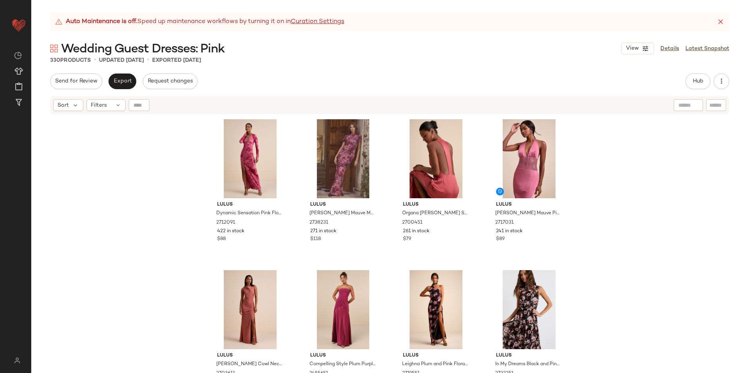
click at [721, 22] on icon at bounding box center [721, 22] width 8 height 8
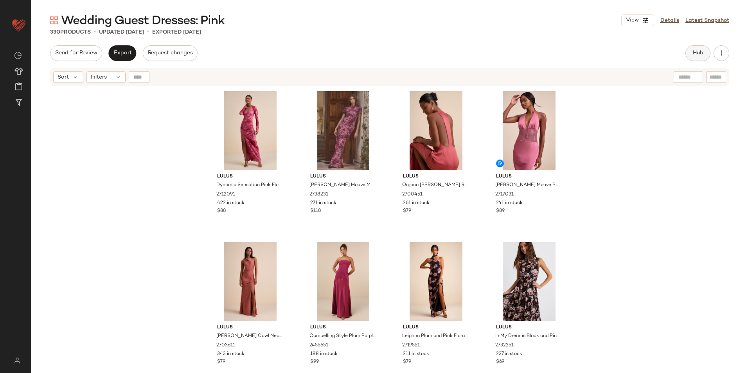
click at [699, 53] on span "Hub" at bounding box center [698, 53] width 11 height 6
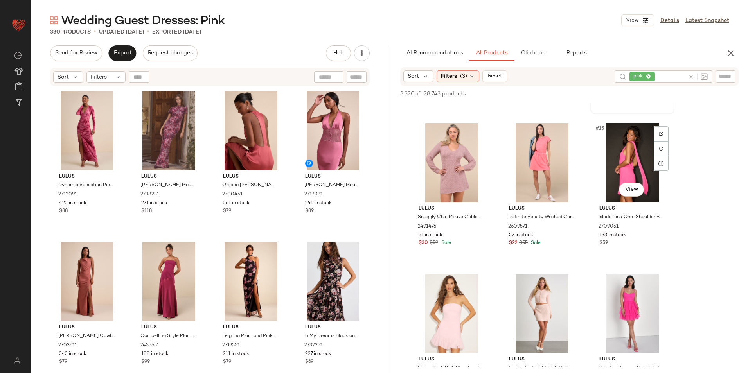
scroll to position [430, 0]
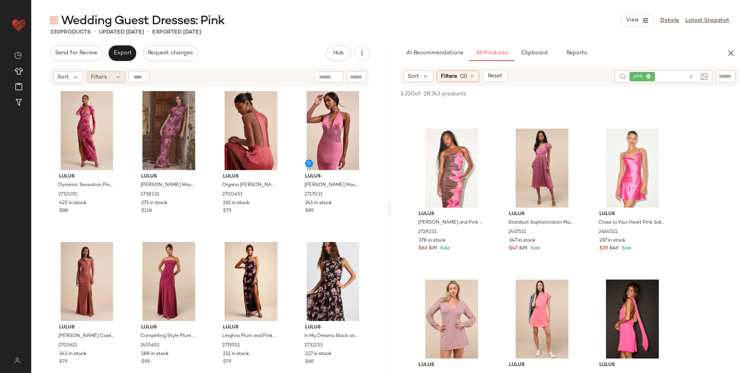
click at [101, 76] on span "Filters" at bounding box center [99, 77] width 16 height 8
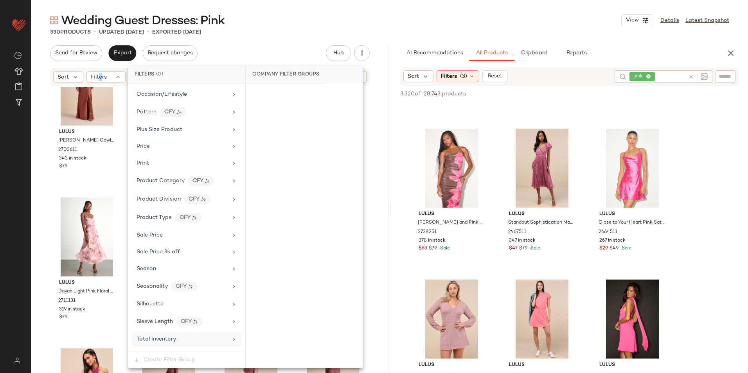
scroll to position [517, 0]
click at [187, 324] on div "Total Inventory" at bounding box center [182, 324] width 91 height 8
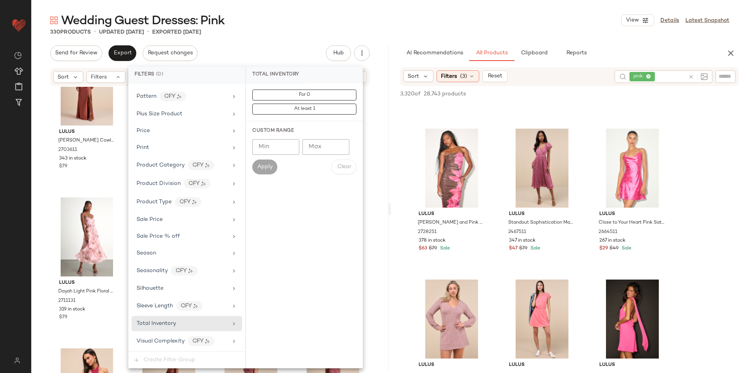
click at [324, 151] on input "Max" at bounding box center [325, 147] width 47 height 16
type input "**"
click at [262, 166] on span "Apply" at bounding box center [265, 167] width 16 height 6
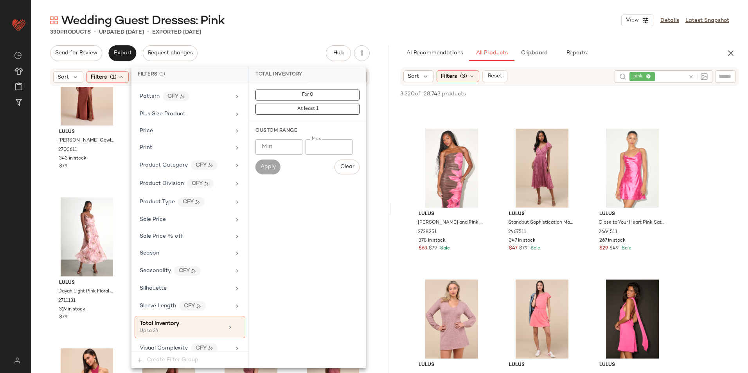
click at [322, 4] on main "Wedding Guest Dresses: Pink View Details Latest Snapshot 330 Products • updated…" at bounding box center [374, 186] width 748 height 373
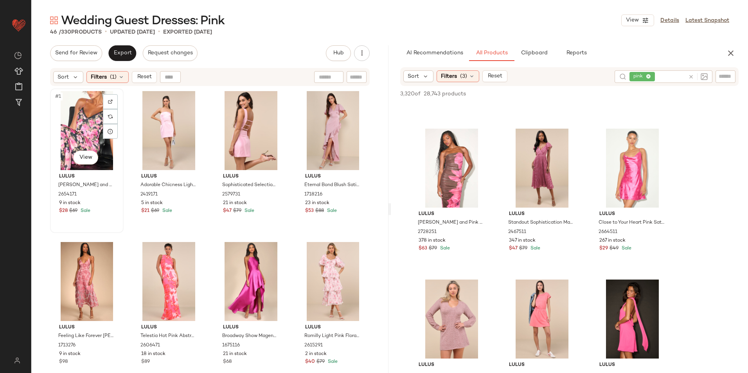
click at [85, 120] on div "#1 View" at bounding box center [87, 130] width 68 height 79
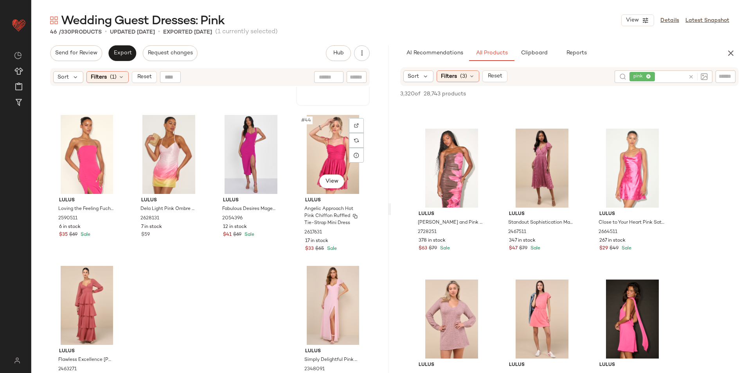
scroll to position [1508, 0]
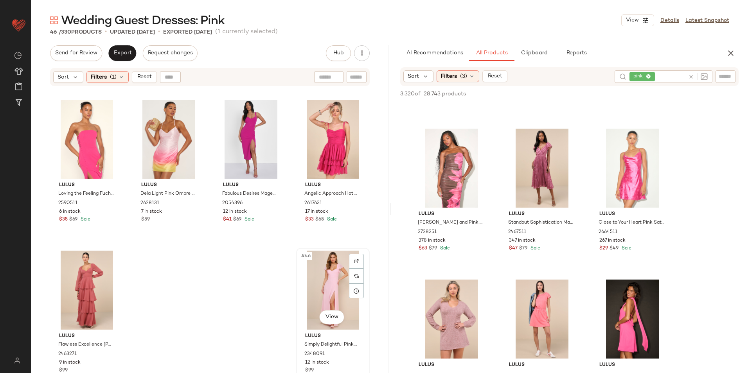
click at [324, 271] on div "#46 View" at bounding box center [333, 290] width 68 height 79
click at [130, 52] on span "Export" at bounding box center [122, 53] width 18 height 6
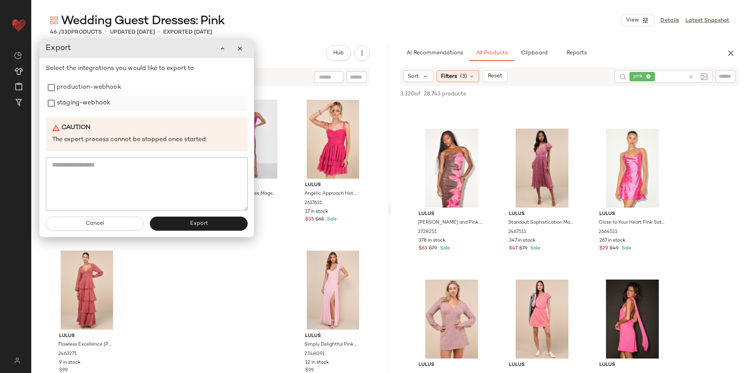
drag, startPoint x: 110, startPoint y: 88, endPoint x: 107, endPoint y: 101, distance: 13.4
click at [110, 94] on label "production-webhook" at bounding box center [89, 88] width 65 height 16
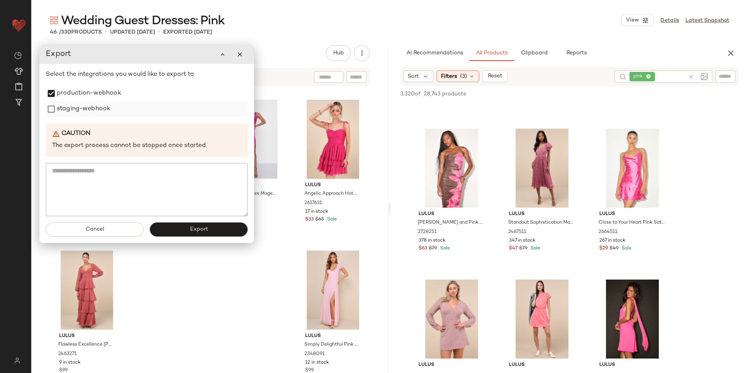
click at [103, 109] on label "staging-webhook" at bounding box center [84, 109] width 54 height 16
click at [204, 227] on span "Export" at bounding box center [198, 230] width 18 height 6
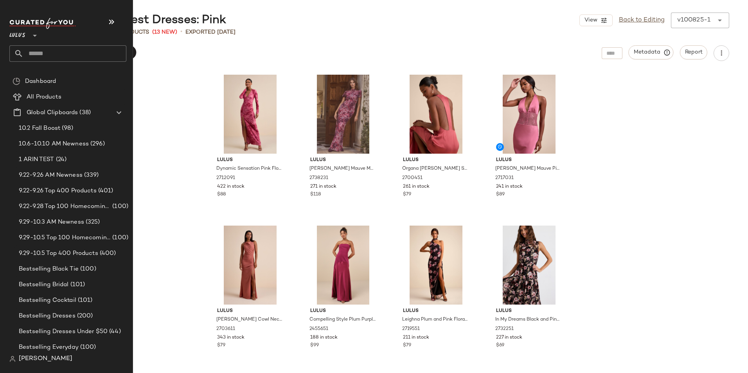
click at [28, 50] on input "text" at bounding box center [74, 53] width 103 height 16
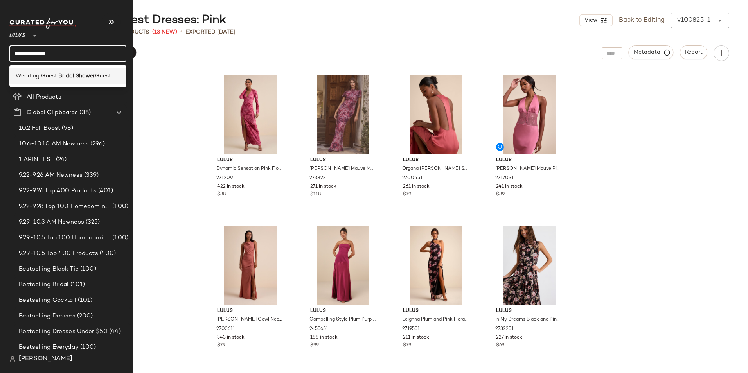
type input "**********"
click at [41, 75] on span "Wedding Guest:" at bounding box center [37, 76] width 43 height 8
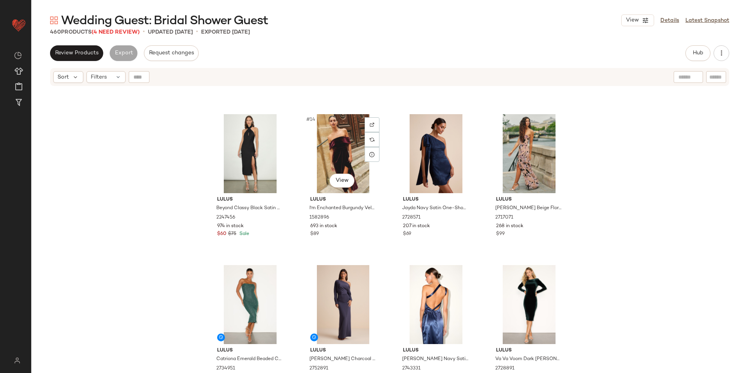
scroll to position [437, 0]
click at [130, 31] on span "(4 Need Review)" at bounding box center [116, 32] width 48 height 6
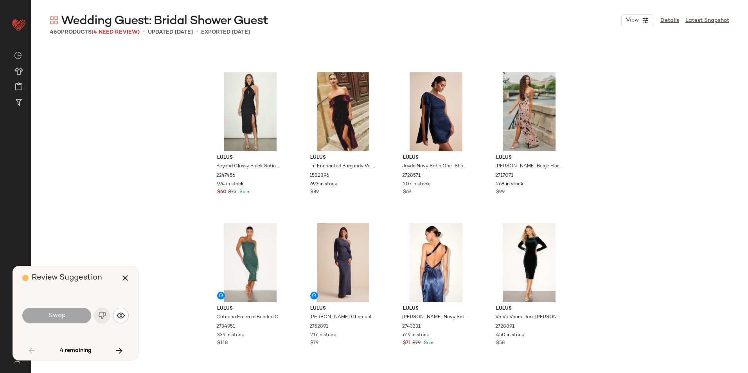
scroll to position [906, 0]
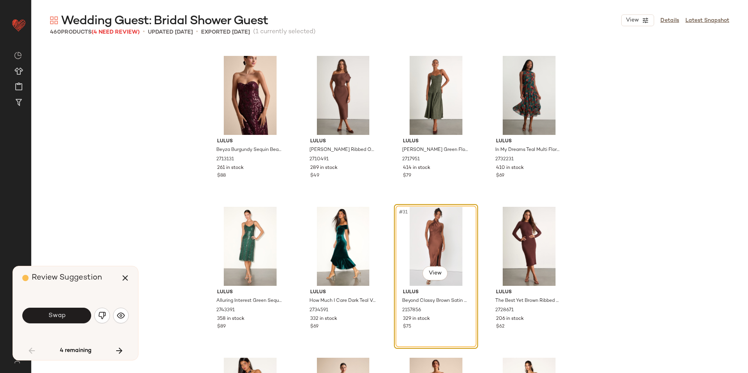
click at [74, 313] on button "Swap" at bounding box center [56, 316] width 69 height 16
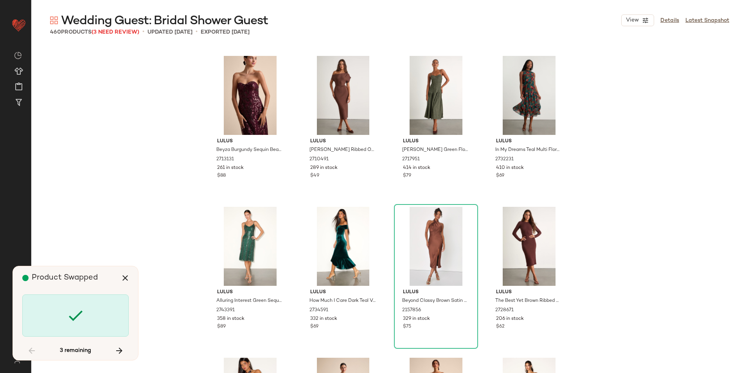
scroll to position [4531, 0]
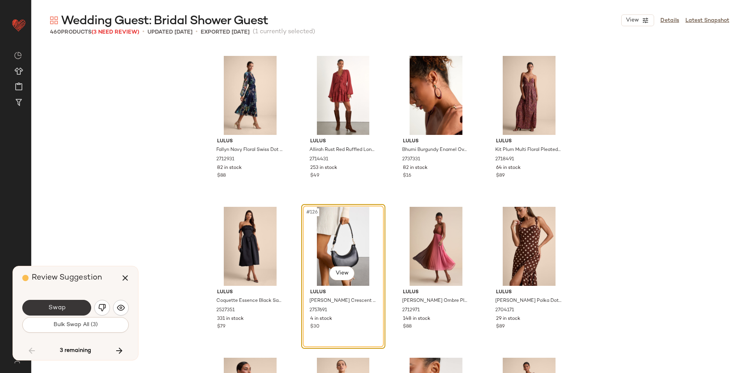
click at [73, 304] on button "Swap" at bounding box center [56, 308] width 69 height 16
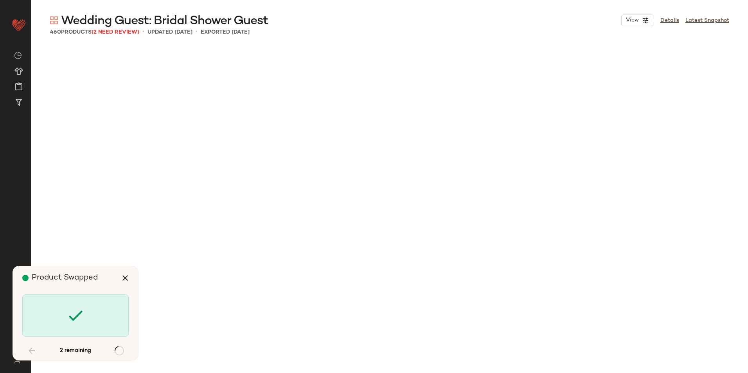
scroll to position [6948, 0]
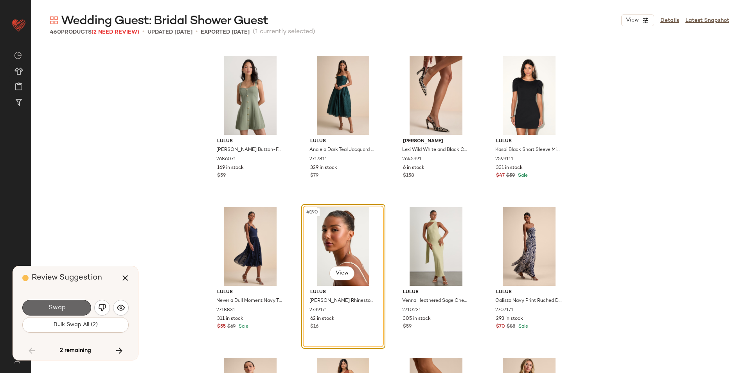
click at [68, 313] on button "Swap" at bounding box center [56, 308] width 69 height 16
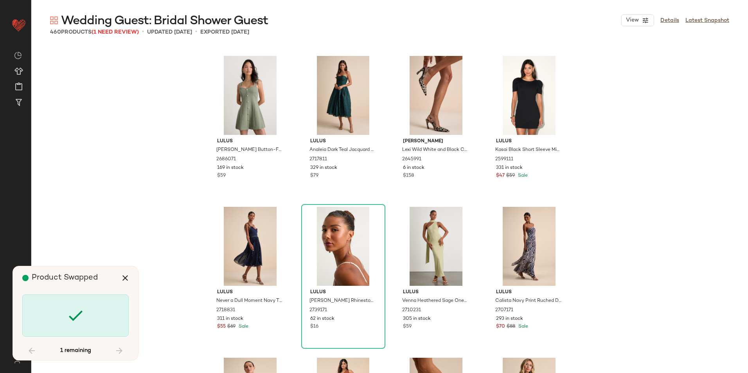
scroll to position [10874, 0]
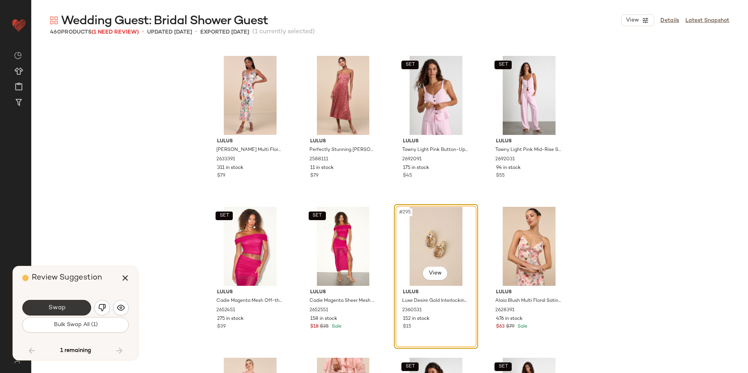
click at [73, 310] on button "Swap" at bounding box center [56, 308] width 69 height 16
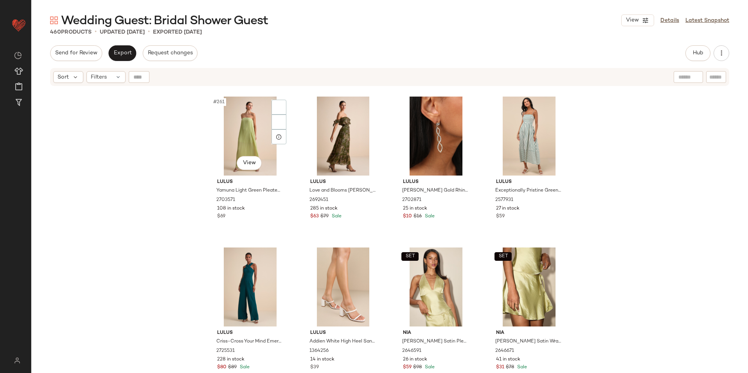
scroll to position [9779, 0]
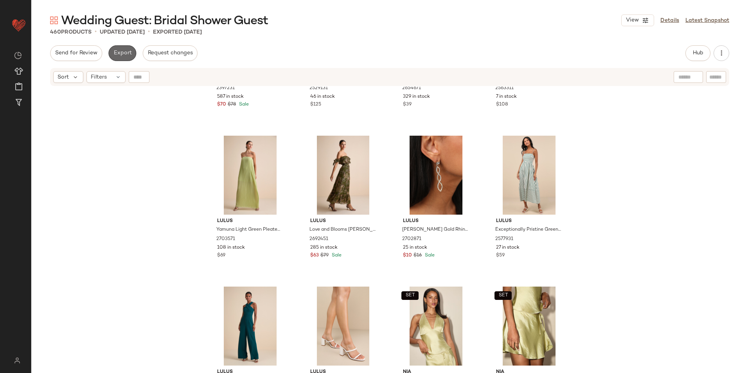
click at [127, 58] on button "Export" at bounding box center [122, 53] width 28 height 16
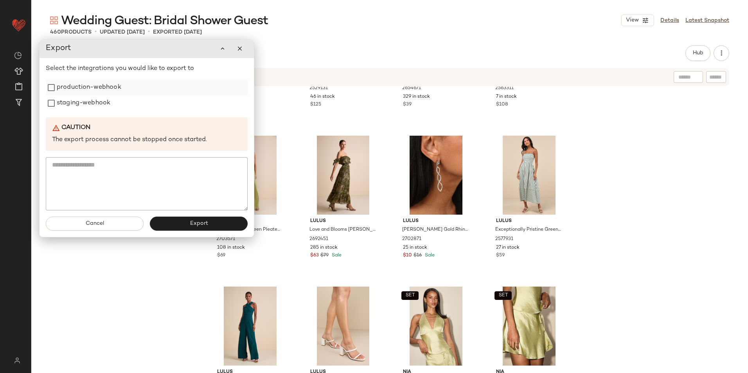
click at [112, 94] on label "production-webhook" at bounding box center [89, 88] width 65 height 16
click at [104, 100] on label "staging-webhook" at bounding box center [84, 103] width 54 height 16
click at [189, 227] on button "Export" at bounding box center [199, 224] width 98 height 14
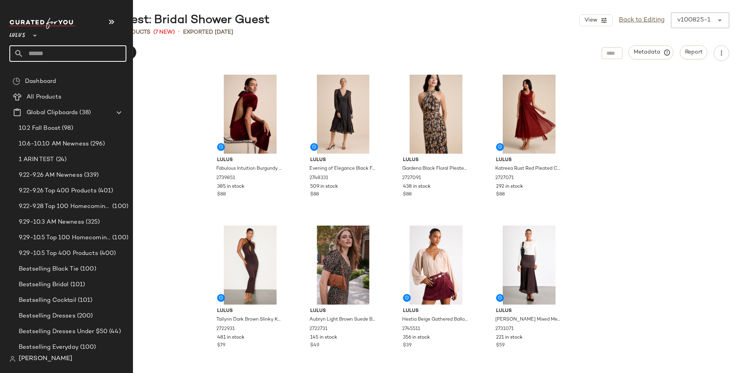
click at [42, 52] on input "text" at bounding box center [74, 53] width 103 height 16
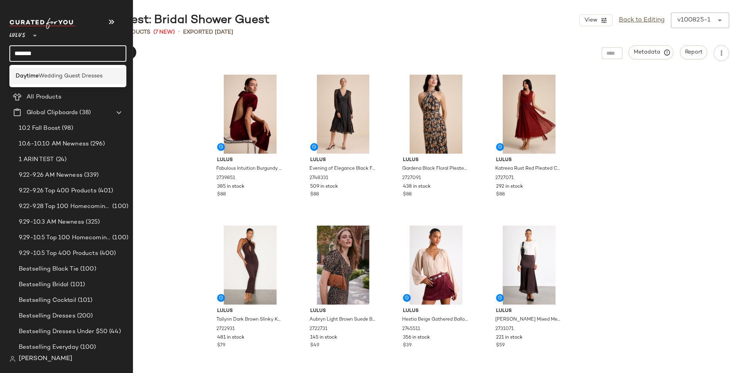
type input "*******"
click at [71, 74] on span "Wedding Guest Dresses" at bounding box center [71, 76] width 64 height 8
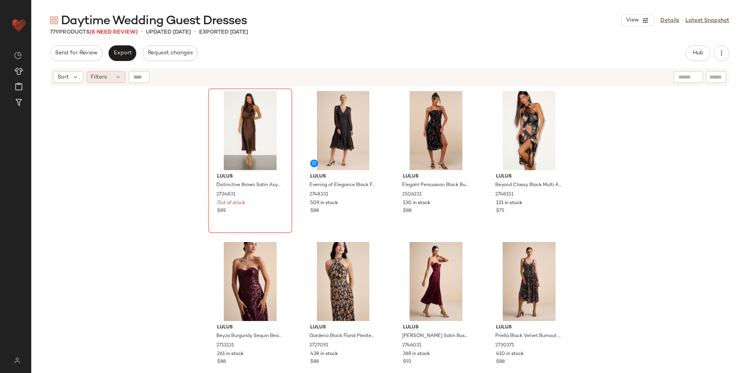
click at [115, 77] on div "Filters" at bounding box center [105, 77] width 39 height 12
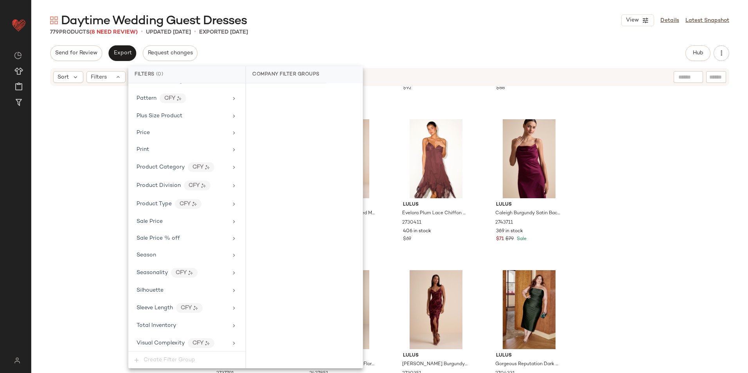
scroll to position [517, 0]
click at [173, 324] on span "Total Inventory" at bounding box center [157, 324] width 40 height 6
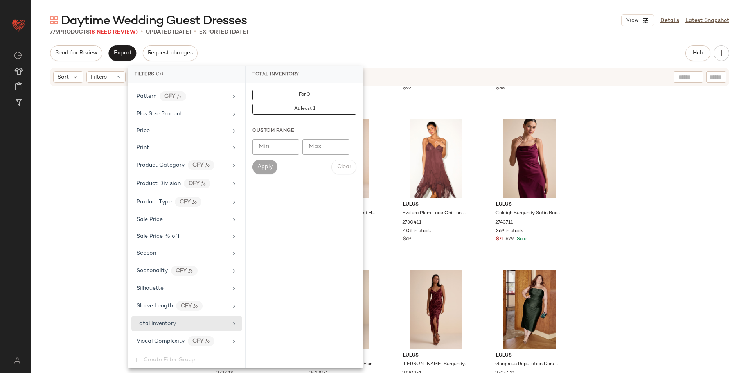
click at [326, 146] on input "Max" at bounding box center [325, 147] width 47 height 16
click at [329, 94] on button "For 0" at bounding box center [304, 95] width 104 height 11
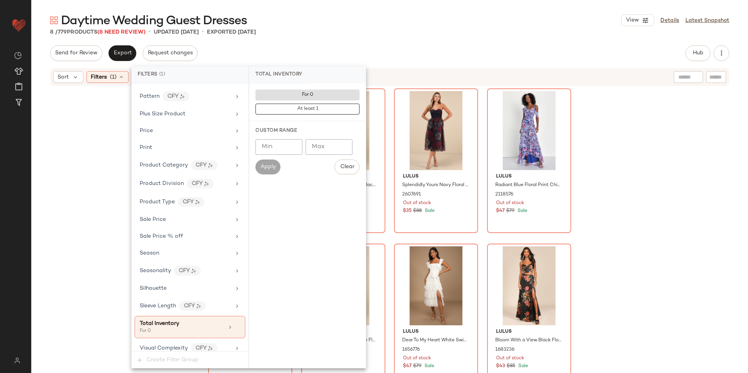
click at [355, 41] on div "Daytime Wedding Guest Dresses View Details Latest Snapshot 8 / 779 Products (8 …" at bounding box center [389, 193] width 717 height 361
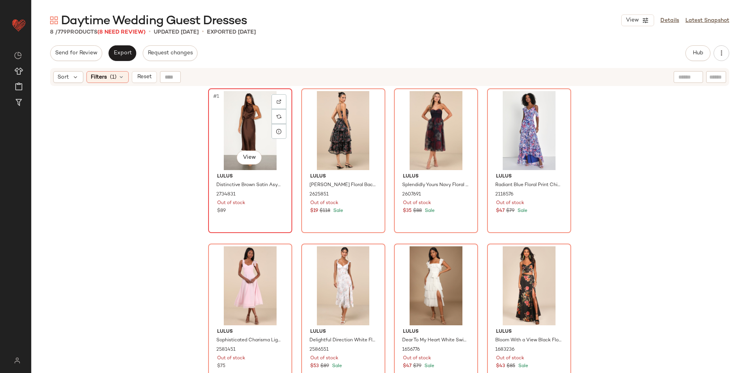
click at [224, 115] on div "#1 View" at bounding box center [250, 130] width 79 height 79
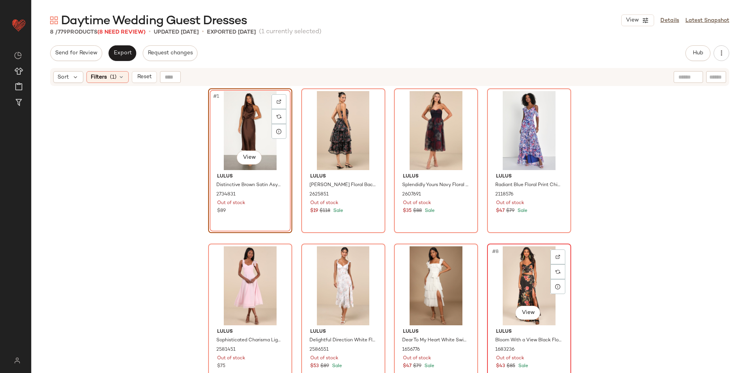
click at [529, 270] on div "#8 View" at bounding box center [529, 286] width 79 height 79
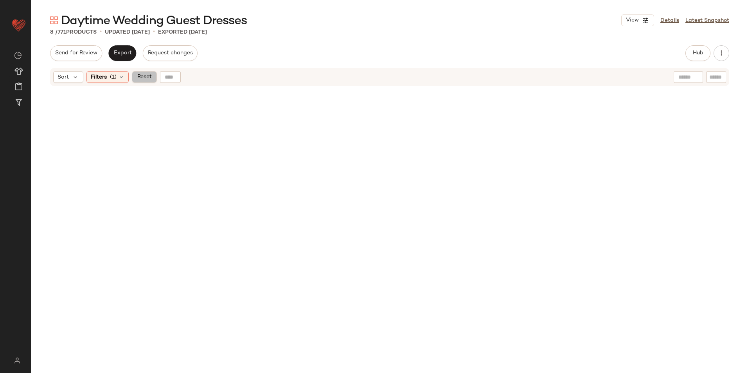
click at [149, 80] on span "Reset" at bounding box center [144, 77] width 15 height 6
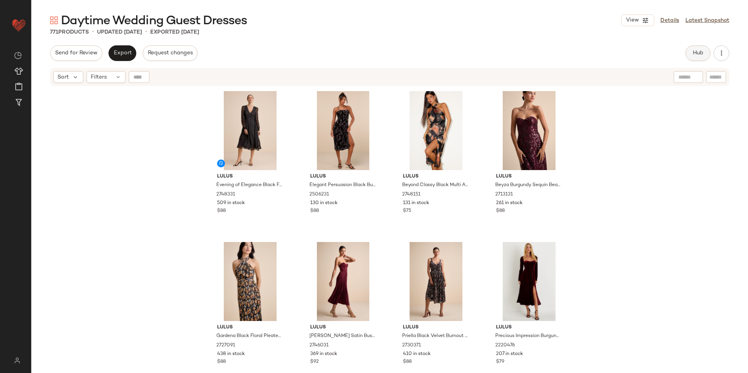
click at [693, 52] on span "Hub" at bounding box center [698, 53] width 11 height 6
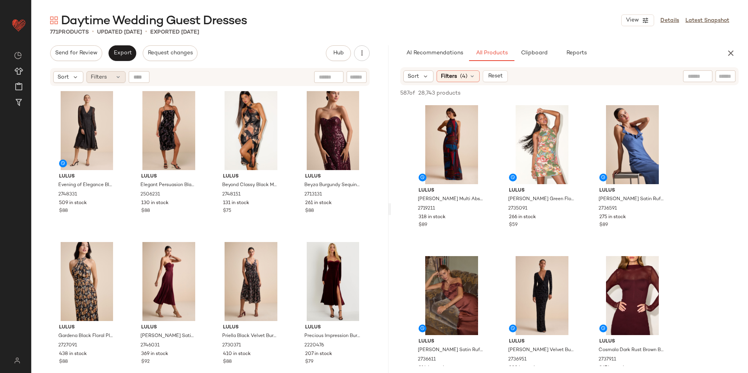
click at [101, 73] on span "Filters" at bounding box center [99, 77] width 16 height 8
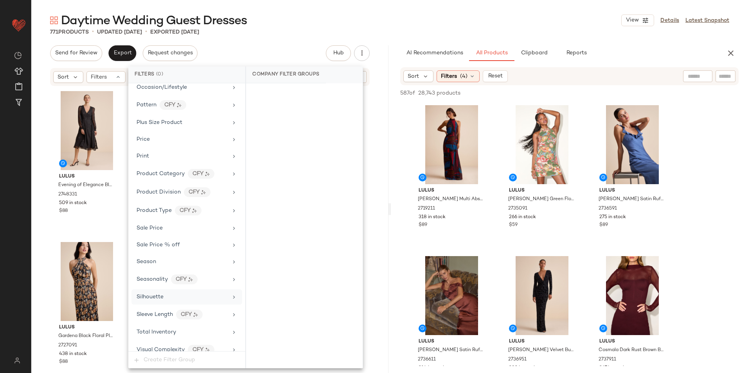
scroll to position [517, 0]
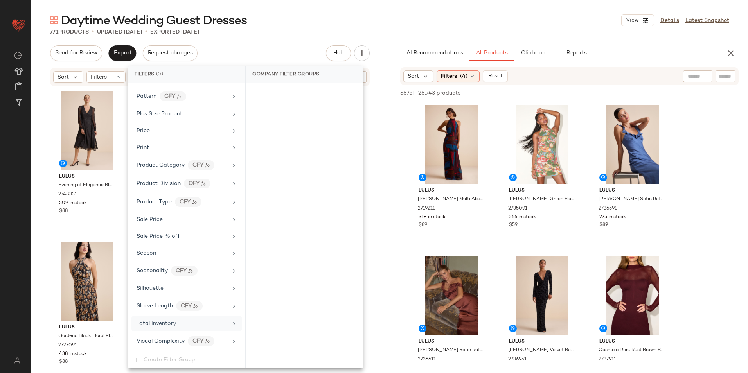
click at [182, 324] on div "Total Inventory" at bounding box center [182, 324] width 91 height 8
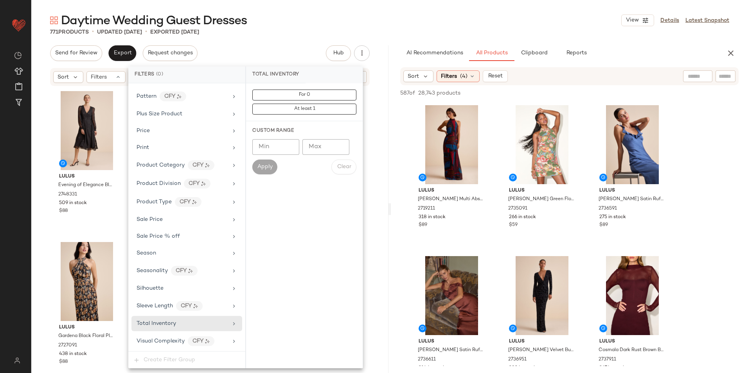
click at [320, 150] on input "Max" at bounding box center [325, 147] width 47 height 16
type input "**"
click at [269, 166] on span "Apply" at bounding box center [265, 167] width 16 height 6
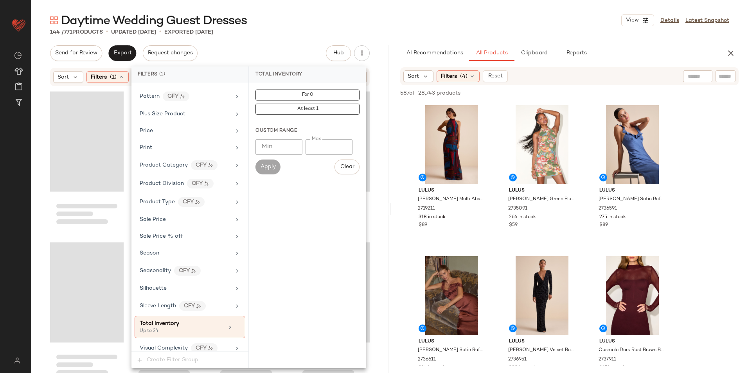
click at [293, 25] on div "Daytime Wedding Guest Dresses View Details Latest Snapshot" at bounding box center [389, 21] width 717 height 16
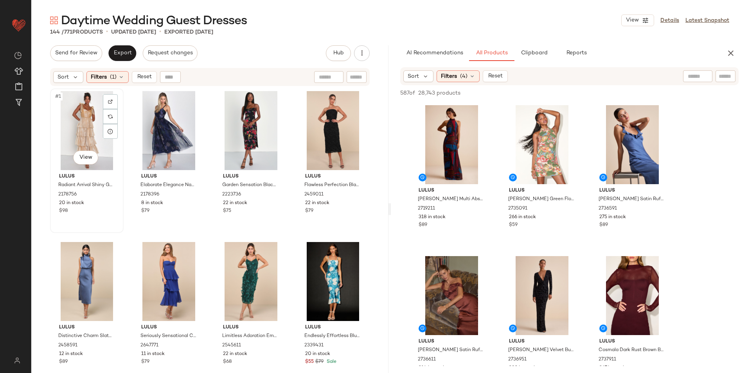
click at [87, 121] on div "#1 View" at bounding box center [87, 130] width 68 height 79
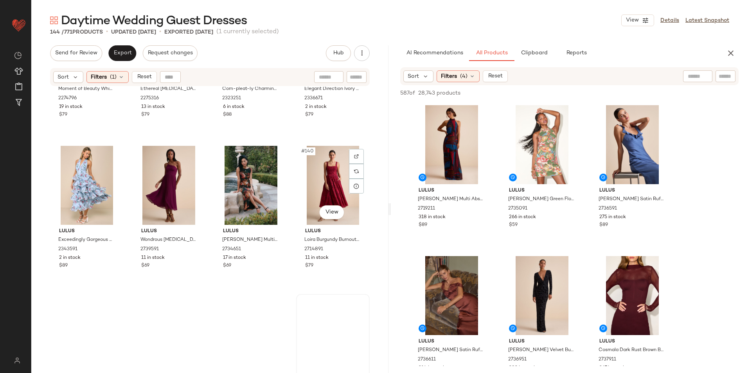
scroll to position [5133, 0]
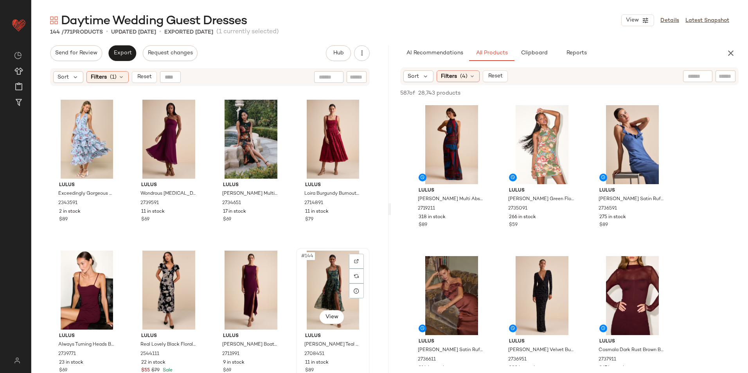
click at [320, 278] on div "#144 View" at bounding box center [333, 290] width 68 height 79
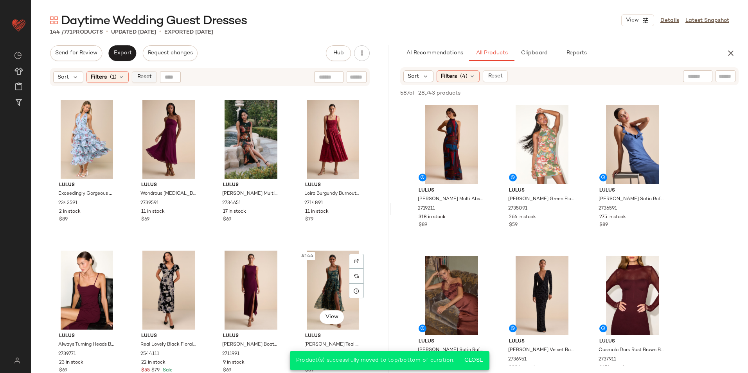
click at [146, 79] on span "Reset" at bounding box center [144, 77] width 15 height 6
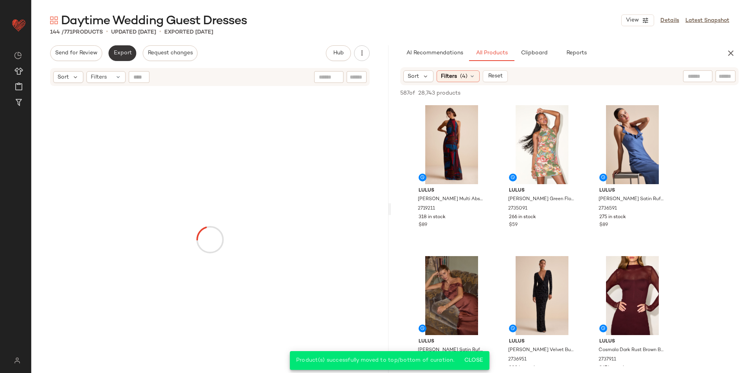
click at [127, 58] on button "Export" at bounding box center [122, 53] width 28 height 16
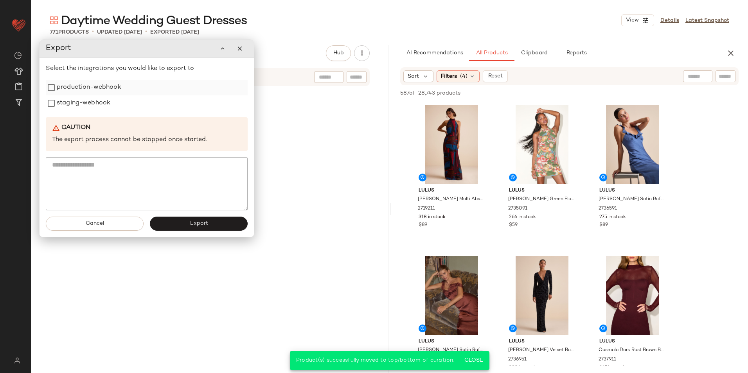
scroll to position [28845, 0]
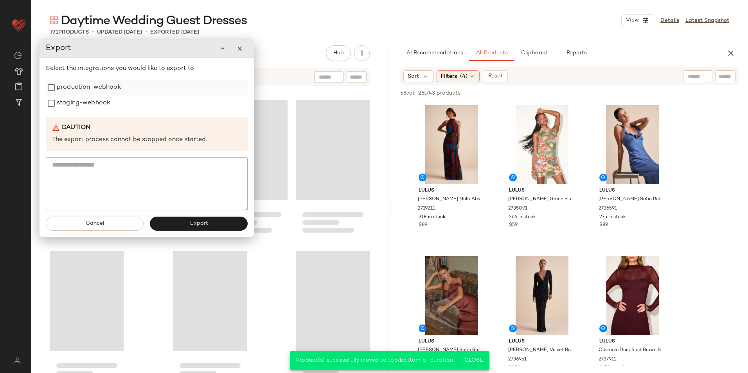
drag, startPoint x: 100, startPoint y: 87, endPoint x: 100, endPoint y: 94, distance: 6.7
click at [100, 88] on label "production-webhook" at bounding box center [89, 88] width 65 height 16
click at [102, 102] on label "staging-webhook" at bounding box center [84, 104] width 54 height 16
click at [171, 230] on button "Export" at bounding box center [200, 225] width 98 height 14
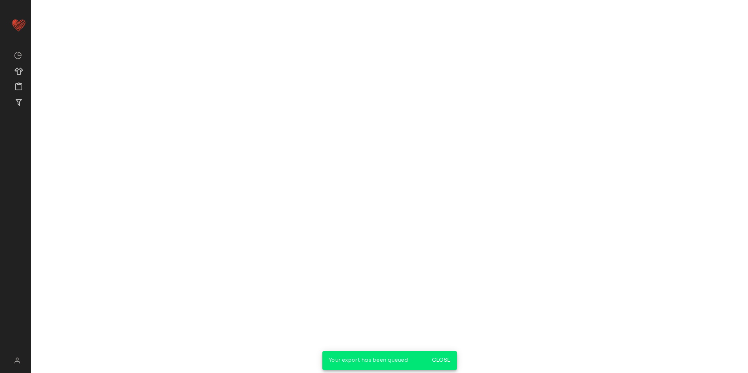
click at [333, 24] on main "Daytime Wedding Guest Dresses View Details Latest Snapshot 771 Products • updat…" at bounding box center [374, 186] width 748 height 373
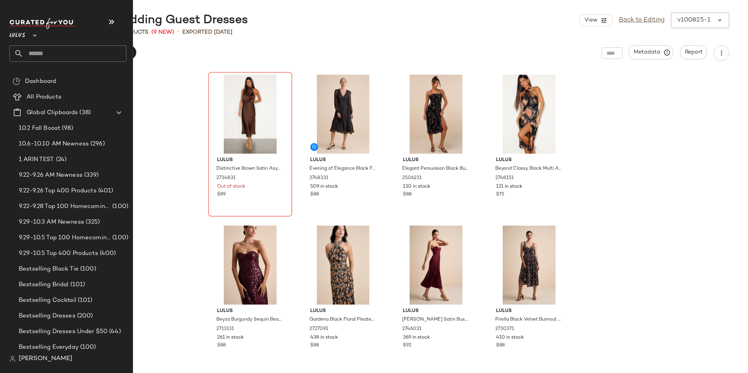
click at [40, 51] on input "text" at bounding box center [74, 53] width 103 height 16
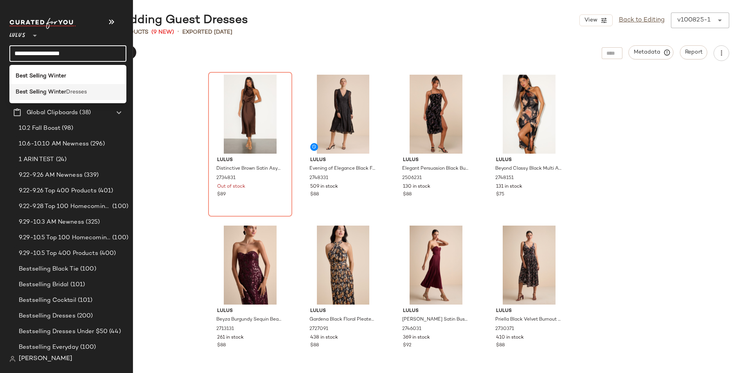
type input "**********"
click at [68, 94] on span "Dresses" at bounding box center [76, 92] width 21 height 8
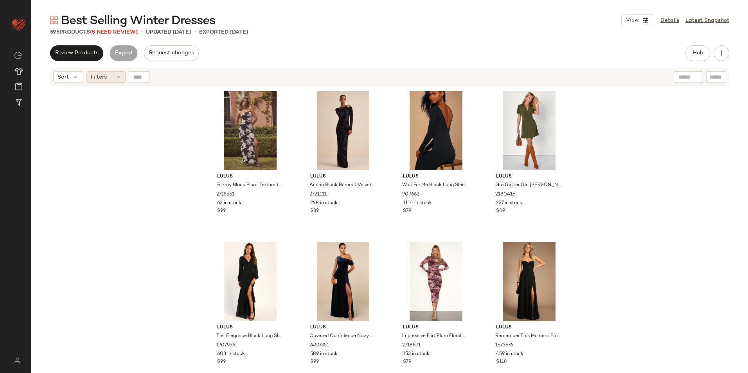
click at [112, 78] on div "Filters" at bounding box center [105, 77] width 39 height 12
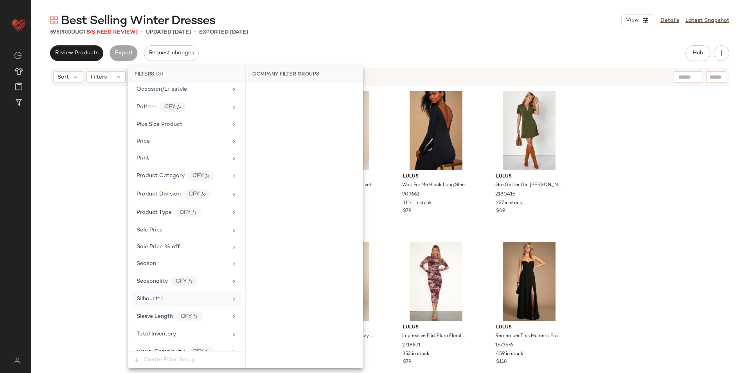
scroll to position [517, 0]
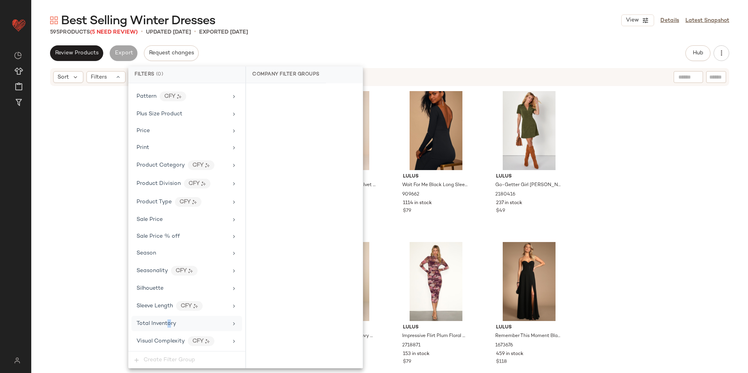
click at [169, 321] on span "Total Inventory" at bounding box center [157, 324] width 40 height 6
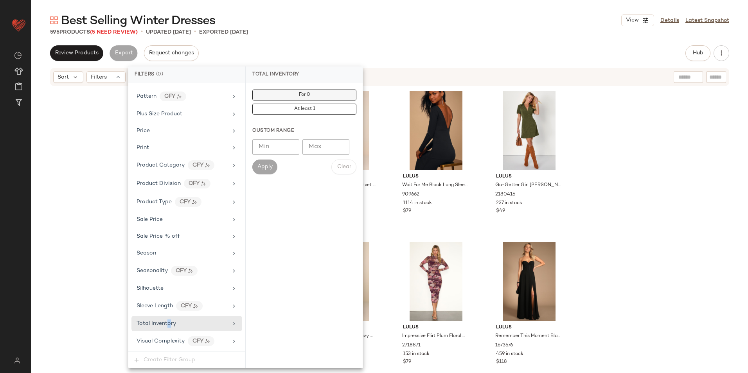
click at [311, 92] on button "For 0" at bounding box center [304, 95] width 104 height 11
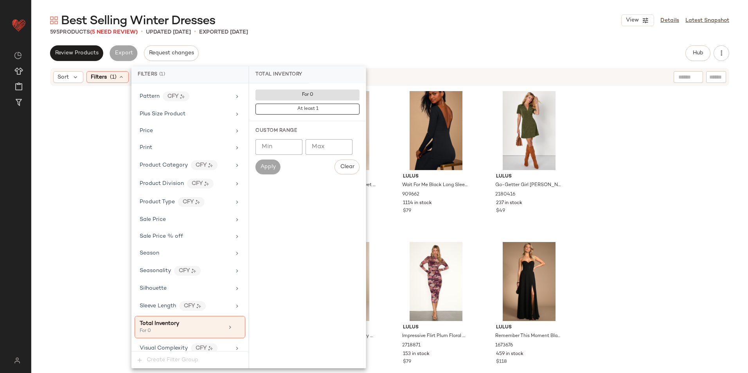
click at [317, 49] on div "Review Products Export Request changes Hub Send for Review External Review Inte…" at bounding box center [389, 53] width 679 height 16
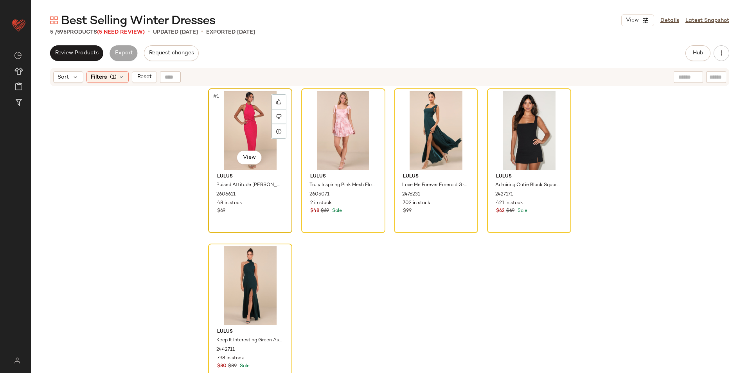
click at [229, 116] on div "#1 View" at bounding box center [250, 130] width 79 height 79
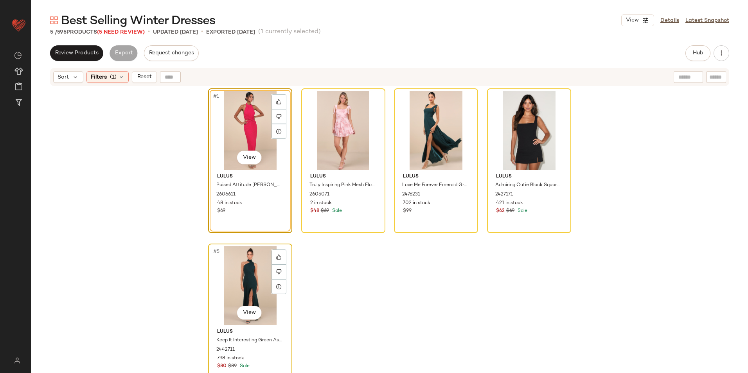
click at [240, 276] on div "#5 View" at bounding box center [250, 286] width 79 height 79
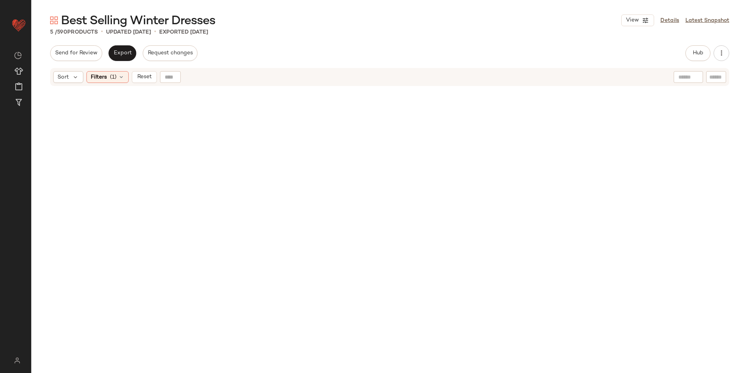
click at [147, 83] on div "Sort Filters (1) Reset" at bounding box center [389, 77] width 679 height 18
click at [146, 79] on span "Reset" at bounding box center [144, 77] width 15 height 6
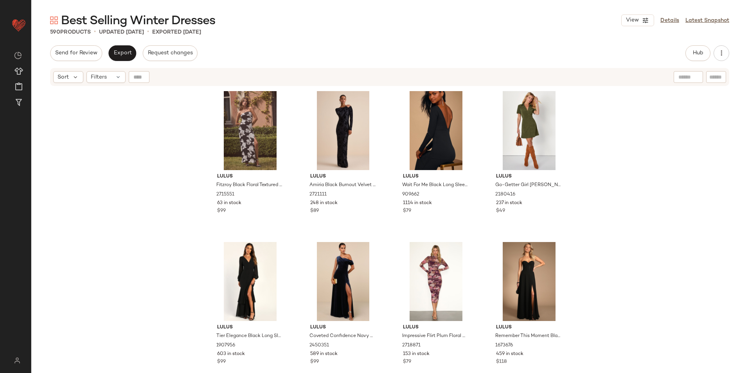
click at [276, 36] on div "Best Selling Winter Dresses View Details Latest Snapshot 590 Products • updated…" at bounding box center [389, 193] width 717 height 361
click at [698, 49] on button "Hub" at bounding box center [698, 53] width 25 height 16
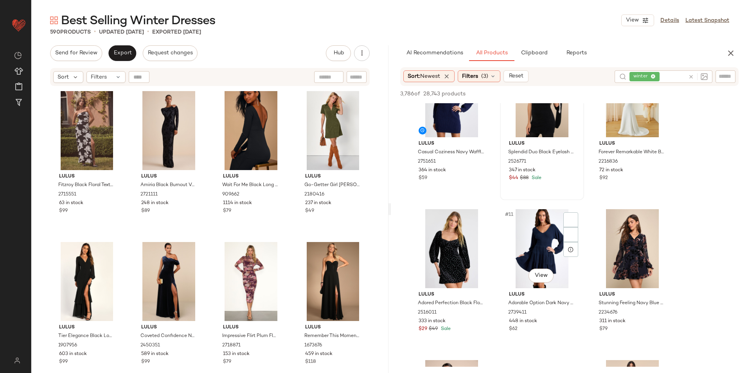
scroll to position [391, 0]
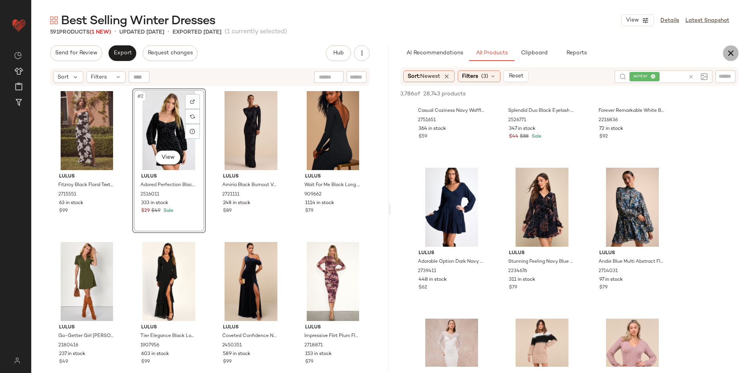
click at [729, 52] on icon "button" at bounding box center [730, 53] width 9 height 9
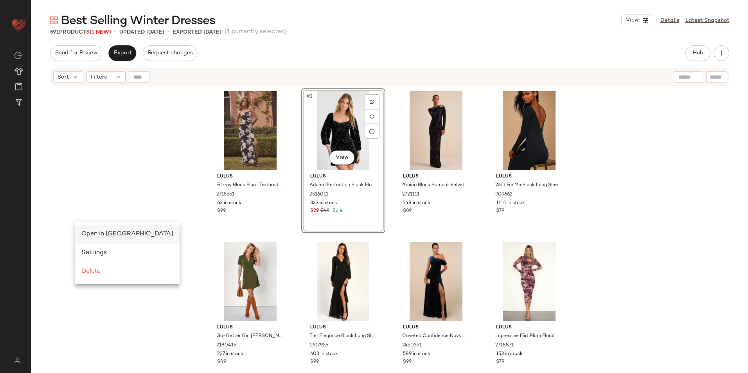
click at [99, 232] on span "Open in [GEOGRAPHIC_DATA]" at bounding box center [127, 234] width 92 height 7
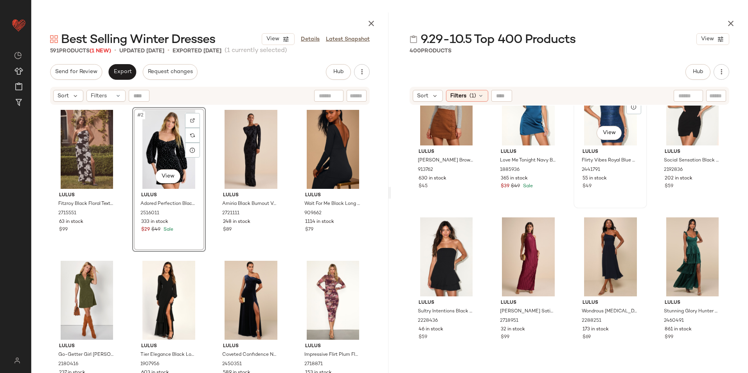
scroll to position [515, 0]
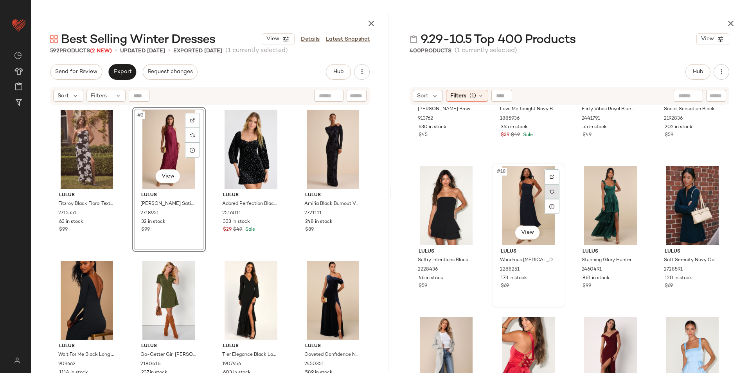
scroll to position [593, 0]
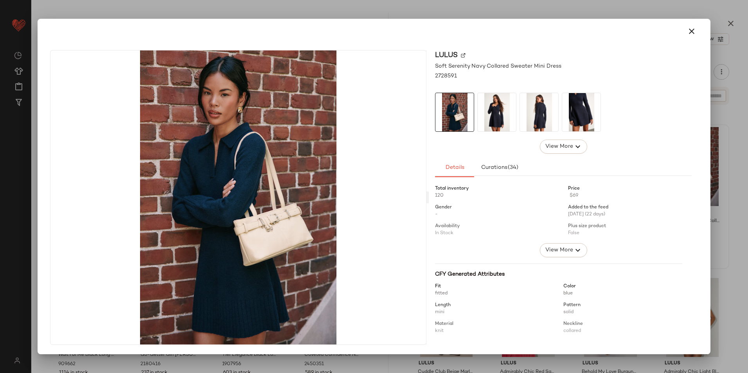
click at [499, 118] on img at bounding box center [497, 112] width 38 height 38
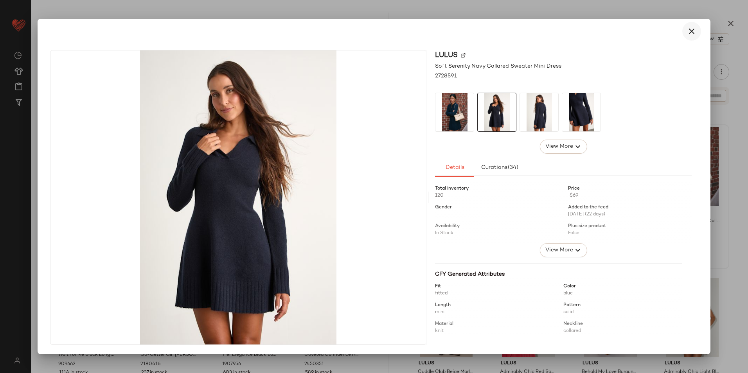
click at [694, 29] on icon "button" at bounding box center [691, 31] width 9 height 9
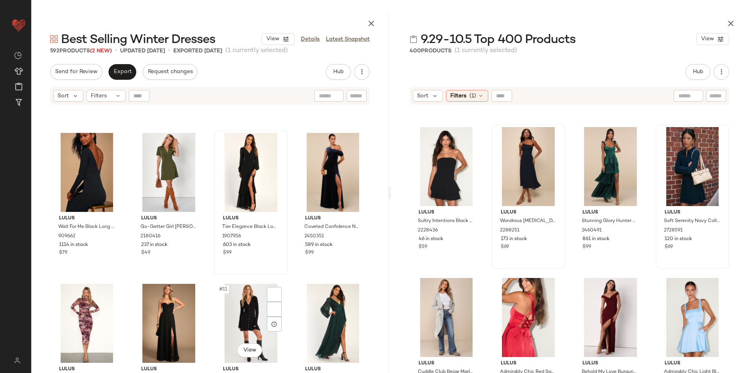
scroll to position [241, 0]
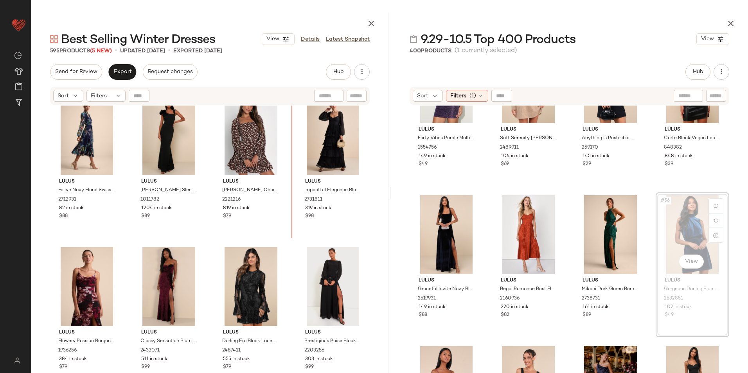
scroll to position [610, 0]
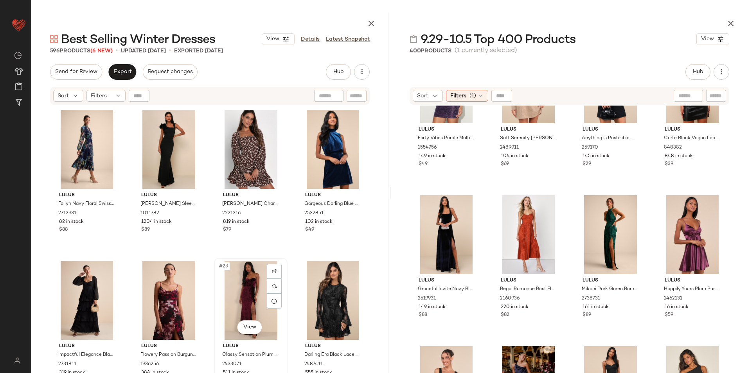
click at [254, 293] on div "#23 View" at bounding box center [251, 300] width 68 height 79
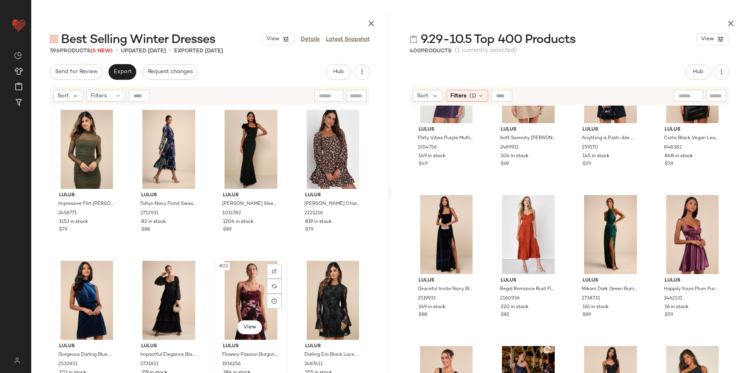
click at [248, 274] on div "#23 View" at bounding box center [251, 300] width 68 height 79
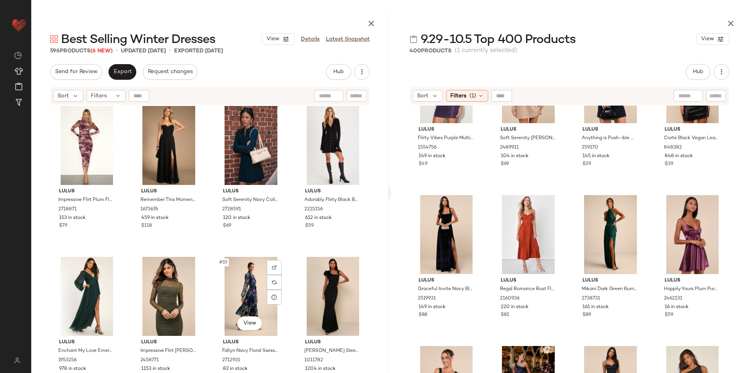
scroll to position [454, 0]
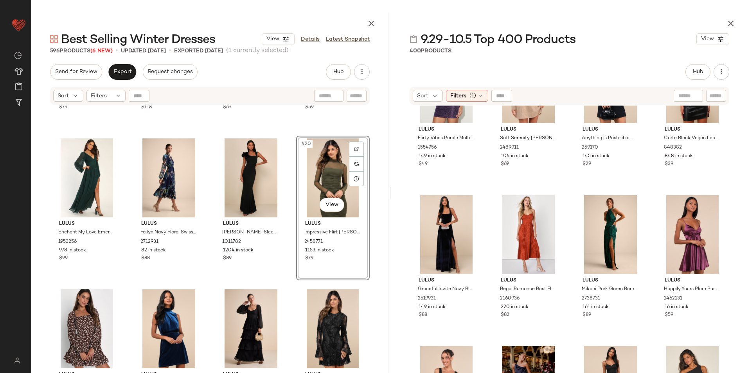
scroll to position [610, 0]
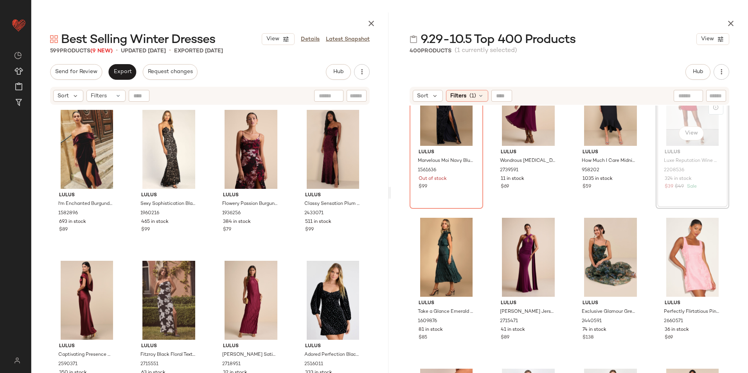
scroll to position [2311, 0]
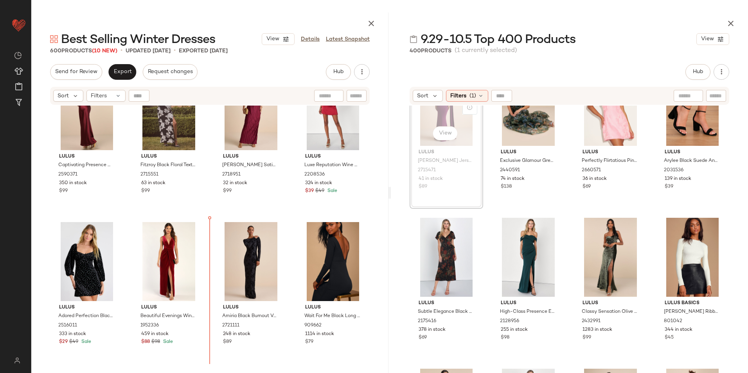
scroll to position [192, 0]
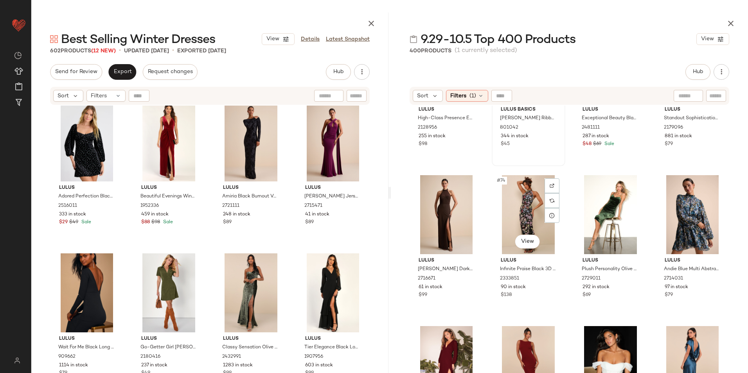
scroll to position [2701, 0]
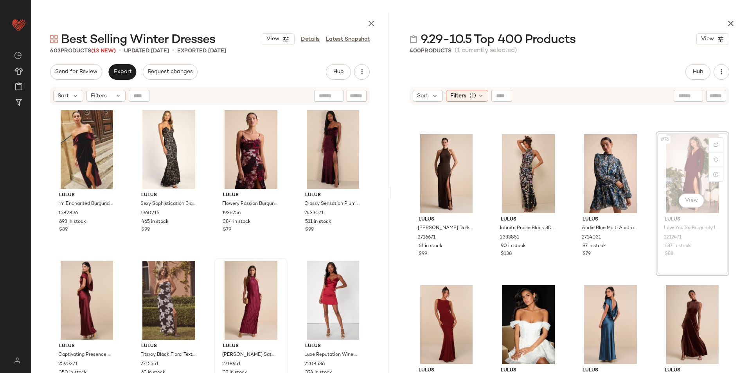
scroll to position [2699, 0]
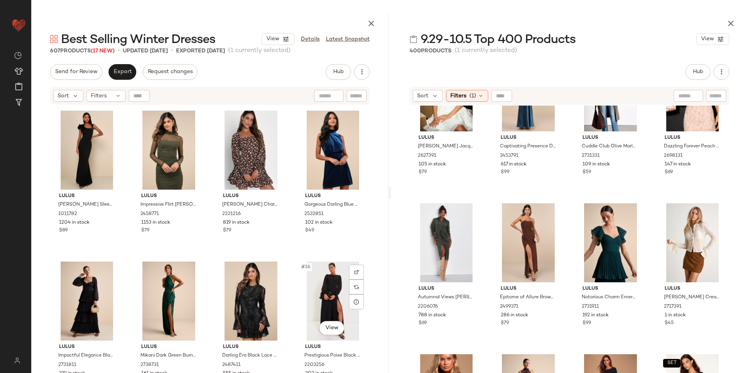
scroll to position [1219, 0]
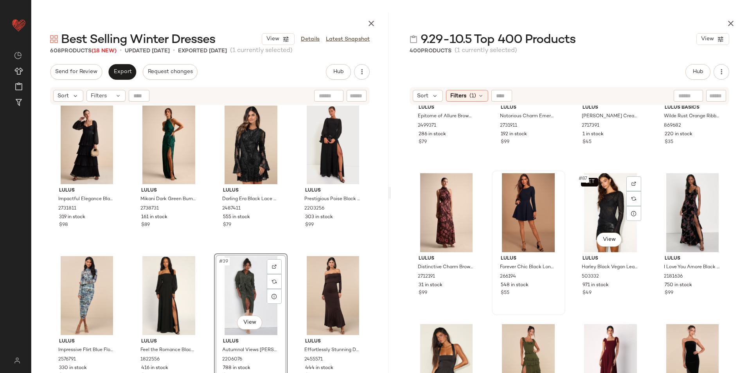
scroll to position [3129, 0]
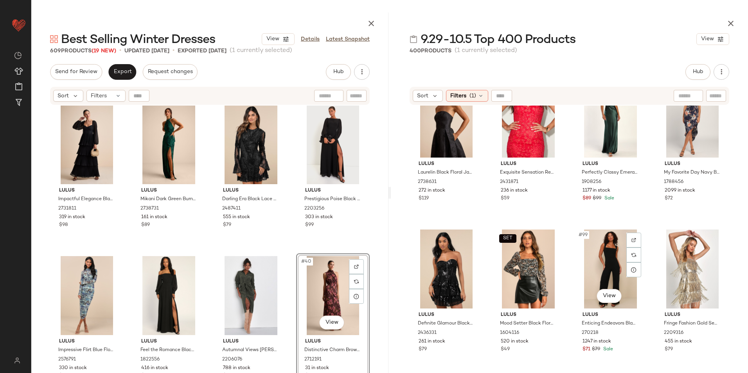
scroll to position [3599, 0]
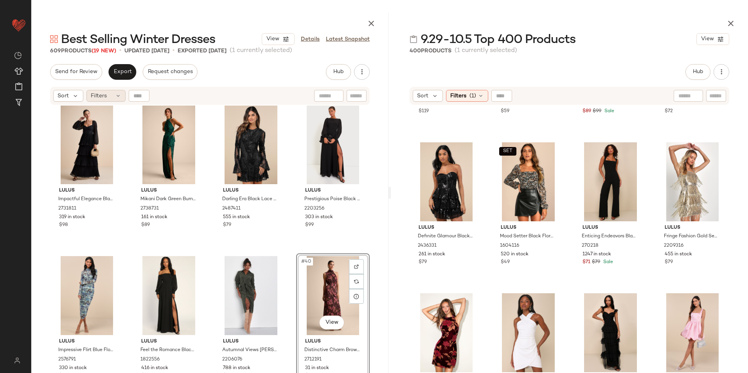
drag, startPoint x: 101, startPoint y: 99, endPoint x: 108, endPoint y: 101, distance: 7.3
click at [101, 99] on span "Filters" at bounding box center [99, 96] width 16 height 8
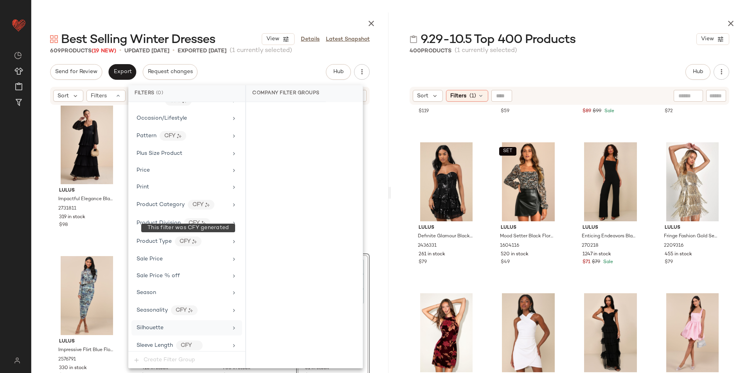
scroll to position [536, 0]
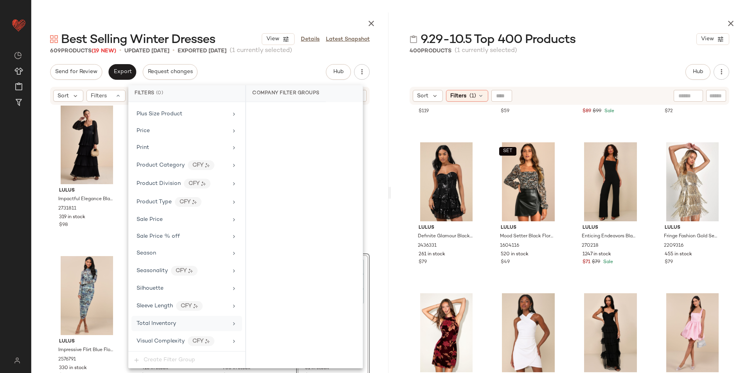
click at [162, 319] on div "Total Inventory" at bounding box center [186, 323] width 111 height 15
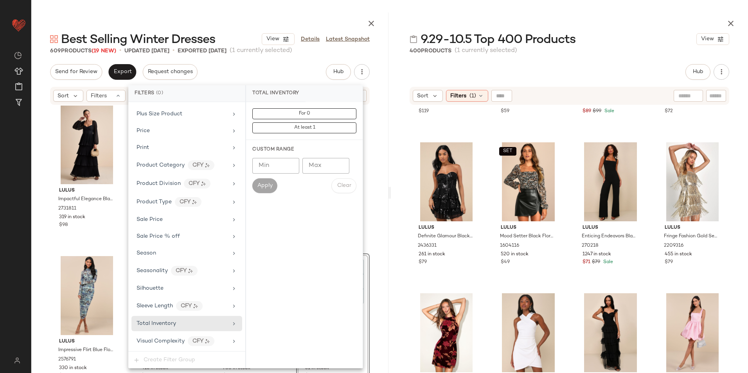
click at [332, 167] on input "Max" at bounding box center [325, 166] width 47 height 16
type input "**"
click at [270, 184] on span "Apply" at bounding box center [265, 186] width 16 height 6
click at [314, 14] on div at bounding box center [209, 22] width 357 height 19
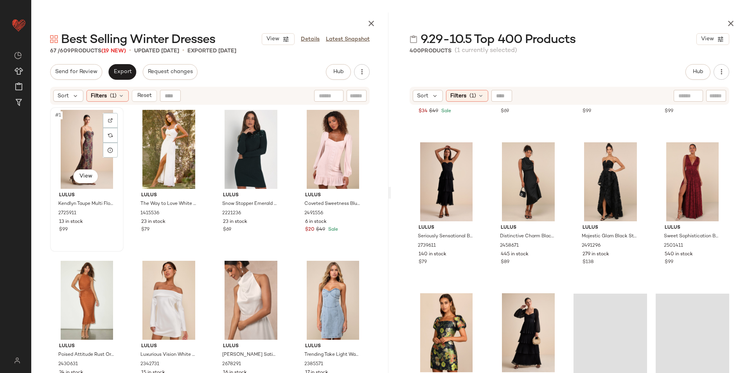
drag, startPoint x: 70, startPoint y: 133, endPoint x: 87, endPoint y: 140, distance: 18.6
click at [69, 133] on div "#1 View" at bounding box center [87, 149] width 68 height 79
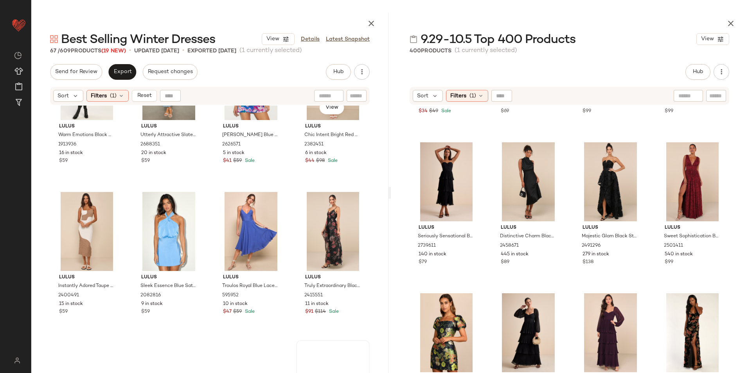
scroll to position [2263, 0]
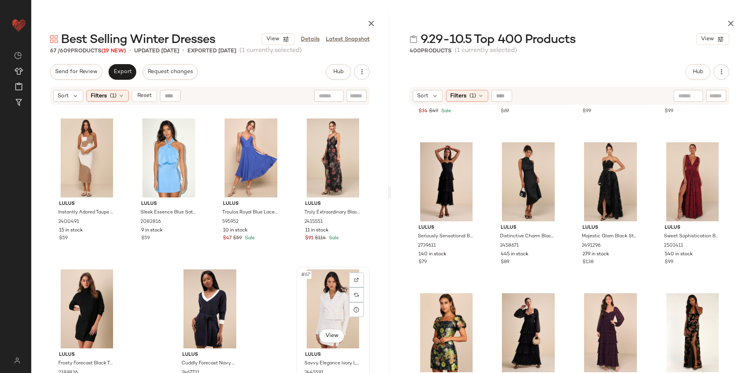
click at [315, 298] on div "#67 View" at bounding box center [333, 309] width 68 height 79
